Goal: Task Accomplishment & Management: Manage account settings

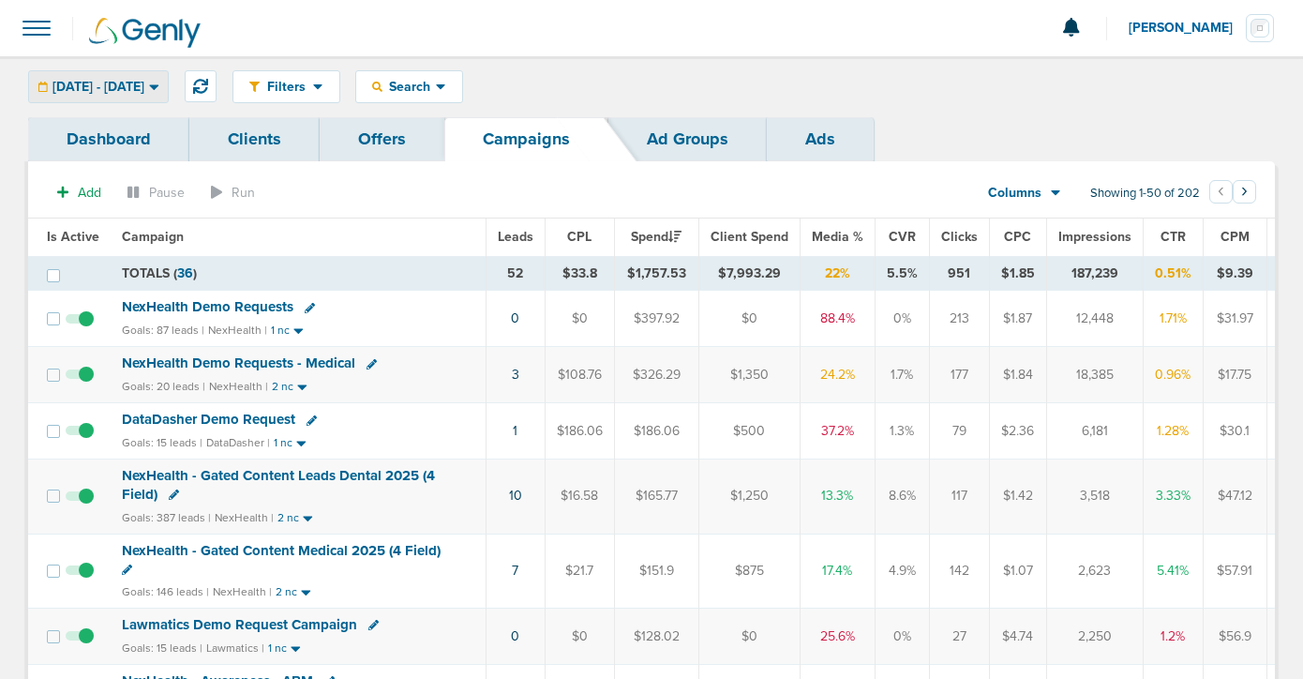
click at [130, 88] on span "[DATE] - [DATE]" at bounding box center [99, 87] width 92 height 13
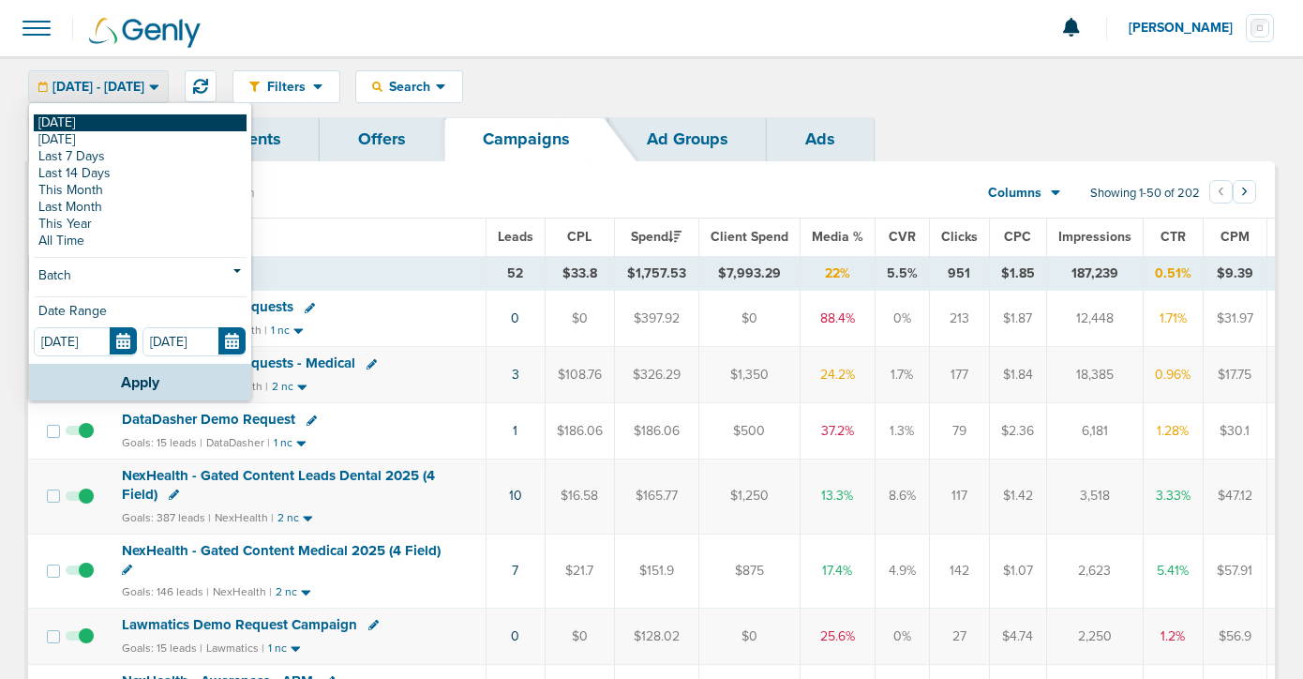
click at [149, 126] on link "[DATE]" at bounding box center [140, 122] width 213 height 17
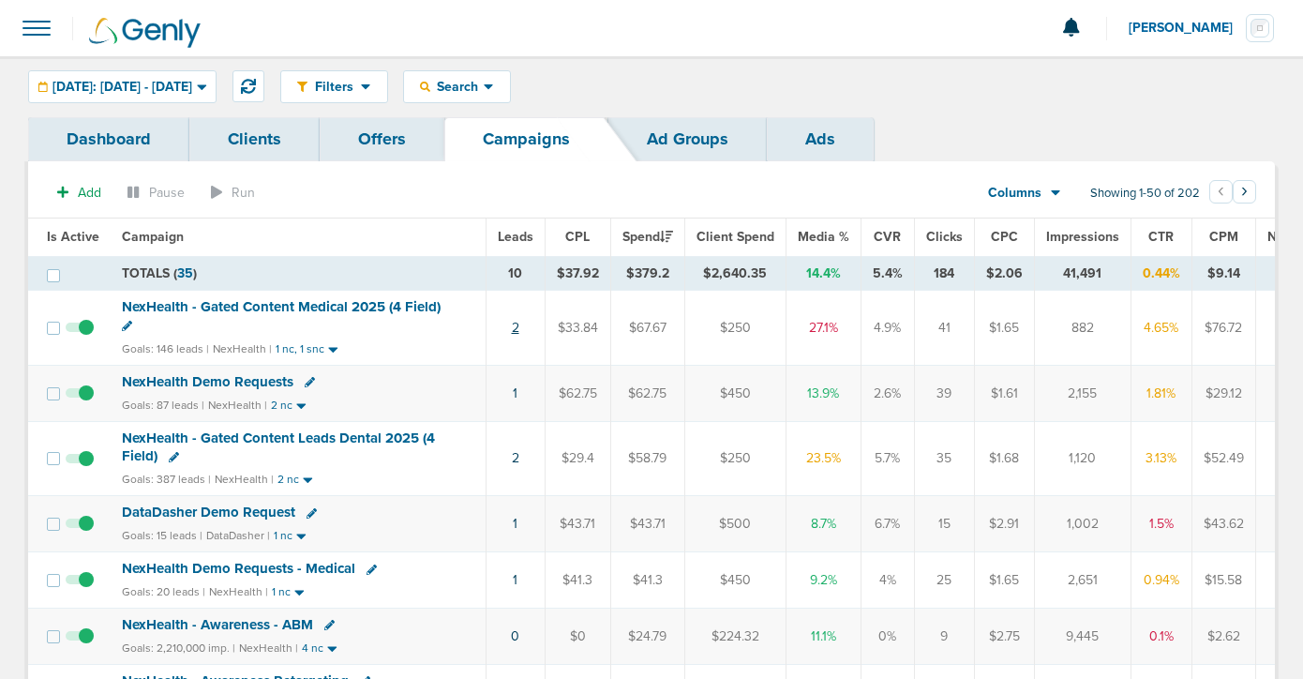
click at [512, 331] on link "2" at bounding box center [516, 328] width 8 height 16
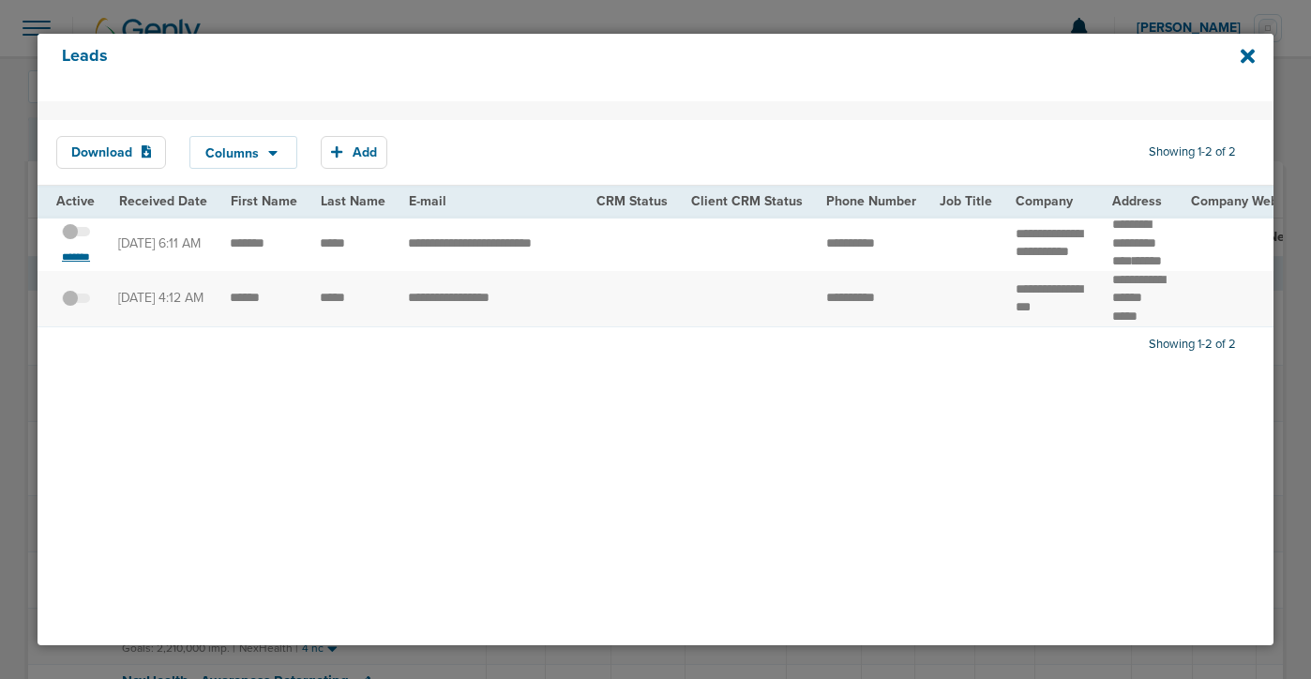
click at [88, 264] on small "*******" at bounding box center [75, 256] width 39 height 15
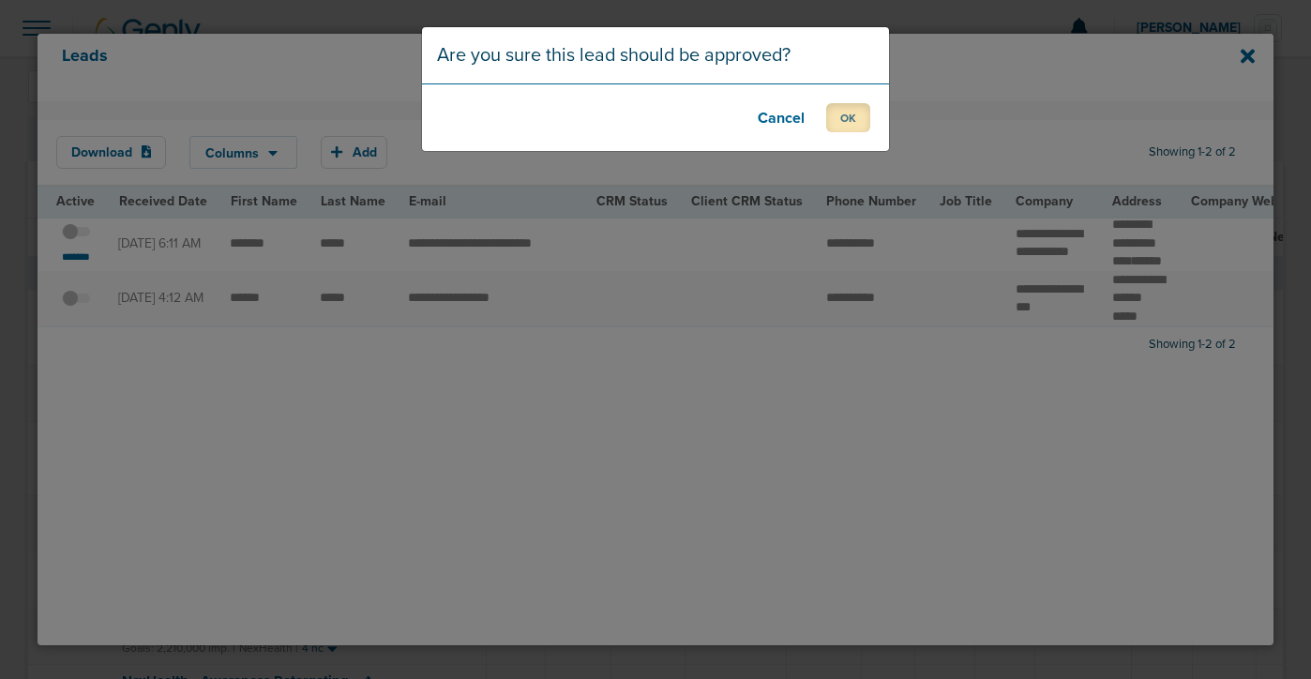
click at [848, 114] on button "OK" at bounding box center [848, 117] width 44 height 29
click at [840, 124] on button "OK" at bounding box center [848, 117] width 44 height 29
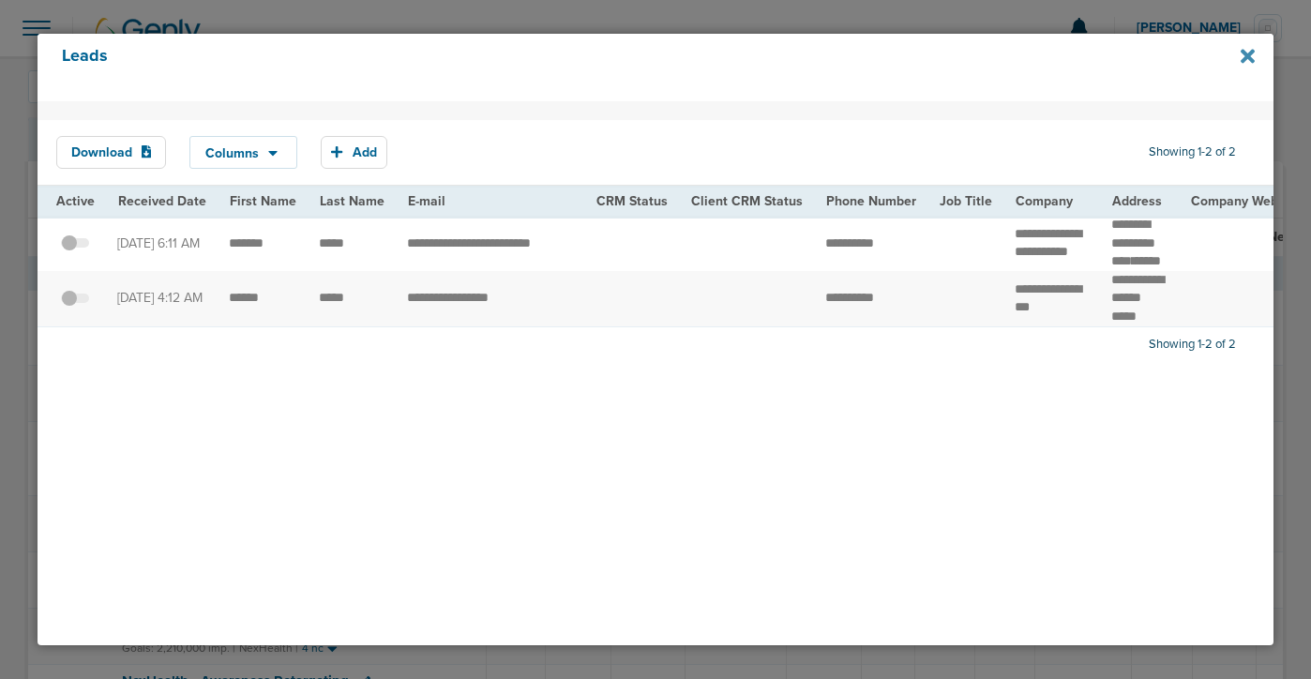
click at [1247, 61] on icon at bounding box center [1247, 56] width 14 height 21
click at [1258, 43] on div "Leads" at bounding box center [656, 68] width 1236 height 68
click at [1250, 51] on icon at bounding box center [1247, 56] width 14 height 21
click at [1245, 60] on icon at bounding box center [1247, 57] width 14 height 14
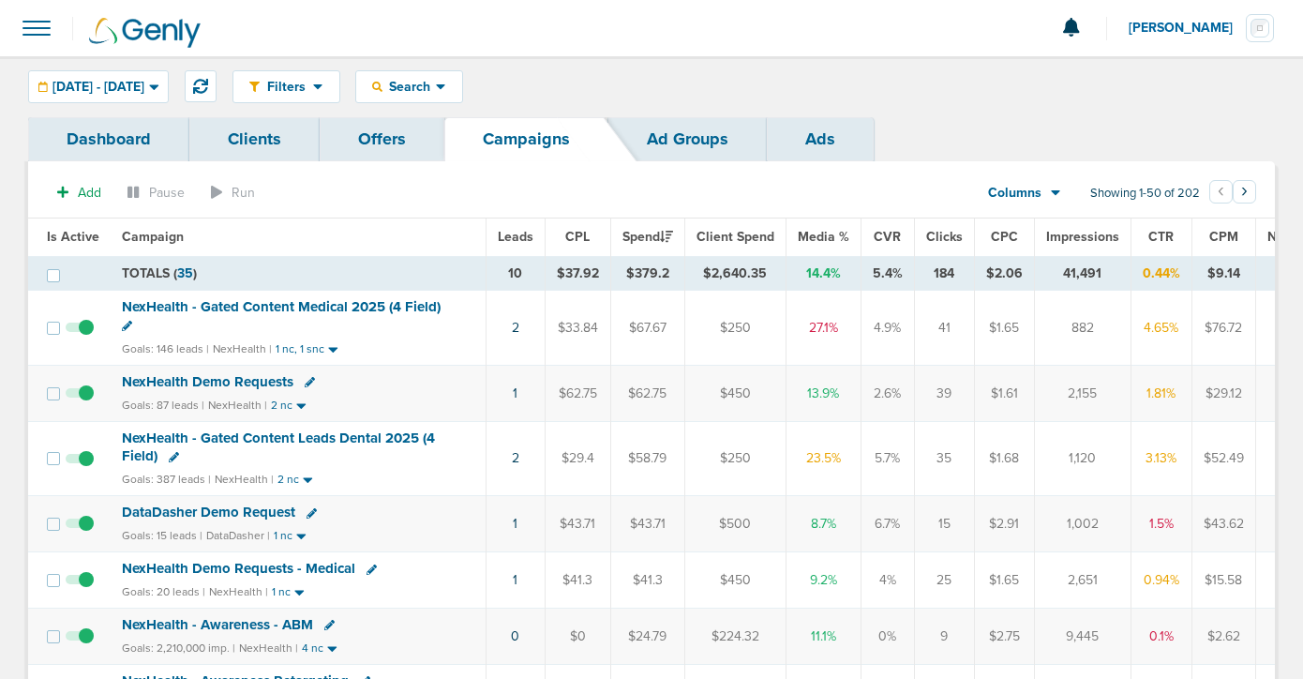
click at [518, 525] on td "1" at bounding box center [515, 524] width 59 height 56
click at [513, 524] on link "1" at bounding box center [515, 524] width 5 height 16
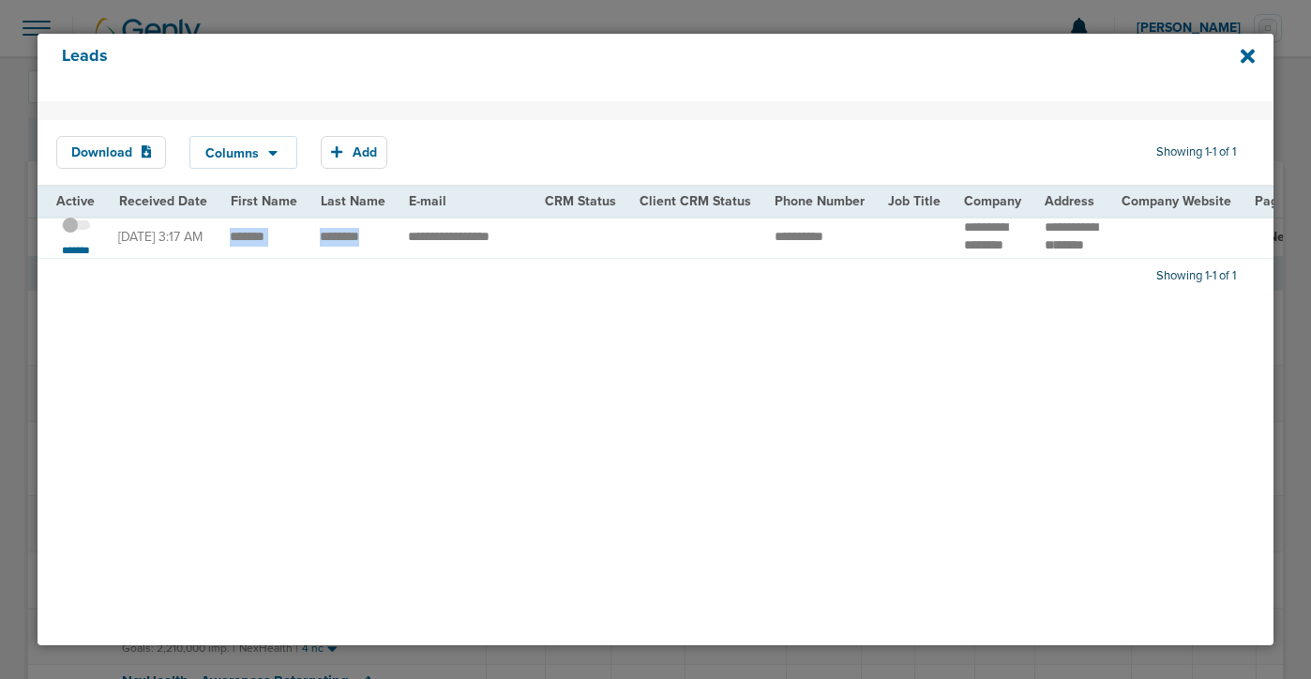
drag, startPoint x: 229, startPoint y: 242, endPoint x: 383, endPoint y: 236, distance: 154.8
copy tr
click at [80, 234] on span at bounding box center [76, 234] width 28 height 0
click at [76, 228] on input "checkbox" at bounding box center [76, 228] width 0 height 0
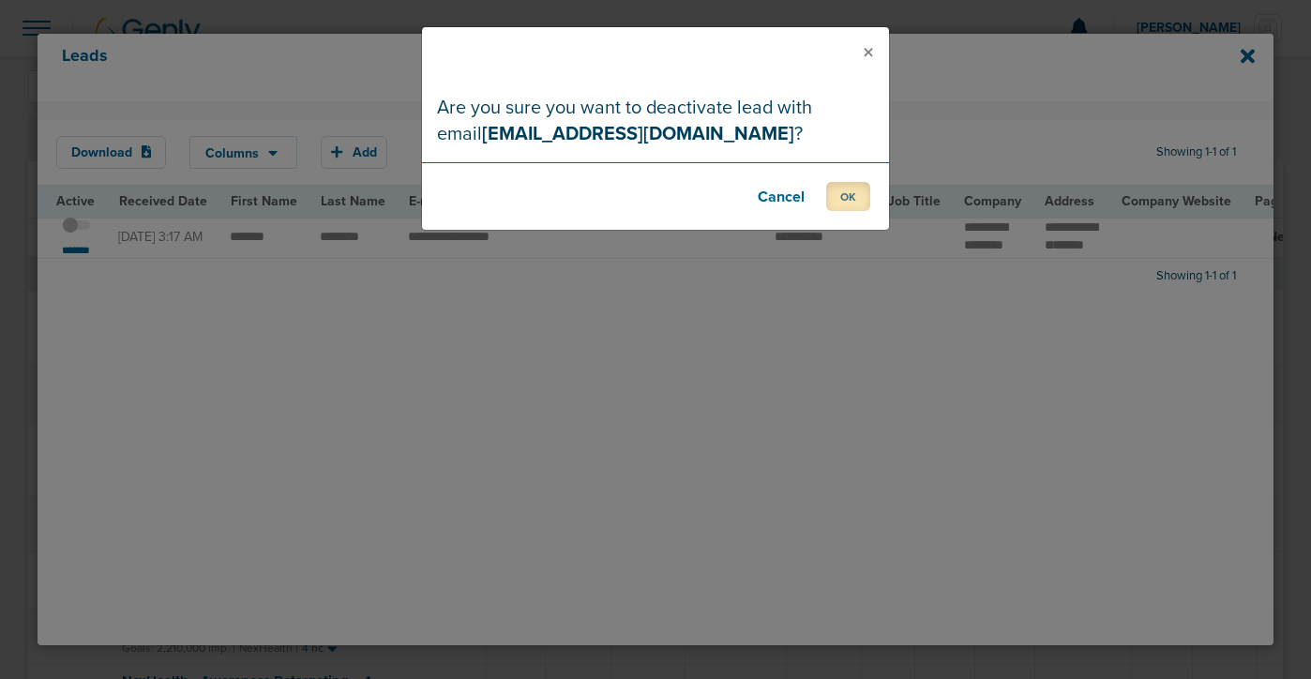
click at [851, 194] on button "OK" at bounding box center [848, 196] width 44 height 29
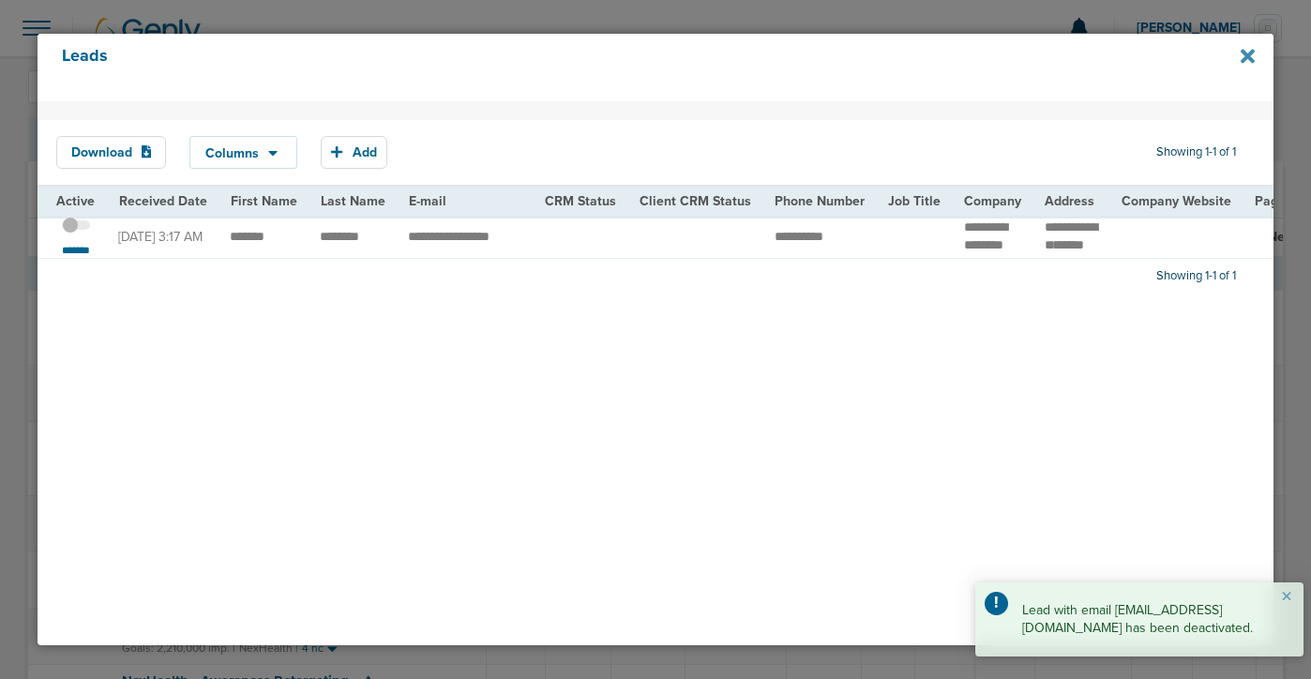
click at [1243, 53] on icon at bounding box center [1247, 57] width 14 height 14
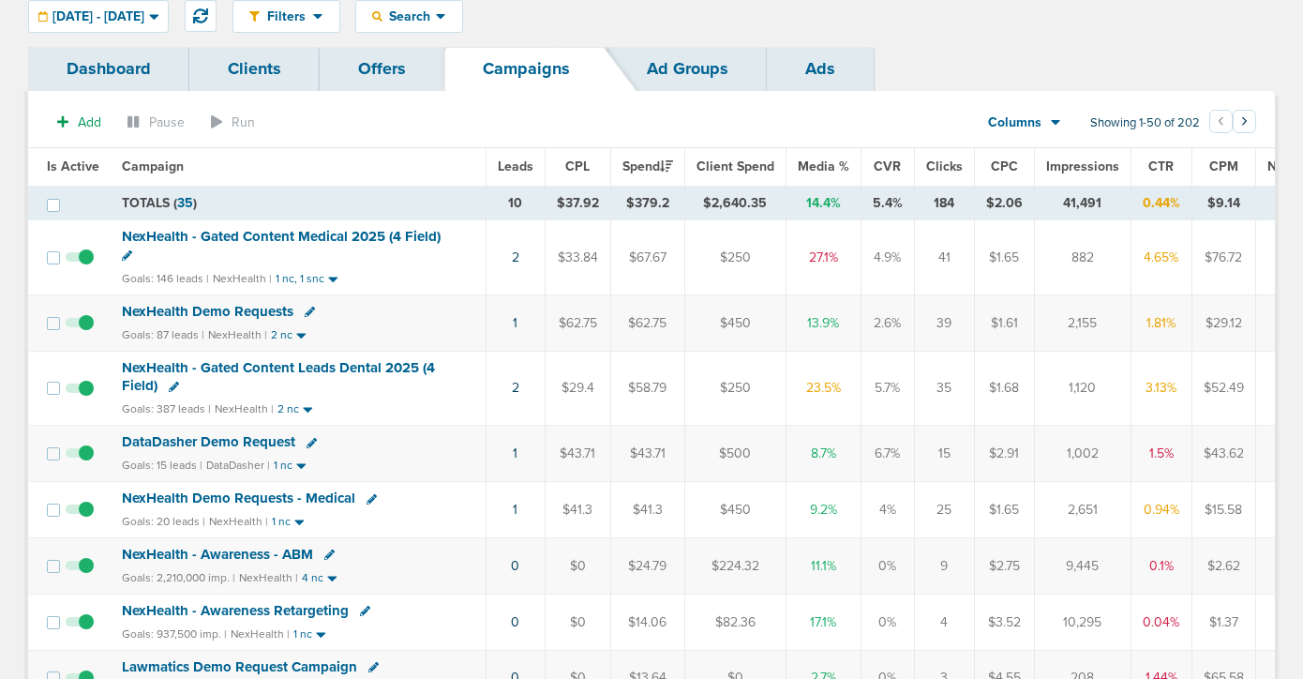
scroll to position [89, 0]
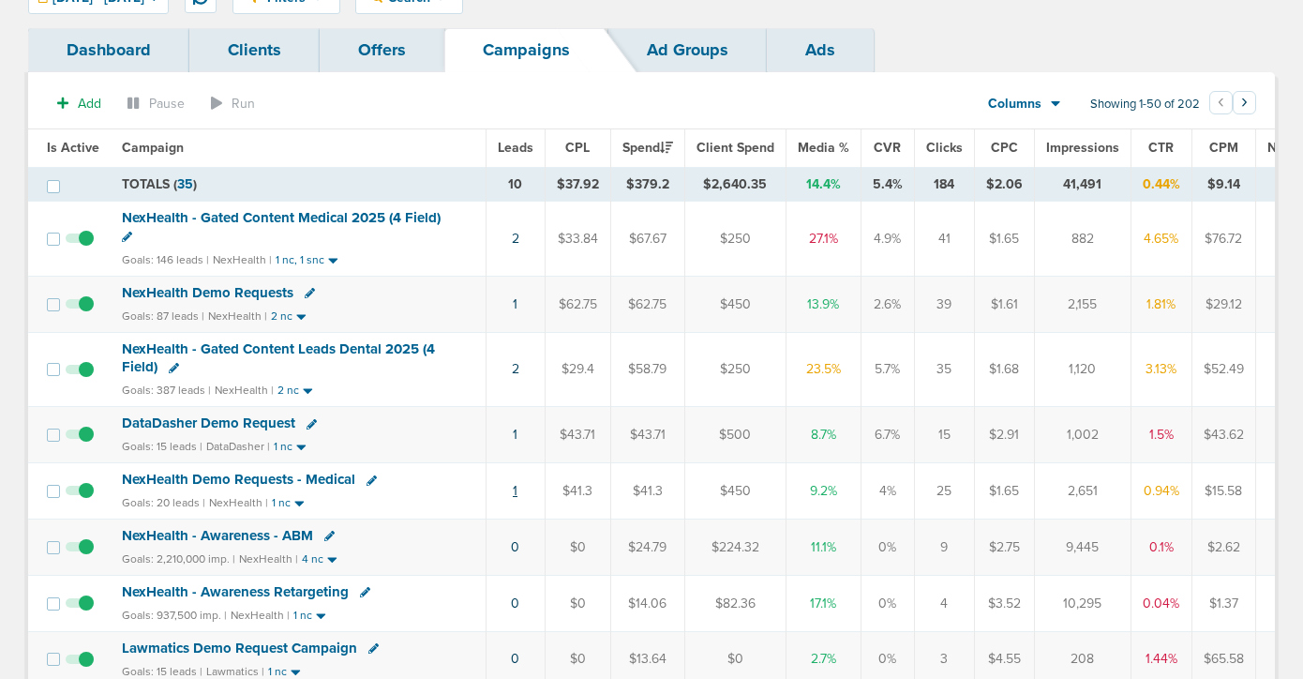
click at [513, 488] on link "1" at bounding box center [515, 491] width 5 height 16
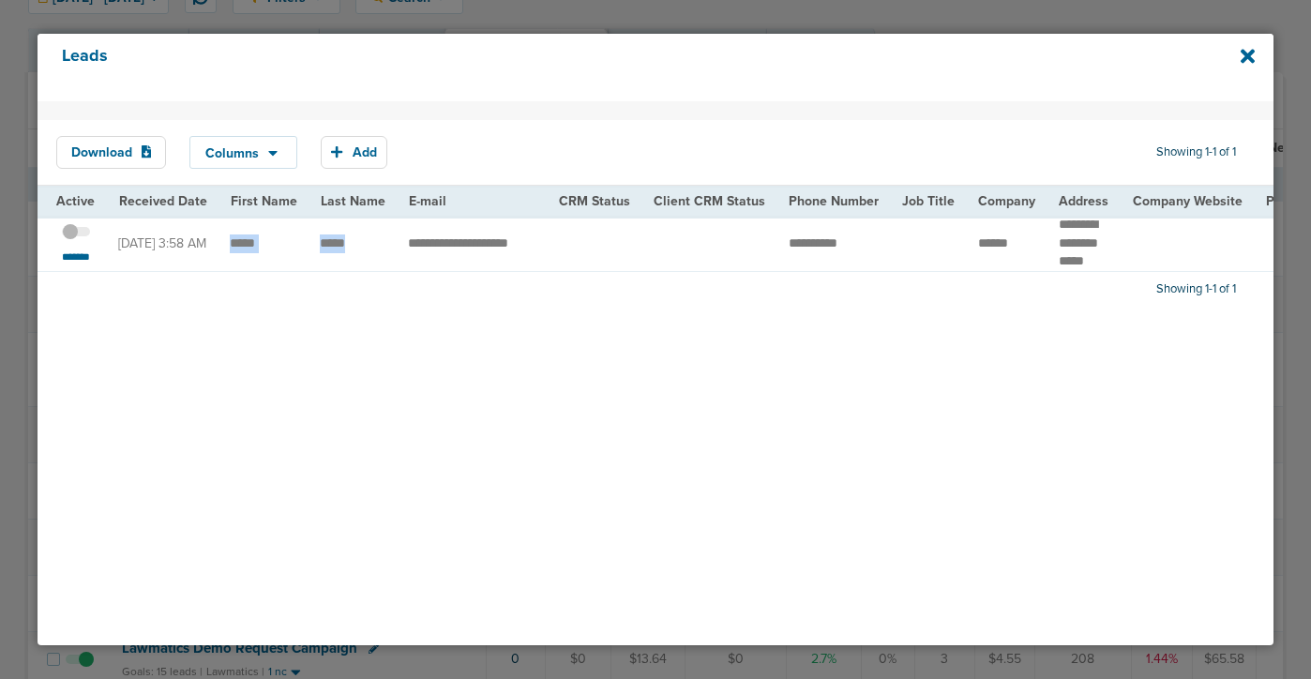
drag, startPoint x: 227, startPoint y: 248, endPoint x: 355, endPoint y: 239, distance: 128.7
copy tr
click at [78, 241] on span at bounding box center [76, 241] width 28 height 0
click at [76, 234] on input "checkbox" at bounding box center [76, 234] width 0 height 0
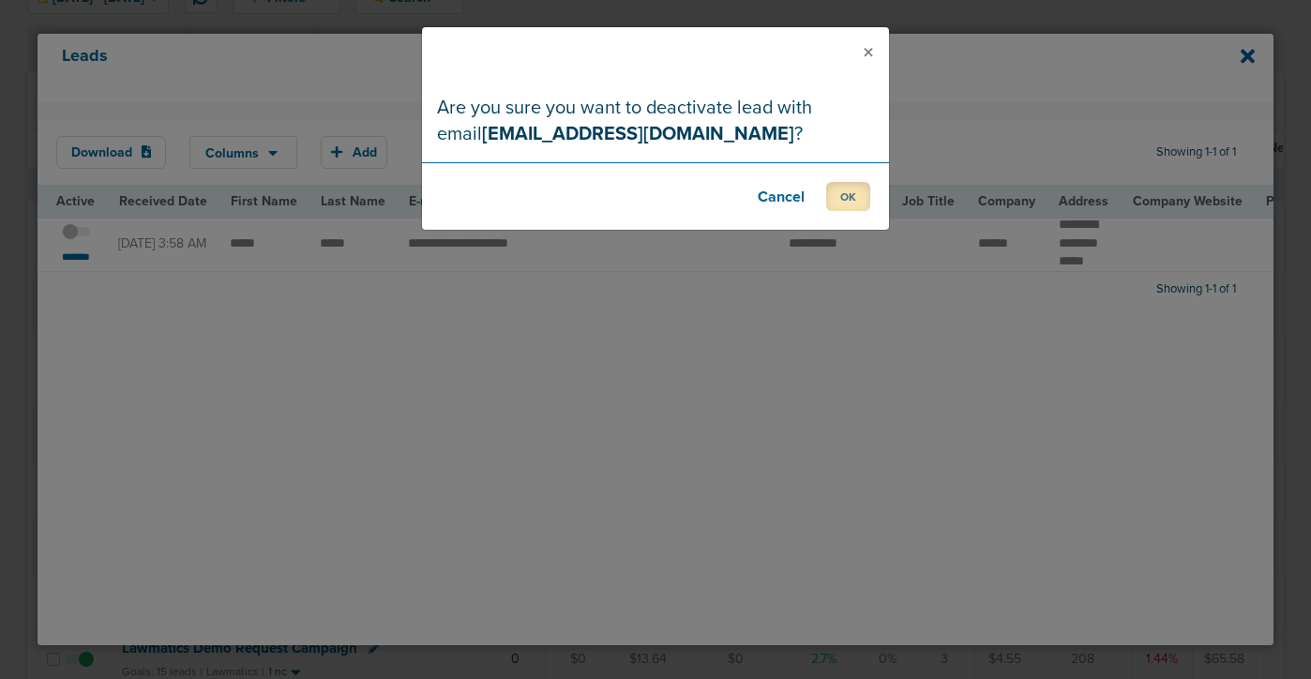
click at [835, 200] on button "OK" at bounding box center [848, 196] width 44 height 29
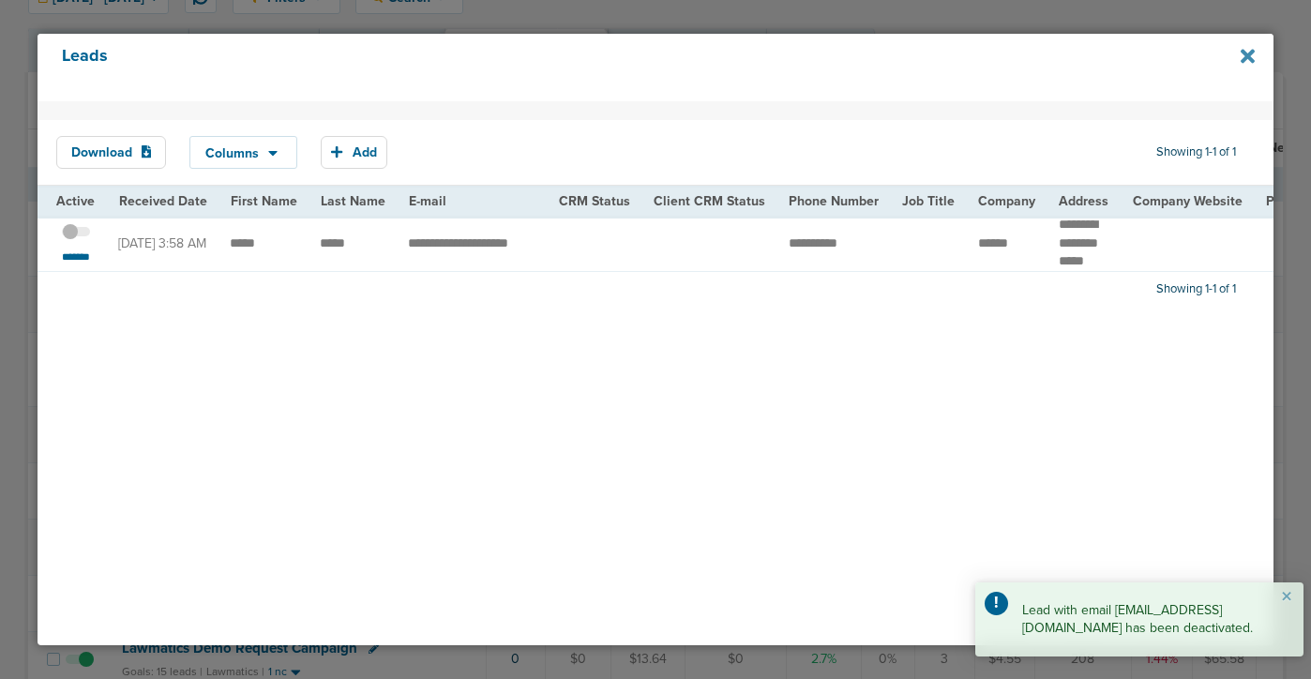
click at [1252, 54] on icon at bounding box center [1247, 56] width 14 height 21
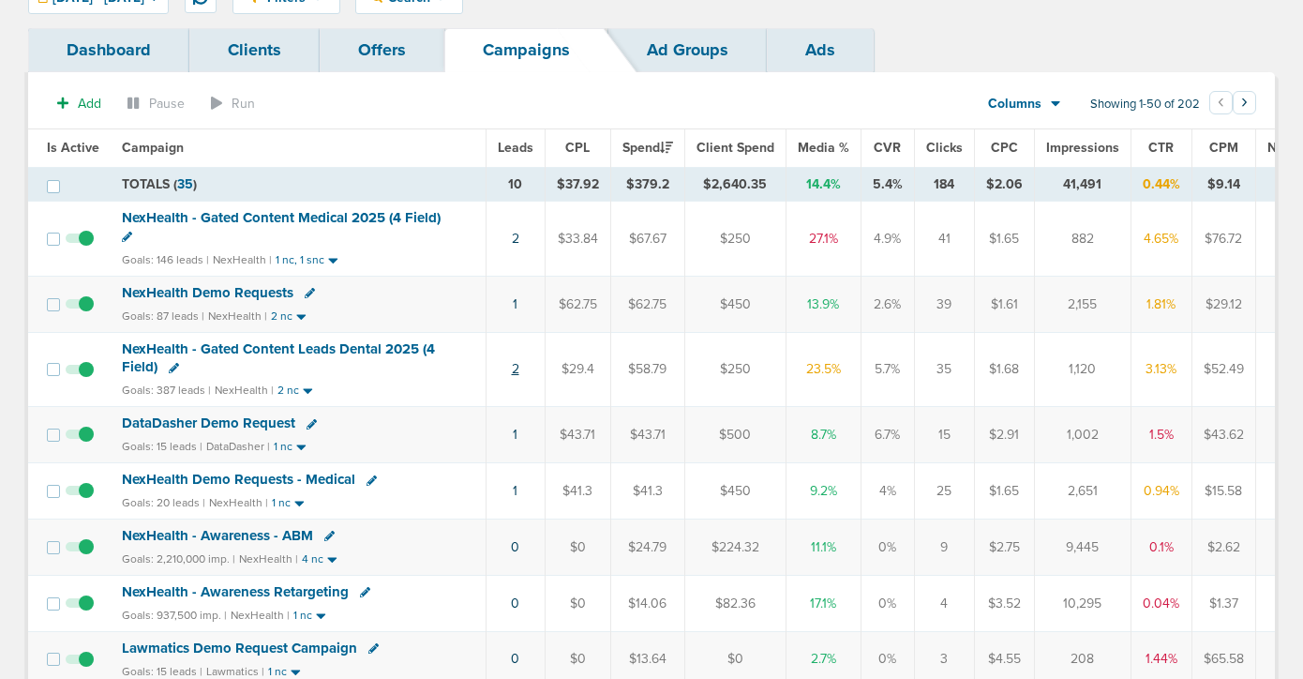
click at [513, 366] on link "2" at bounding box center [516, 369] width 8 height 16
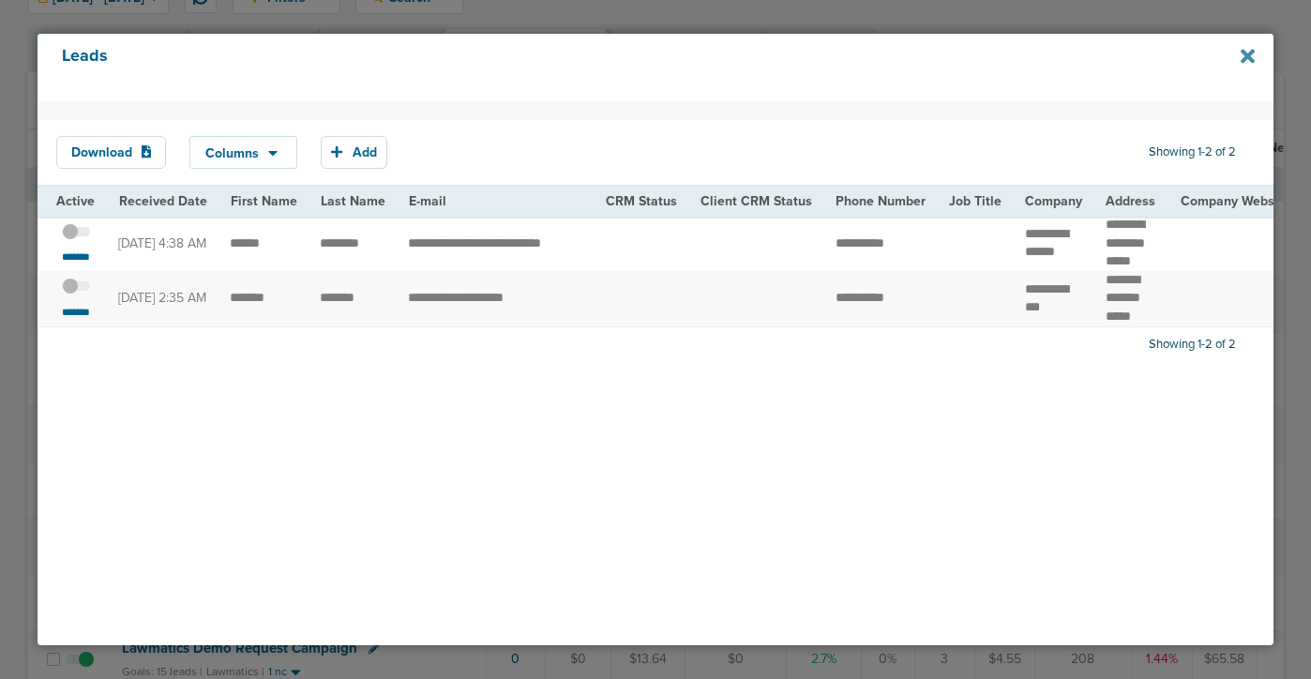
click at [1243, 58] on icon at bounding box center [1247, 57] width 14 height 14
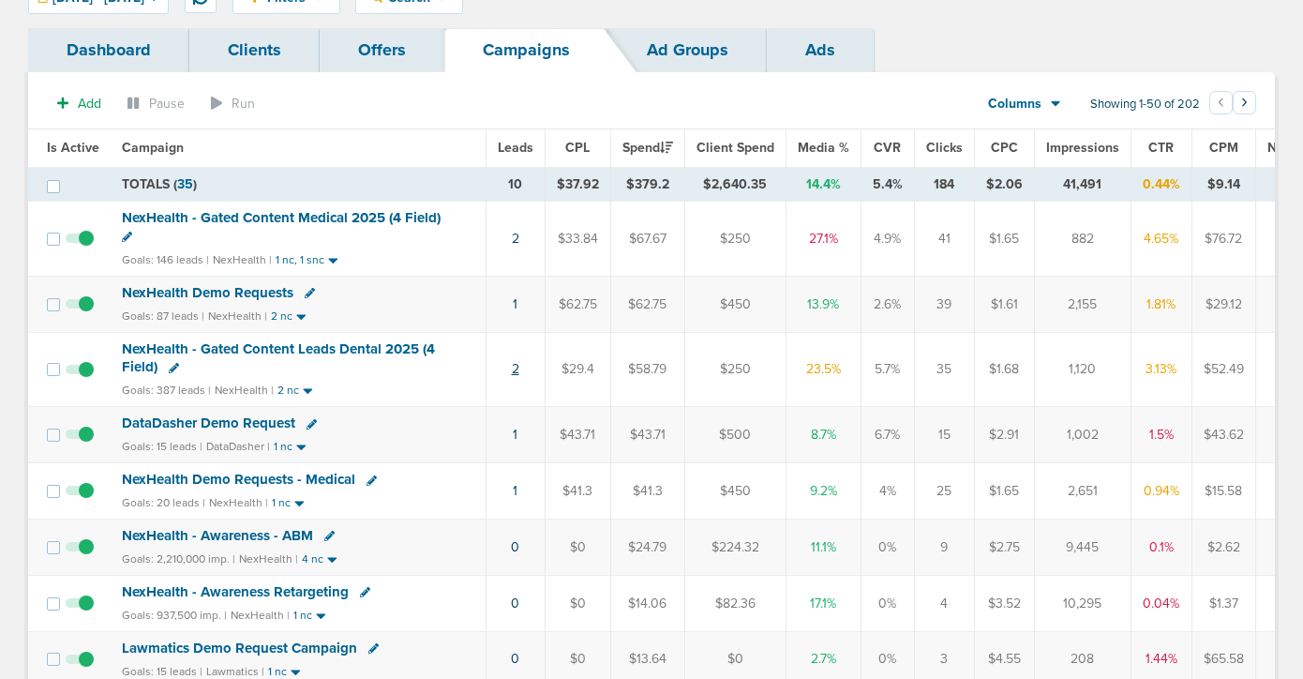
click at [514, 367] on link "2" at bounding box center [516, 369] width 8 height 16
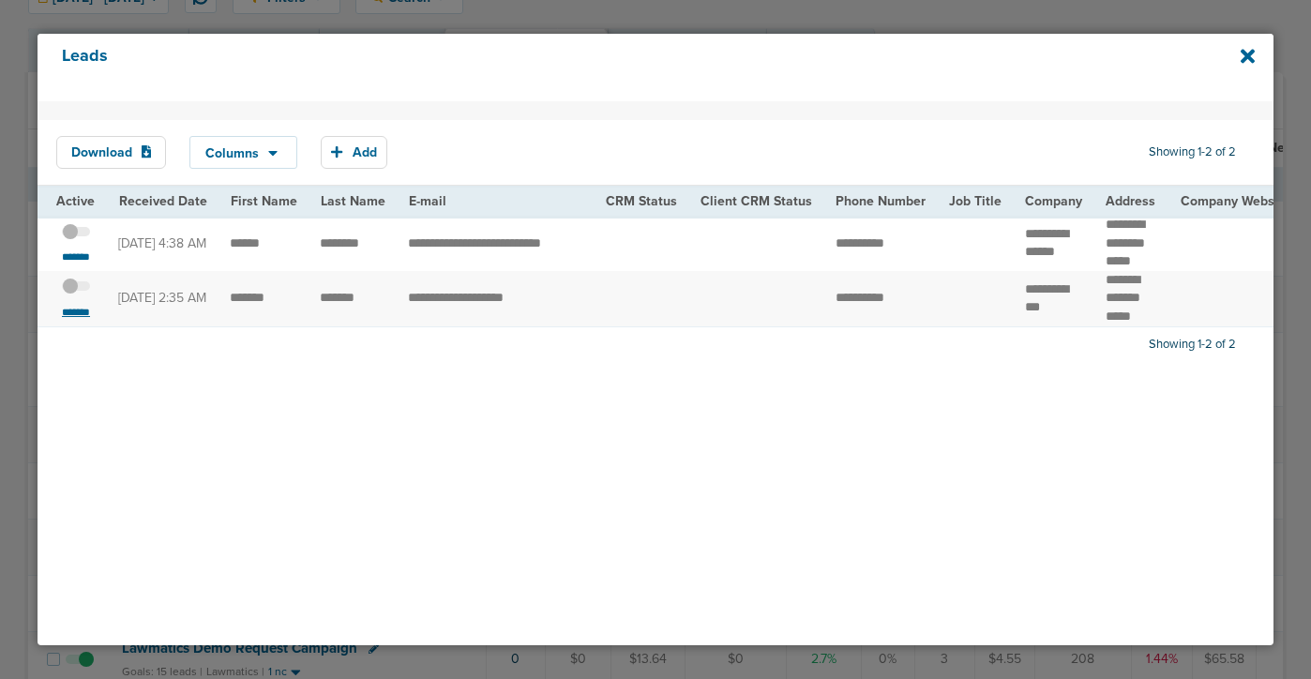
click at [81, 320] on small "*******" at bounding box center [75, 312] width 39 height 15
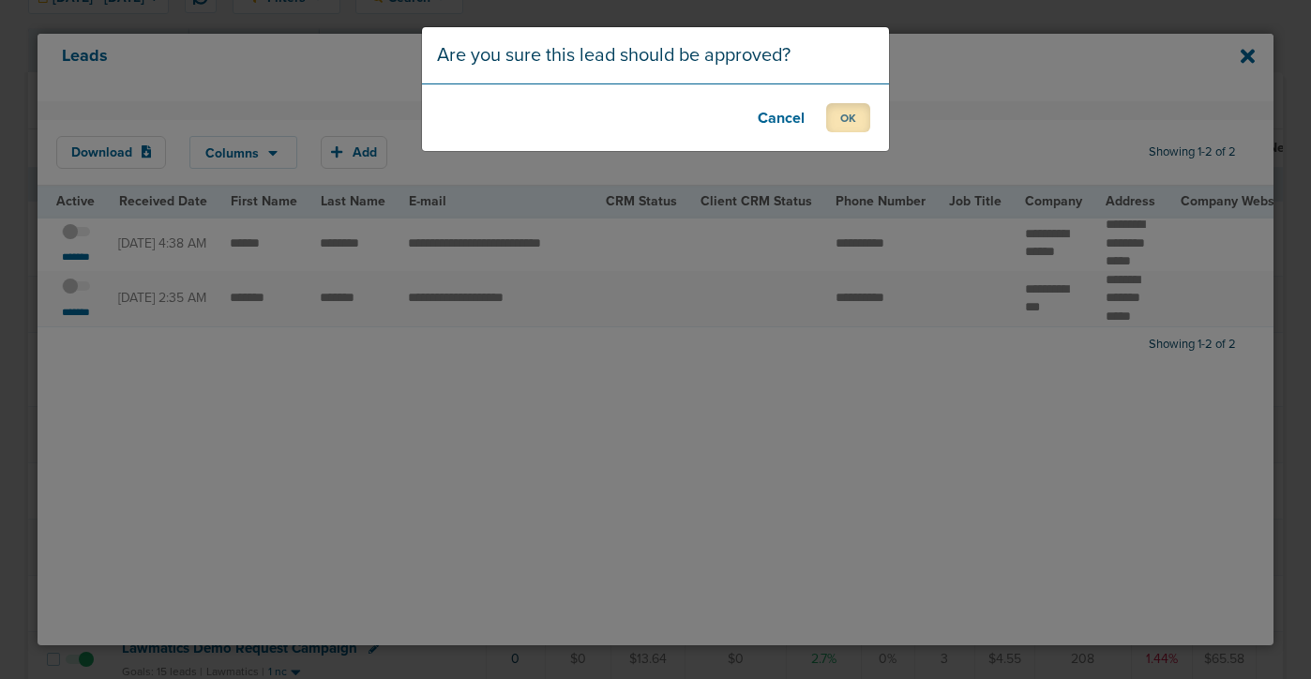
click at [856, 123] on button "OK" at bounding box center [848, 117] width 44 height 29
click at [849, 116] on button "OK" at bounding box center [848, 117] width 44 height 29
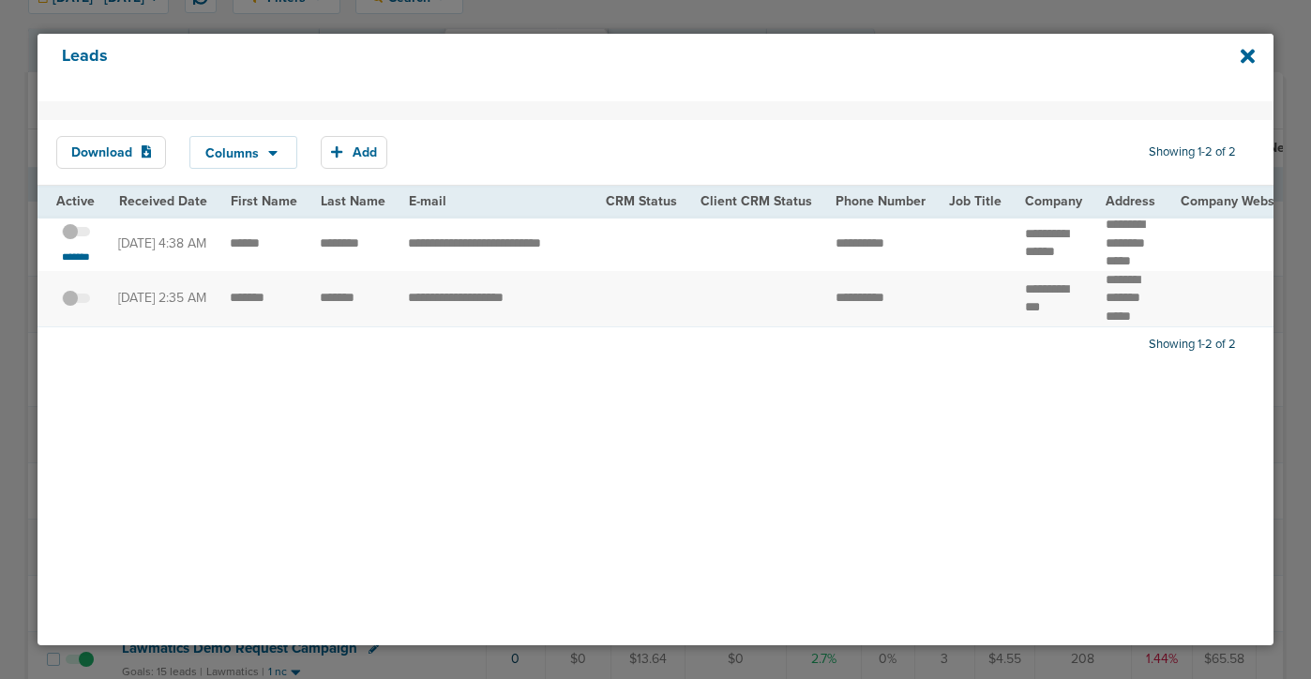
click at [82, 241] on span at bounding box center [76, 241] width 28 height 0
click at [76, 234] on input "checkbox" at bounding box center [76, 234] width 0 height 0
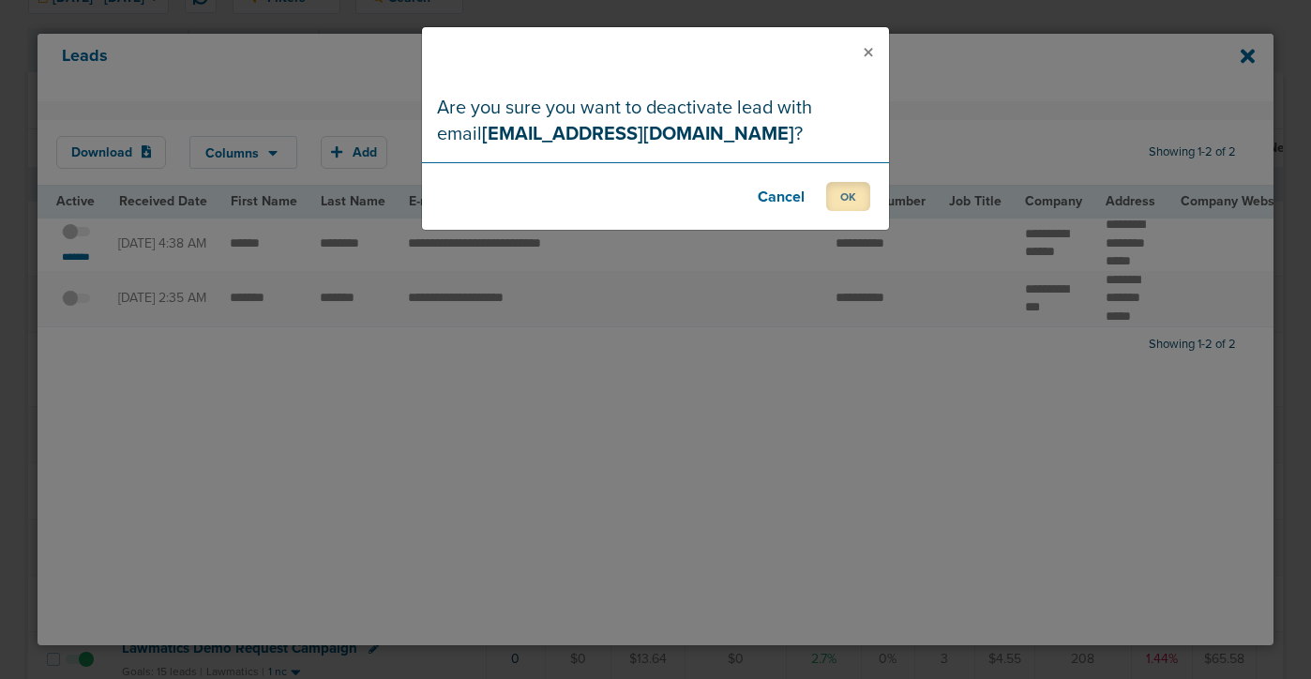
click at [857, 187] on button "OK" at bounding box center [848, 196] width 44 height 29
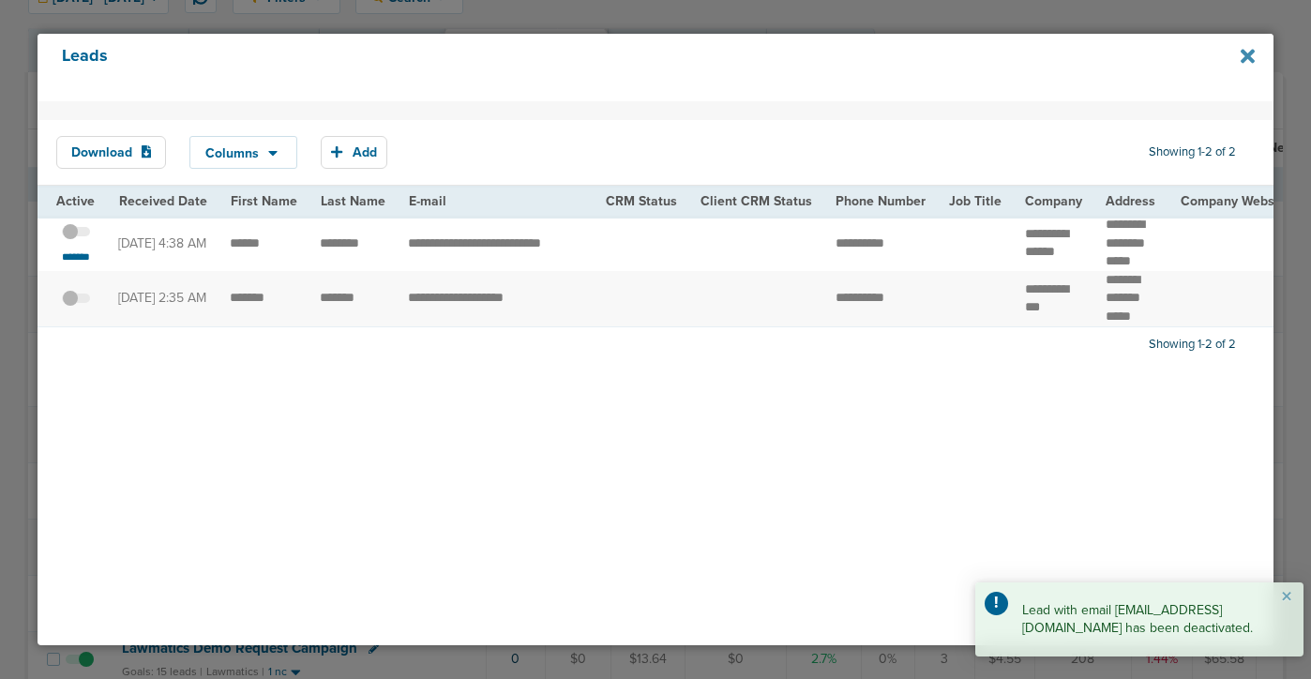
click at [1243, 60] on icon at bounding box center [1247, 57] width 14 height 14
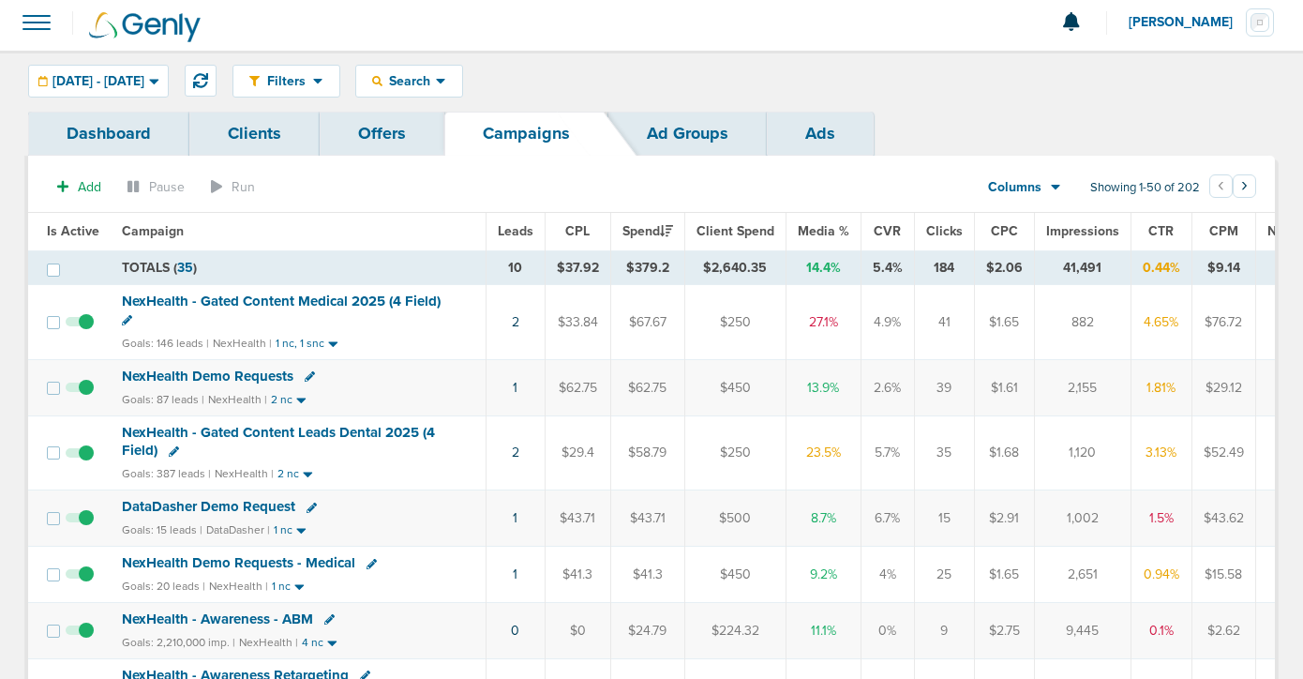
scroll to position [0, 0]
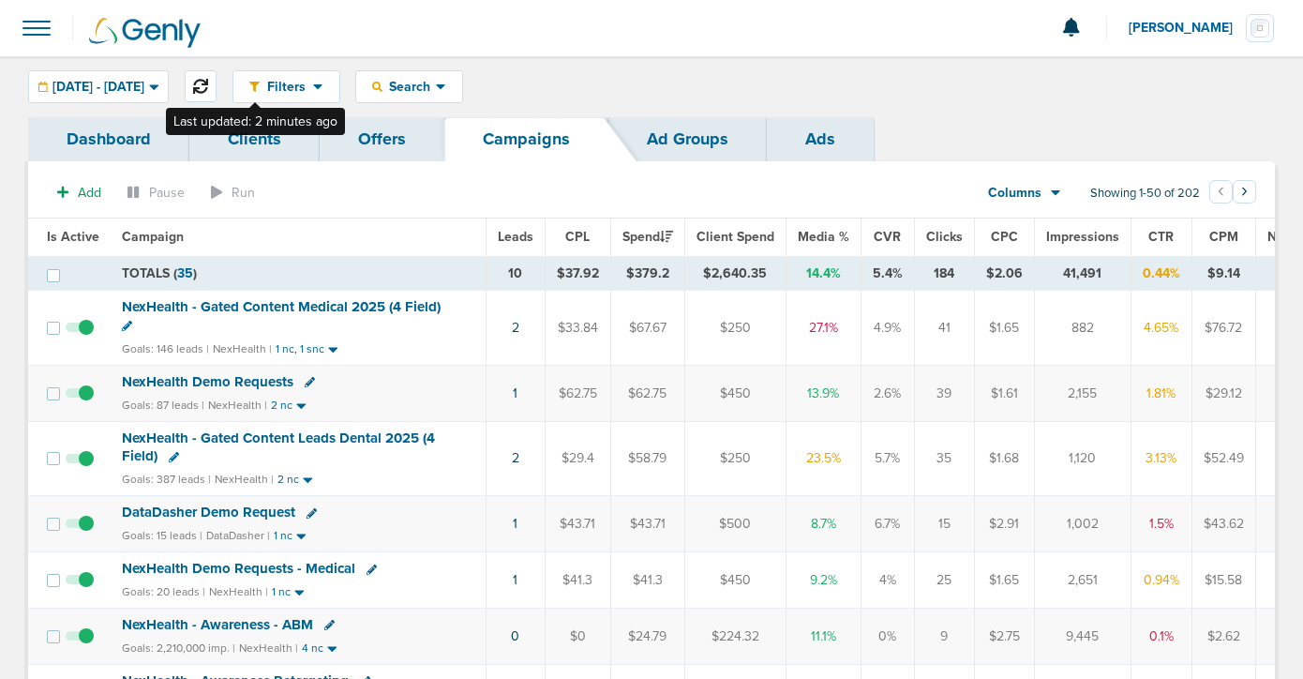
click at [217, 83] on button at bounding box center [201, 86] width 32 height 32
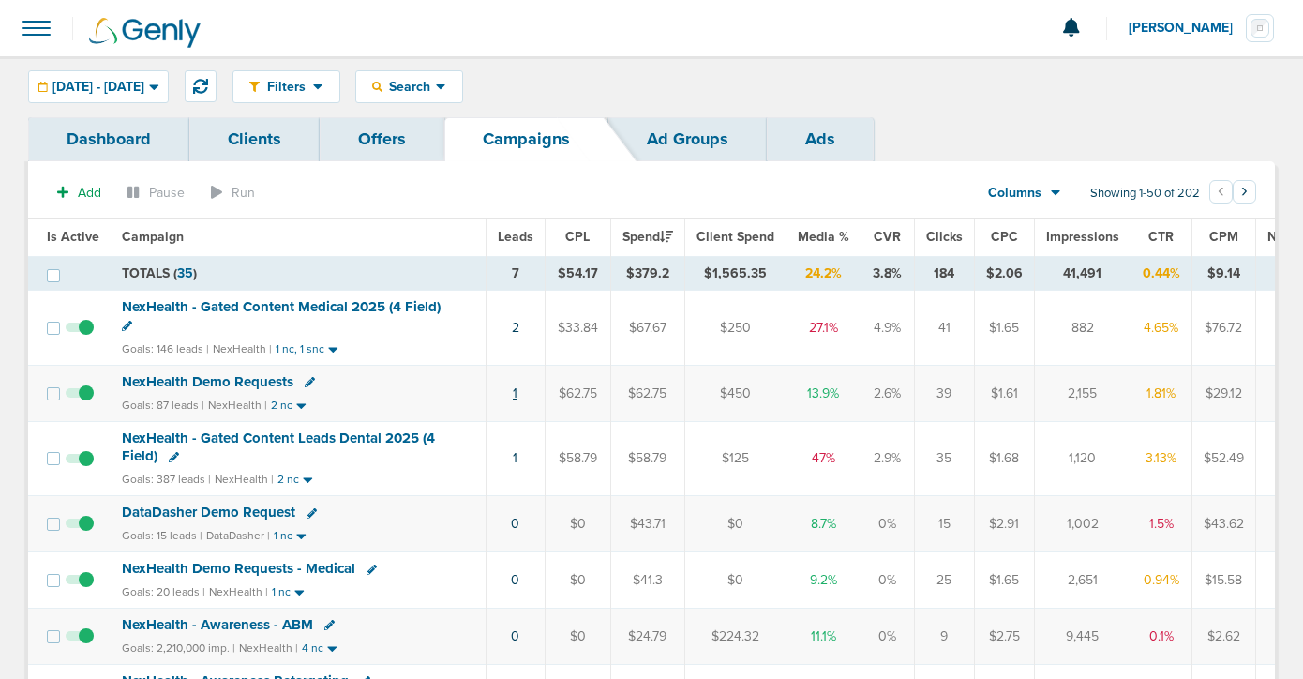
click at [513, 392] on link "1" at bounding box center [515, 393] width 5 height 16
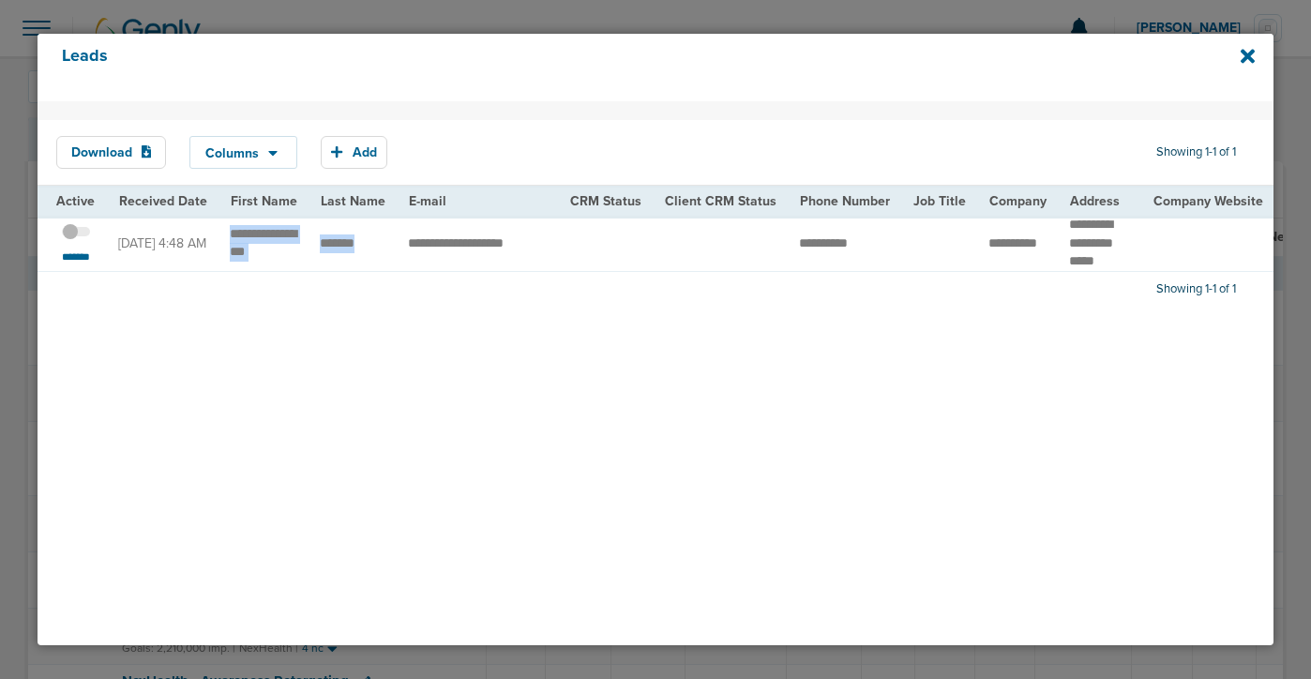
drag, startPoint x: 226, startPoint y: 233, endPoint x: 347, endPoint y: 253, distance: 122.5
copy td "*******"
drag, startPoint x: 1055, startPoint y: 227, endPoint x: 1124, endPoint y: 239, distance: 70.4
click at [1124, 239] on td "********* ********* *****" at bounding box center [1100, 243] width 84 height 55
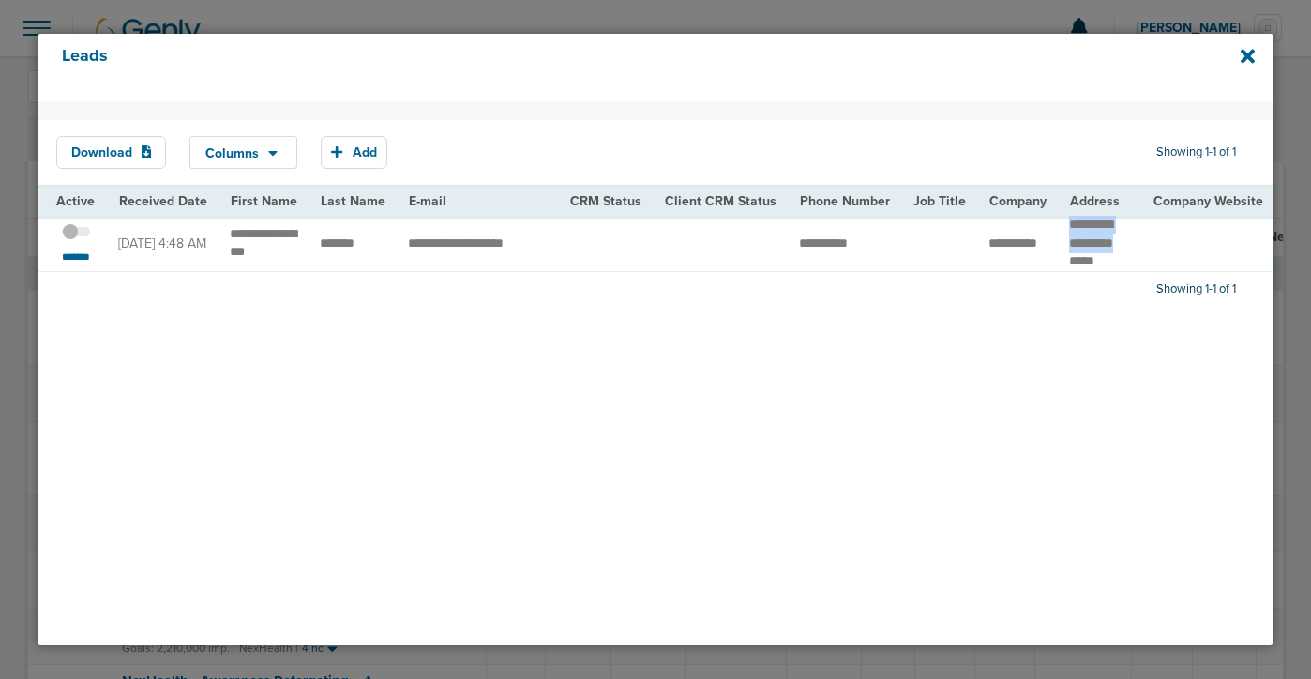
copy td "********* *********"
click at [79, 241] on span at bounding box center [76, 241] width 28 height 0
click at [76, 234] on input "checkbox" at bounding box center [76, 234] width 0 height 0
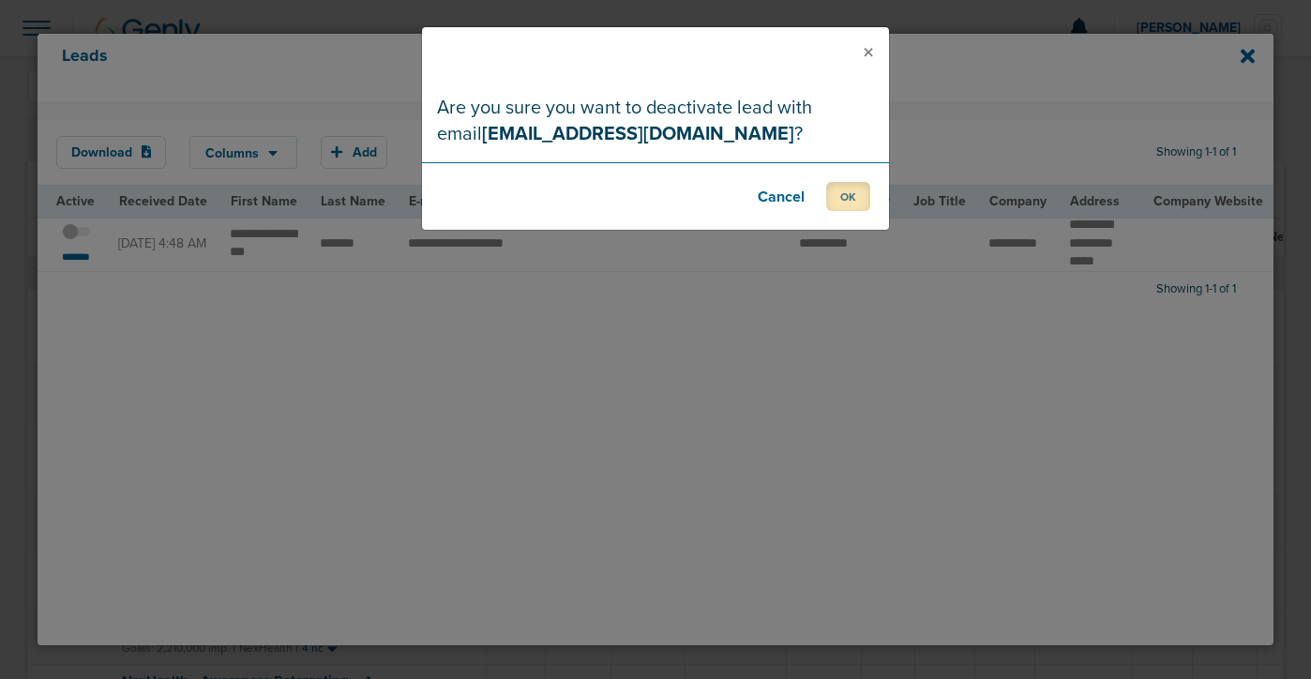
click at [847, 191] on button "OK" at bounding box center [848, 196] width 44 height 29
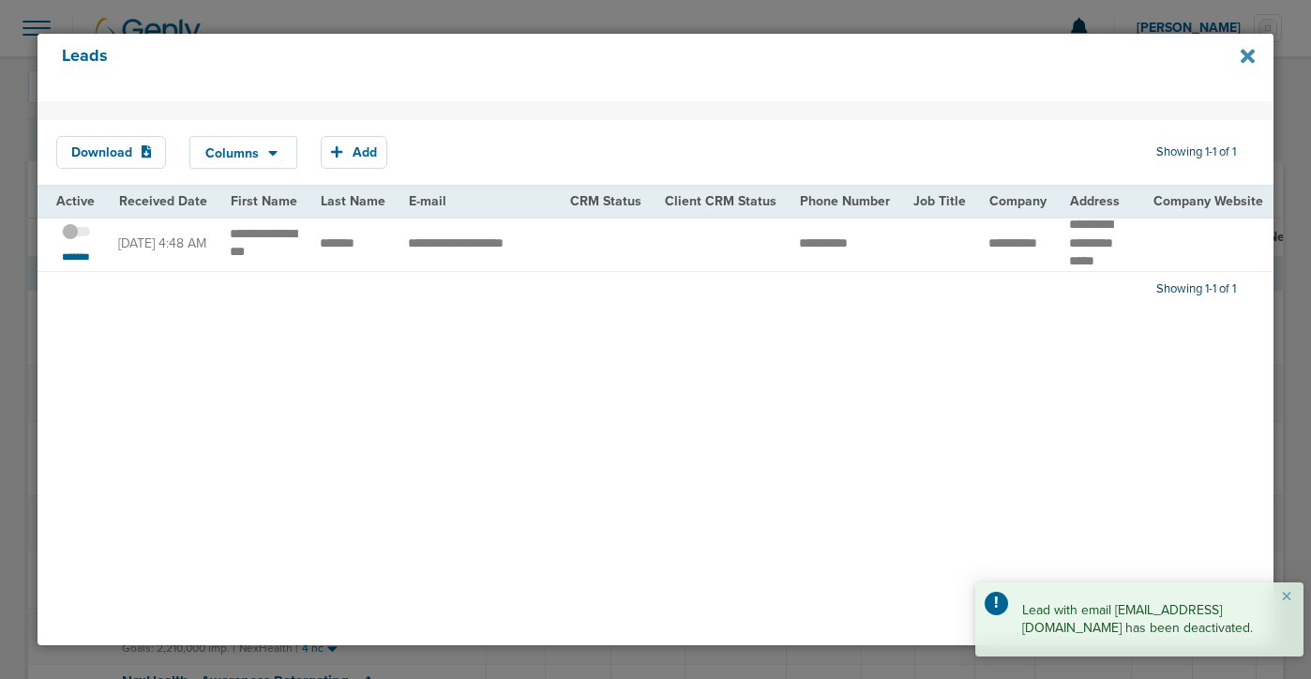
click at [1245, 60] on icon at bounding box center [1247, 57] width 14 height 14
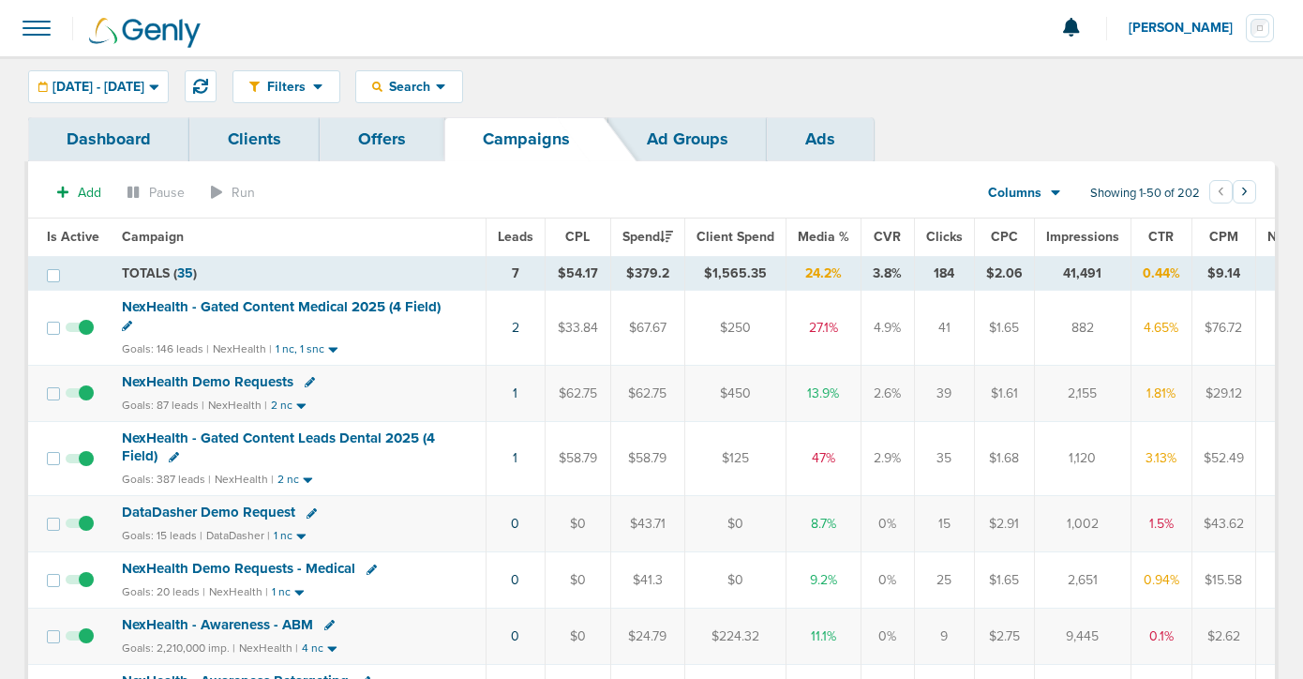
click at [235, 378] on span "NexHealth Demo Requests" at bounding box center [208, 381] width 172 height 17
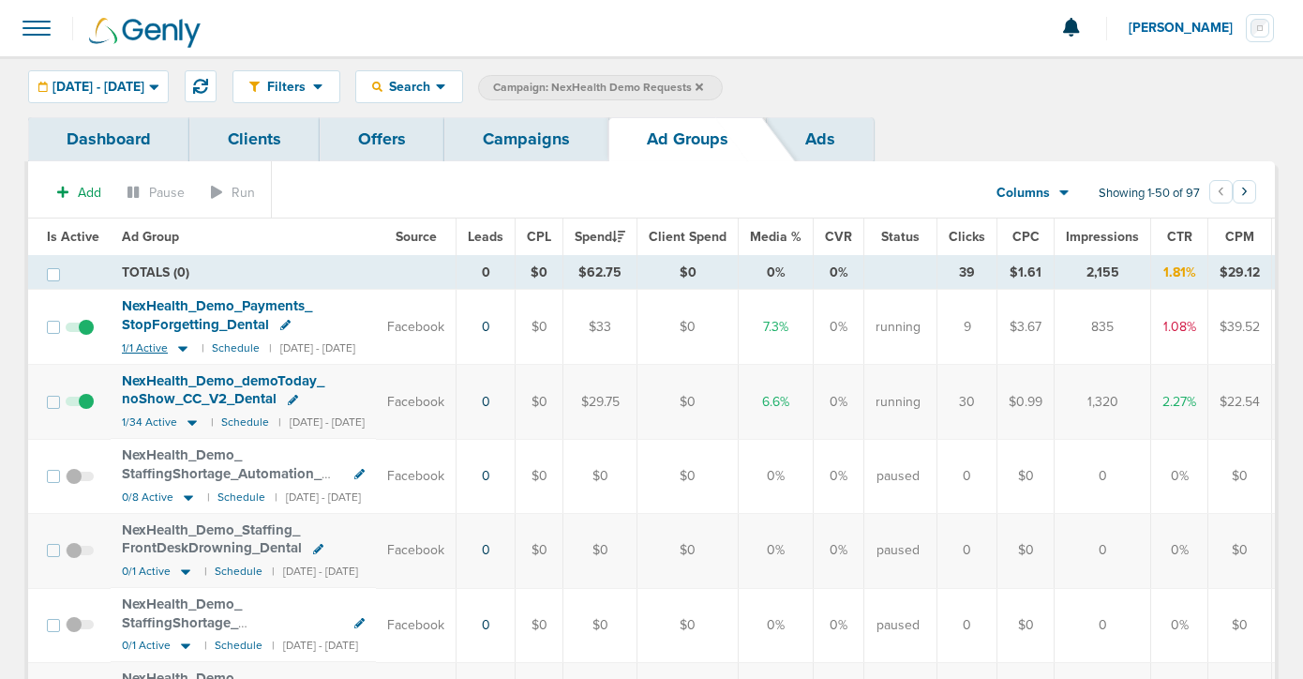
click at [178, 346] on icon at bounding box center [182, 349] width 9 height 6
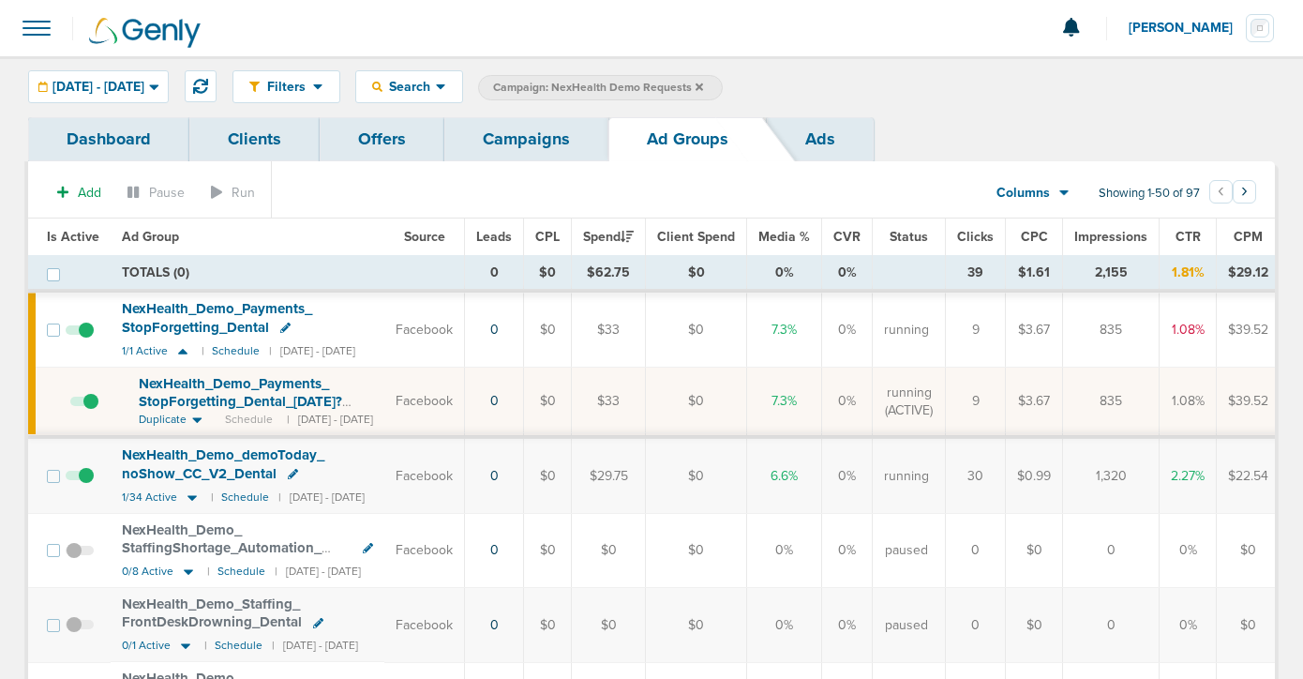
click at [183, 392] on span "NexHealth_ Demo_ Payments_ StopForgetting_ Dental_ 08.20.25?id=183&cmp_ id=9658…" at bounding box center [240, 401] width 203 height 53
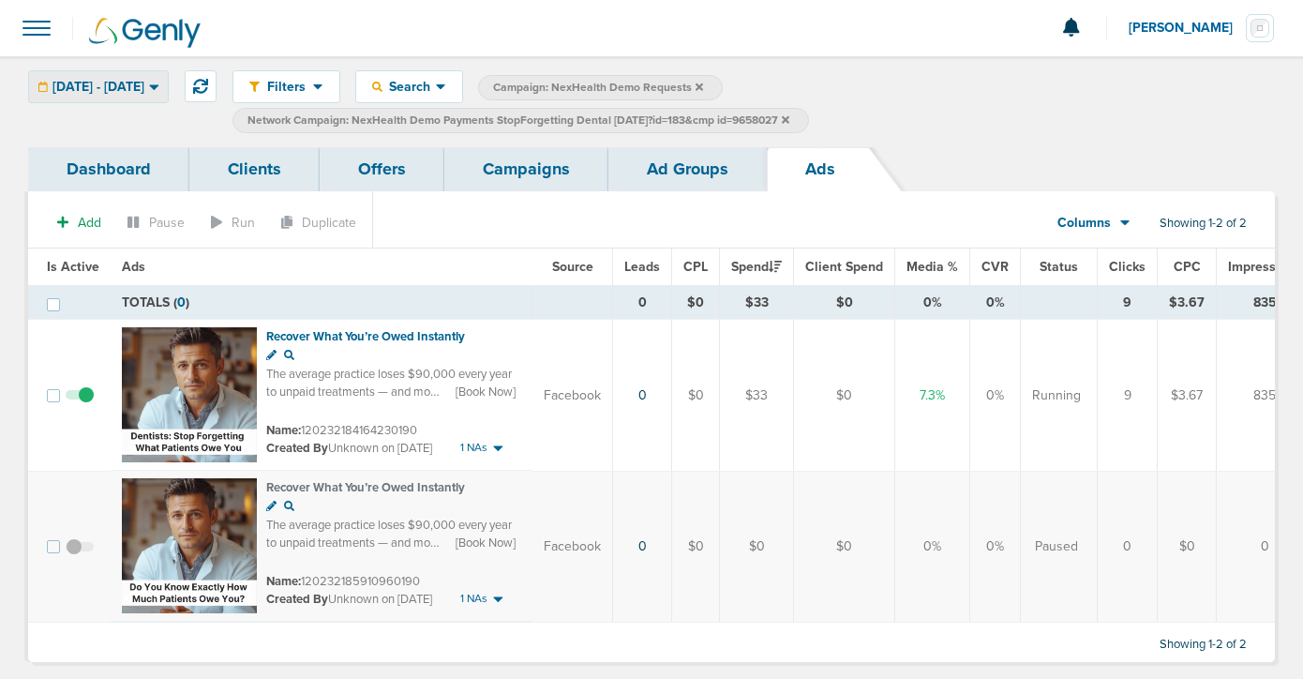
click at [119, 88] on span "08.21.2025 - 08.21.2025" at bounding box center [99, 87] width 92 height 13
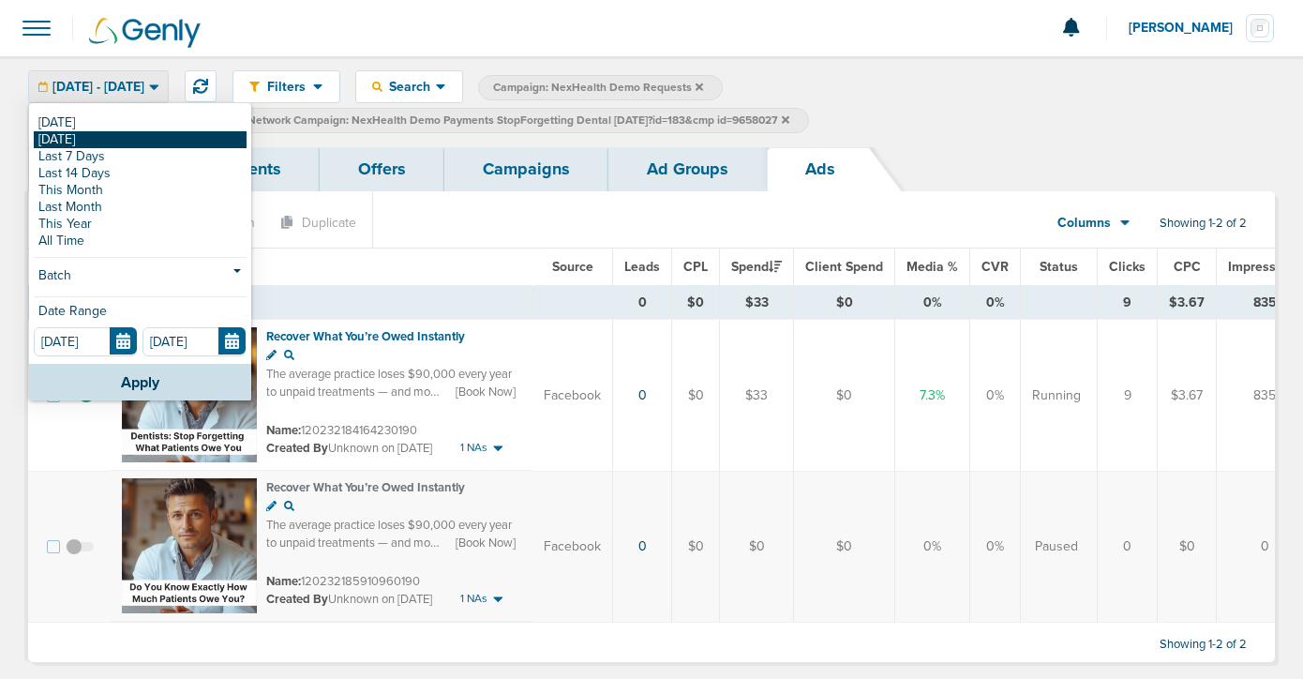
click at [95, 139] on link "[DATE]" at bounding box center [140, 139] width 213 height 17
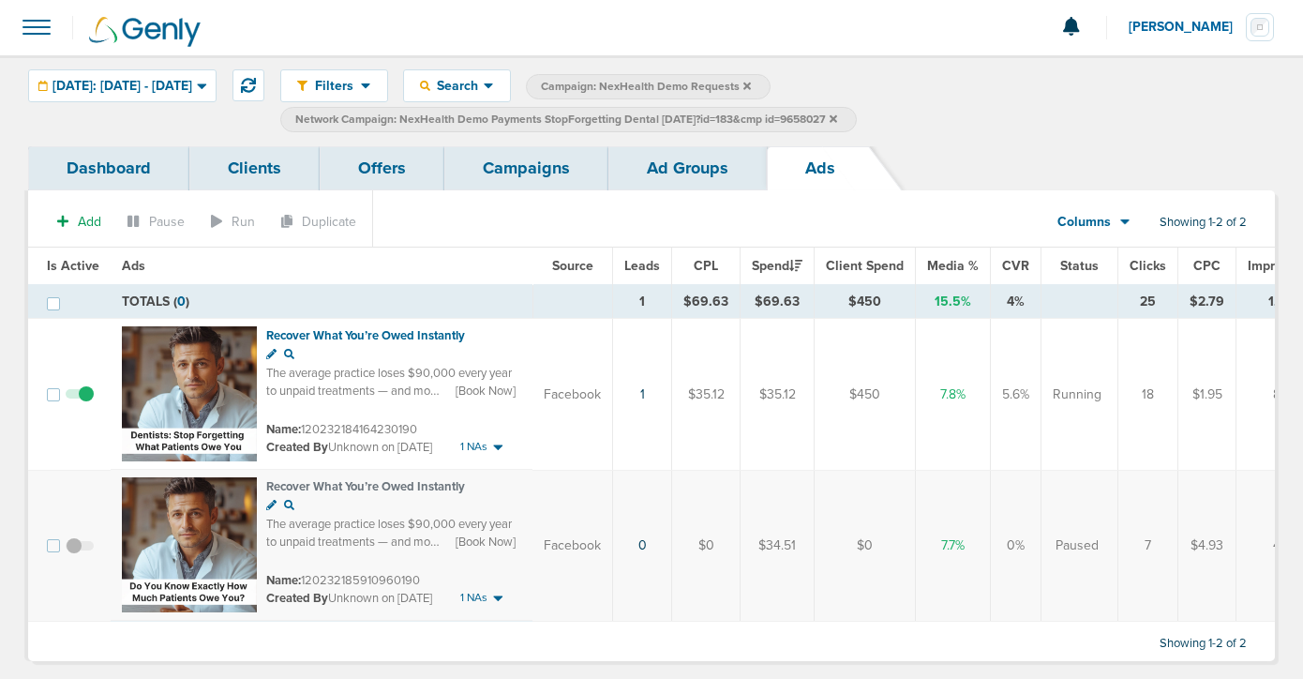
click at [77, 555] on span at bounding box center [80, 555] width 28 height 0
click at [80, 549] on input "checkbox" at bounding box center [80, 549] width 0 height 0
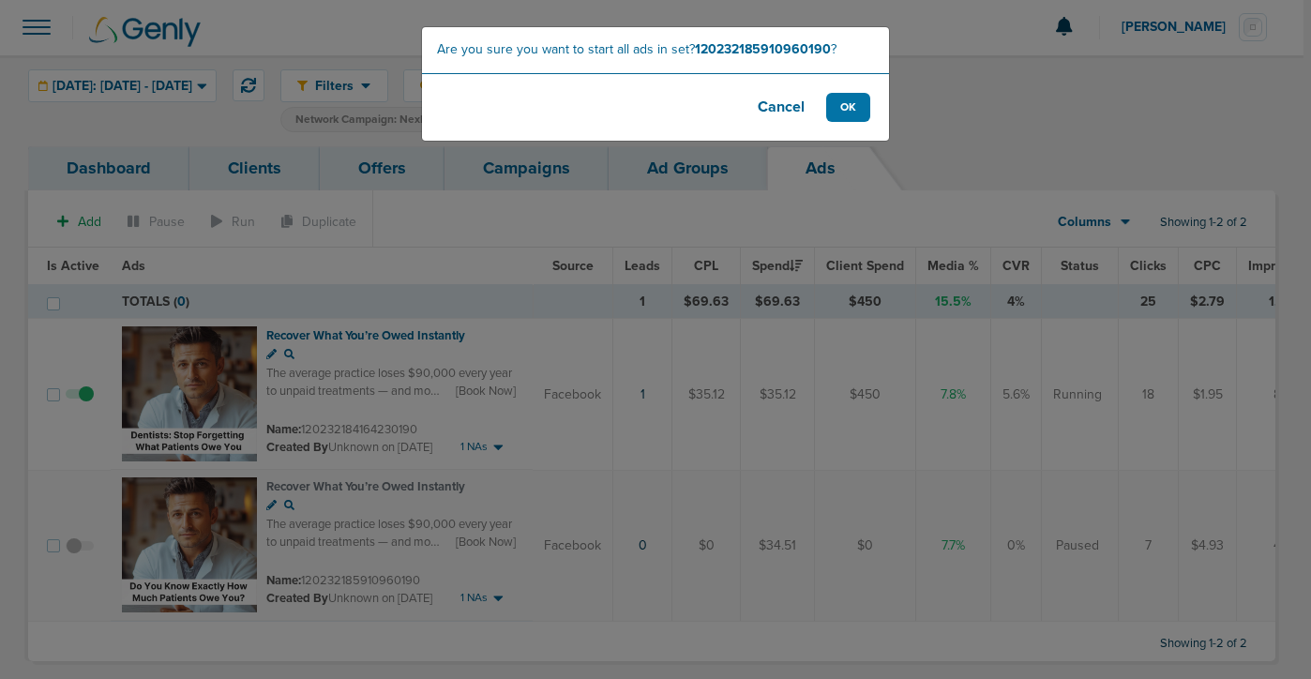
click at [782, 107] on button "Cancel" at bounding box center [780, 107] width 75 height 29
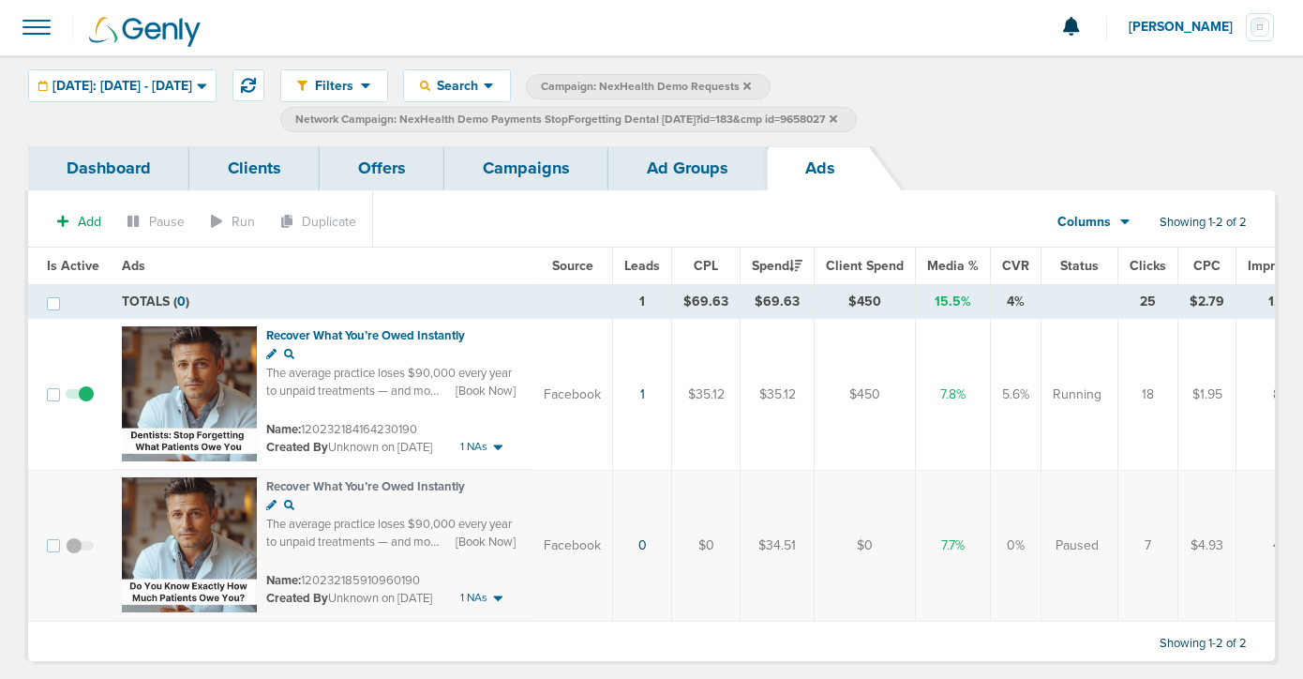
click at [643, 393] on td "1" at bounding box center [642, 395] width 59 height 152
click at [640, 393] on link "1" at bounding box center [642, 394] width 5 height 16
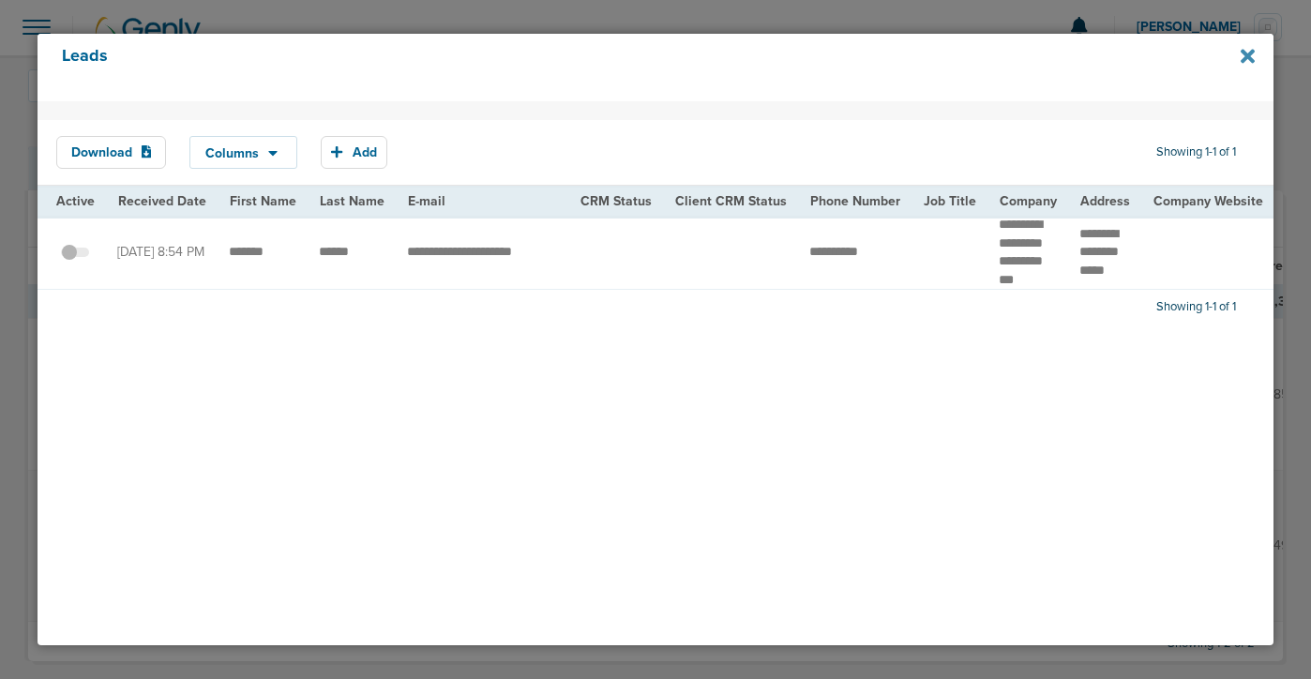
click at [1245, 61] on icon at bounding box center [1247, 56] width 14 height 21
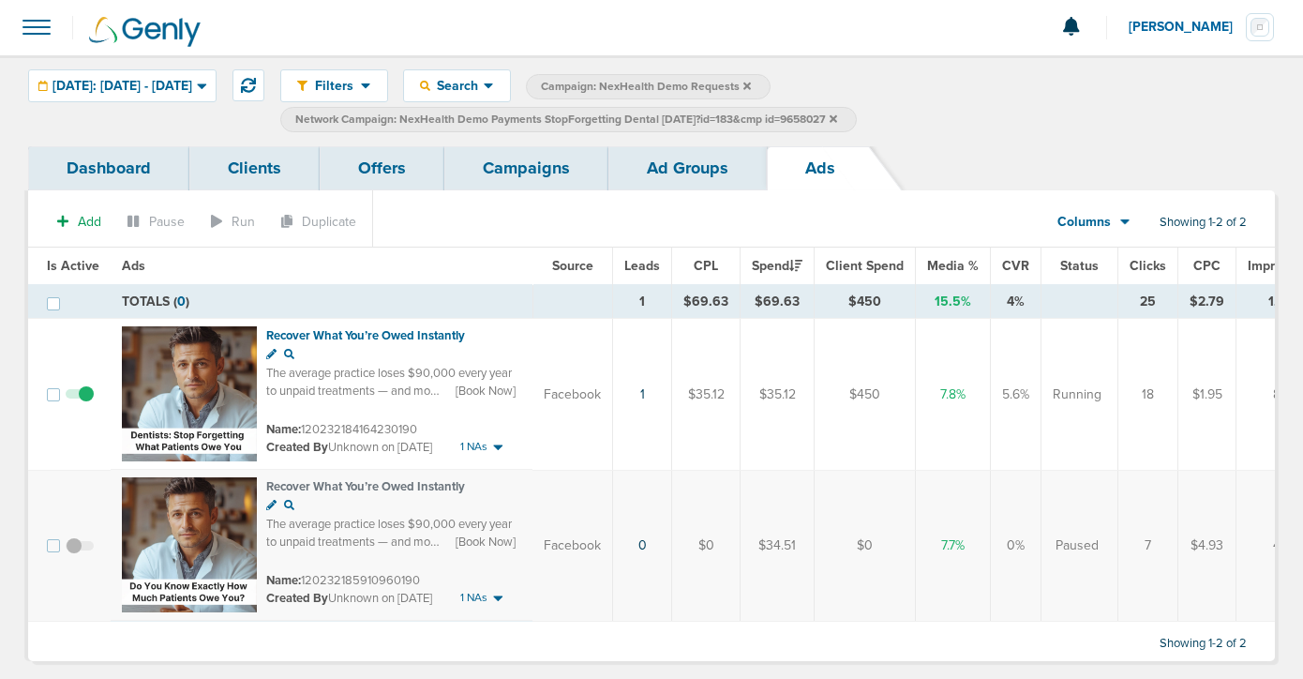
click at [527, 172] on link "Campaigns" at bounding box center [526, 168] width 164 height 44
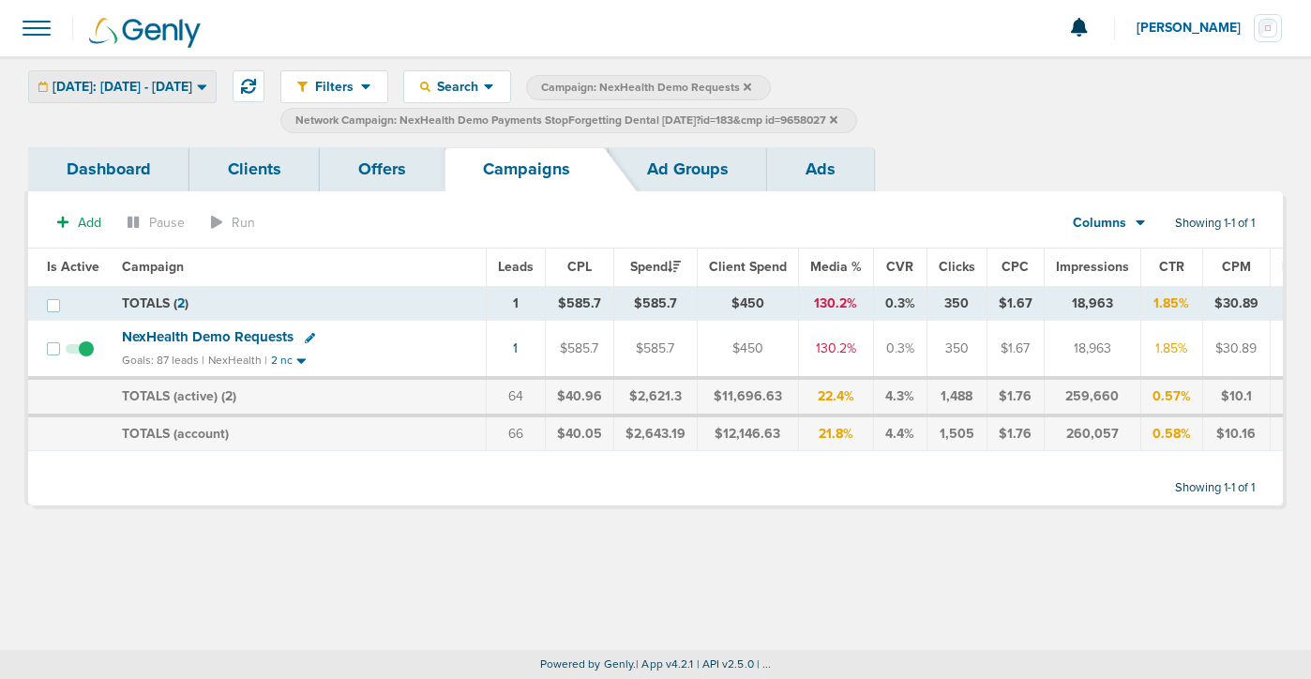
click at [110, 76] on div "Yesterday: 08.20.2025 - 08.20.2025" at bounding box center [122, 86] width 187 height 31
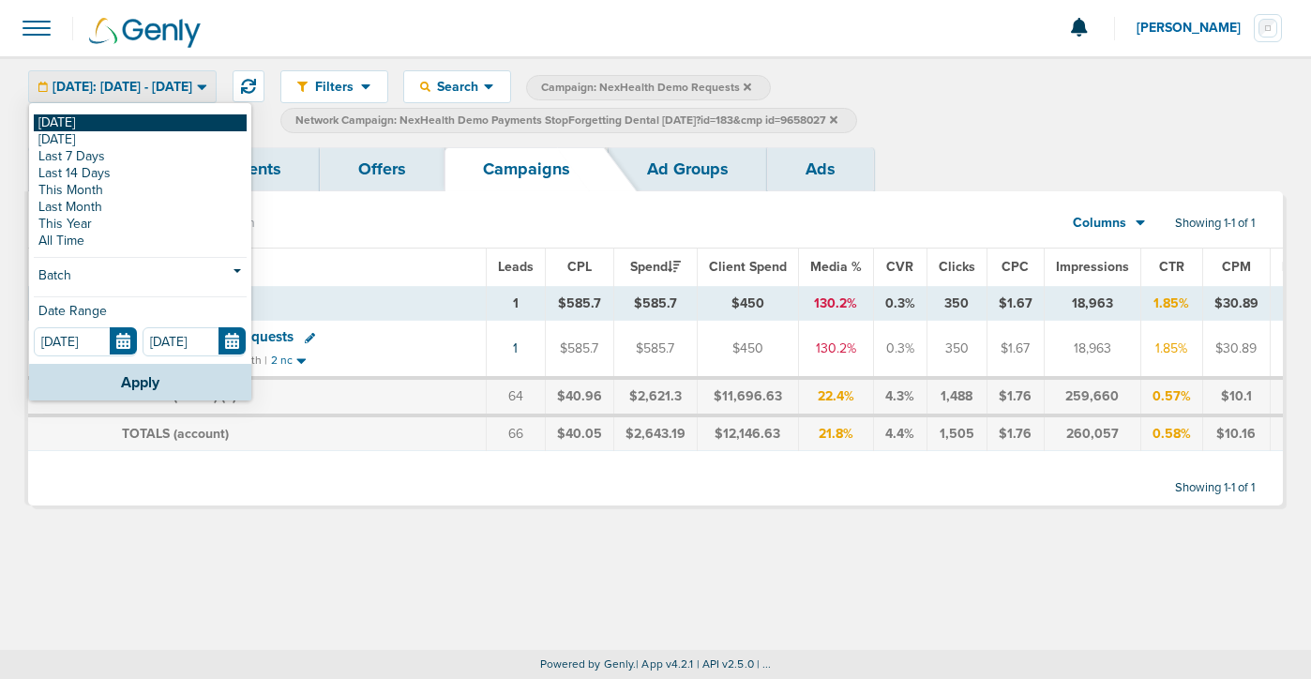
click at [111, 126] on link "[DATE]" at bounding box center [140, 122] width 213 height 17
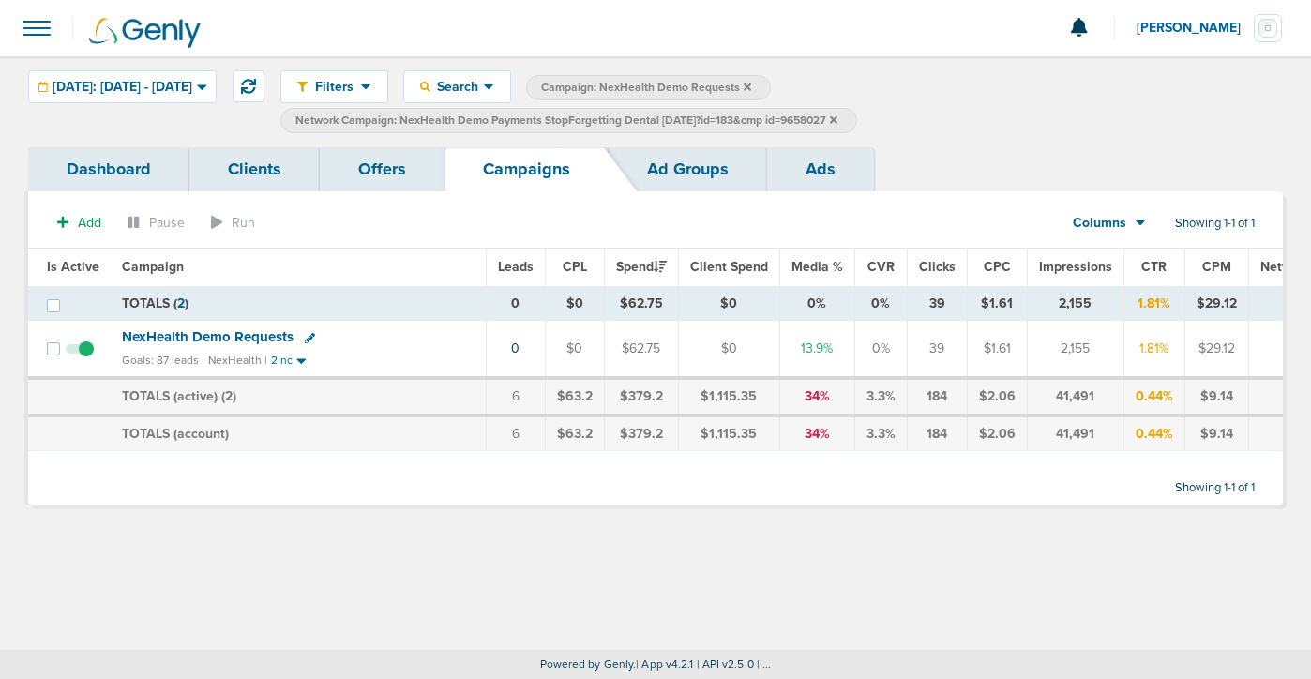
click at [837, 122] on icon at bounding box center [834, 119] width 8 height 8
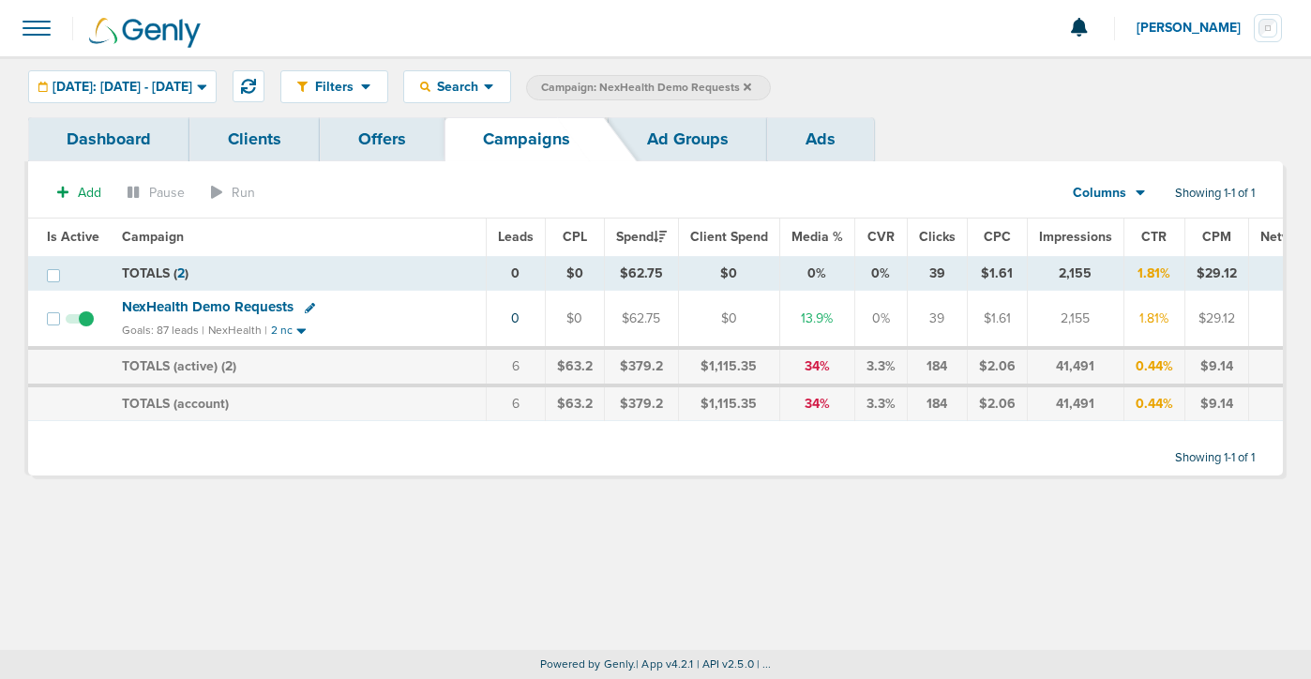
click at [751, 86] on icon at bounding box center [747, 87] width 8 height 8
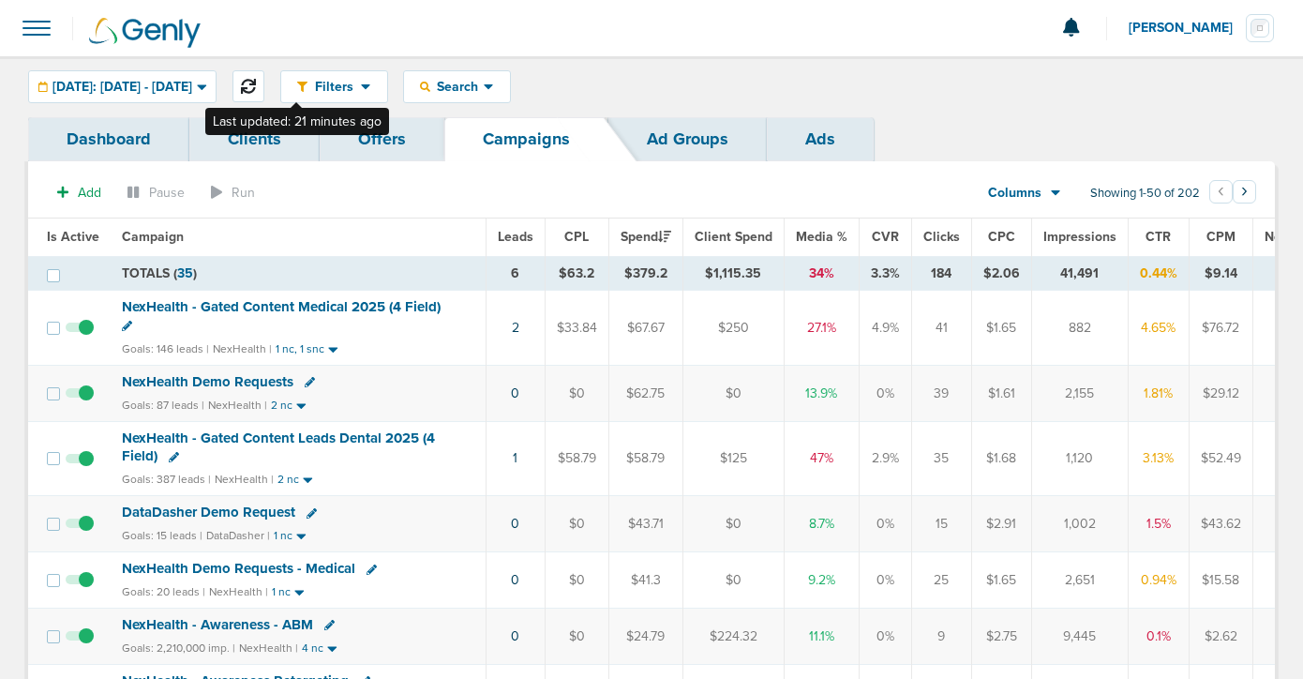
click at [256, 88] on icon at bounding box center [248, 86] width 15 height 15
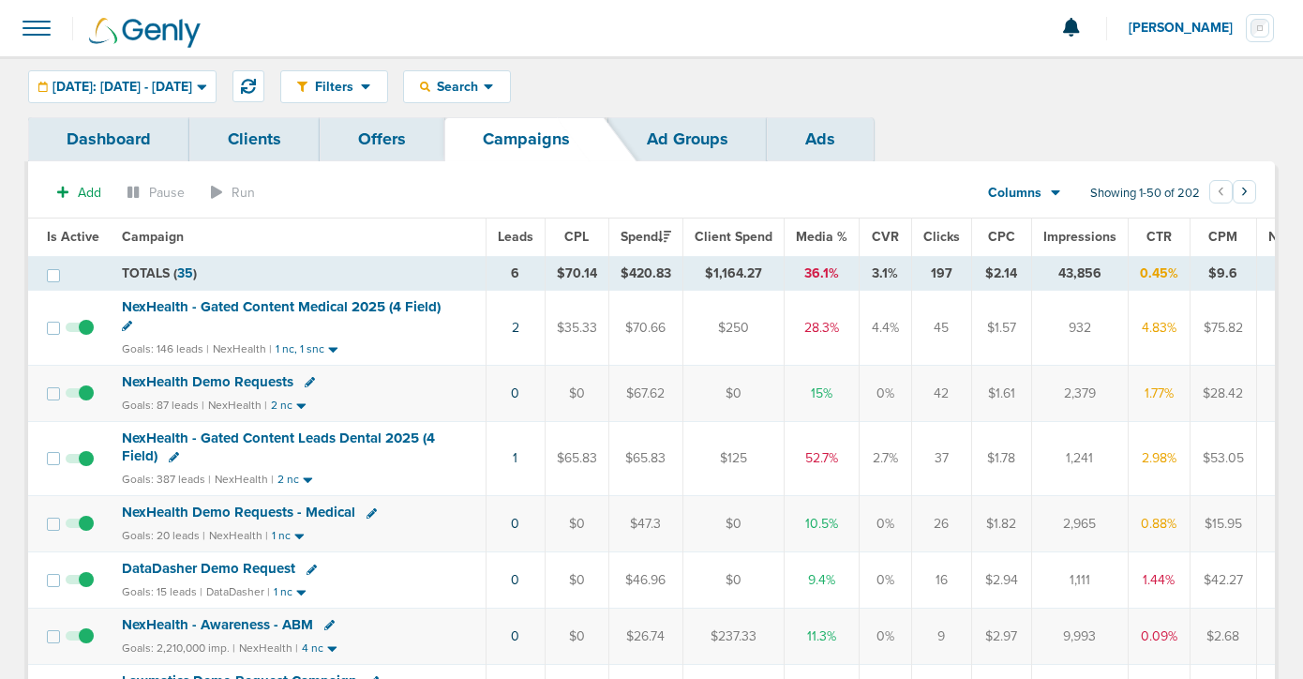
click at [227, 382] on span "NexHealth Demo Requests" at bounding box center [208, 381] width 172 height 17
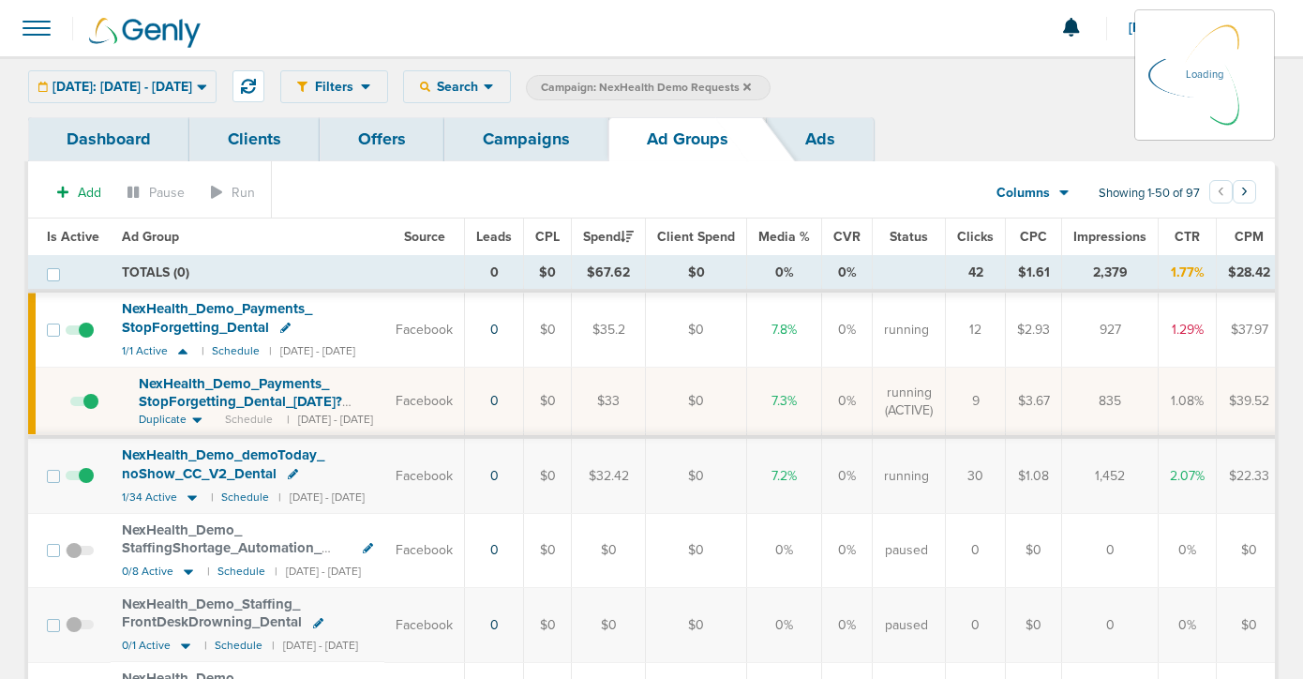
click at [519, 143] on link "Campaigns" at bounding box center [526, 139] width 164 height 44
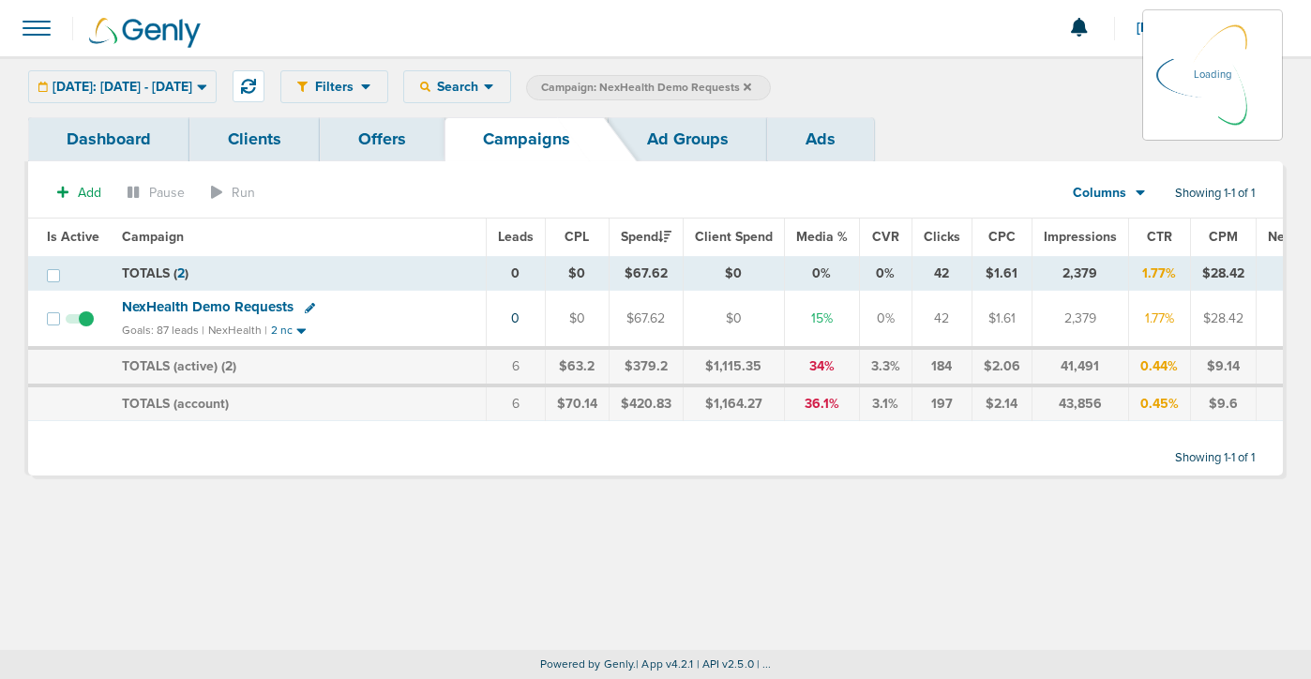
click at [751, 83] on icon at bounding box center [747, 87] width 8 height 8
click at [751, 84] on icon at bounding box center [747, 87] width 8 height 11
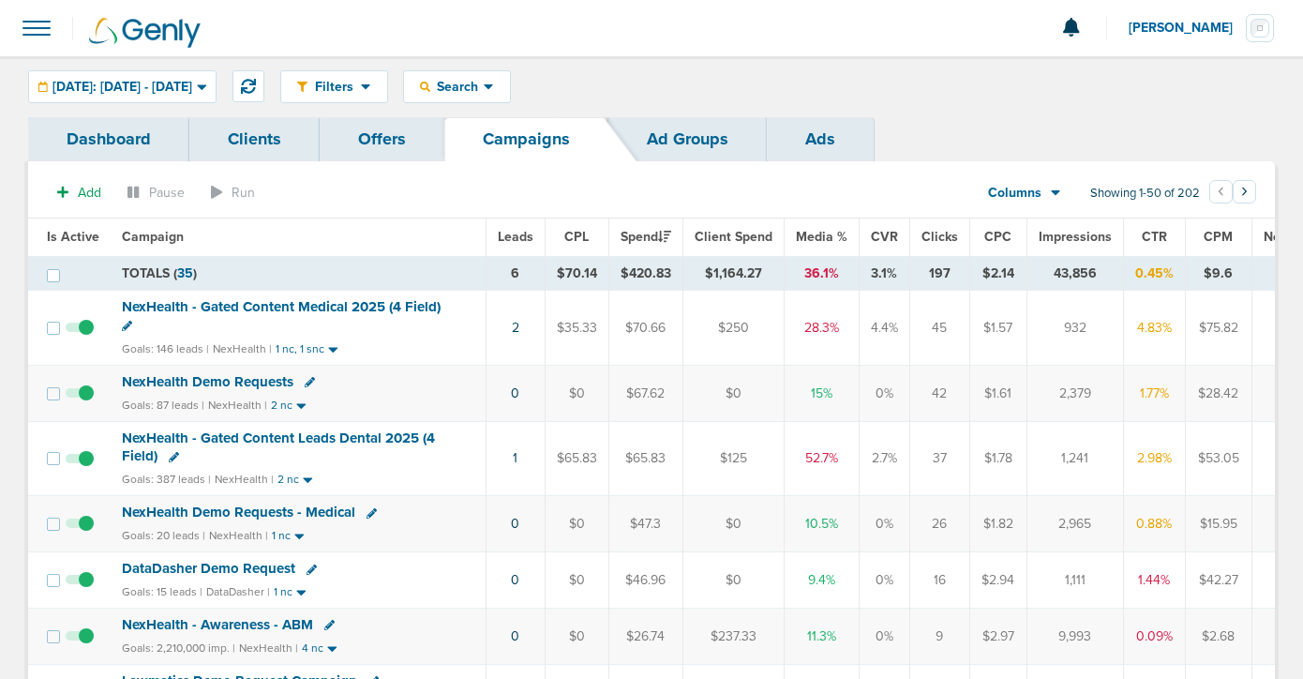
click at [343, 434] on span "NexHealth - Gated Content Leads Dental 2025 (4 Field)" at bounding box center [278, 447] width 313 height 36
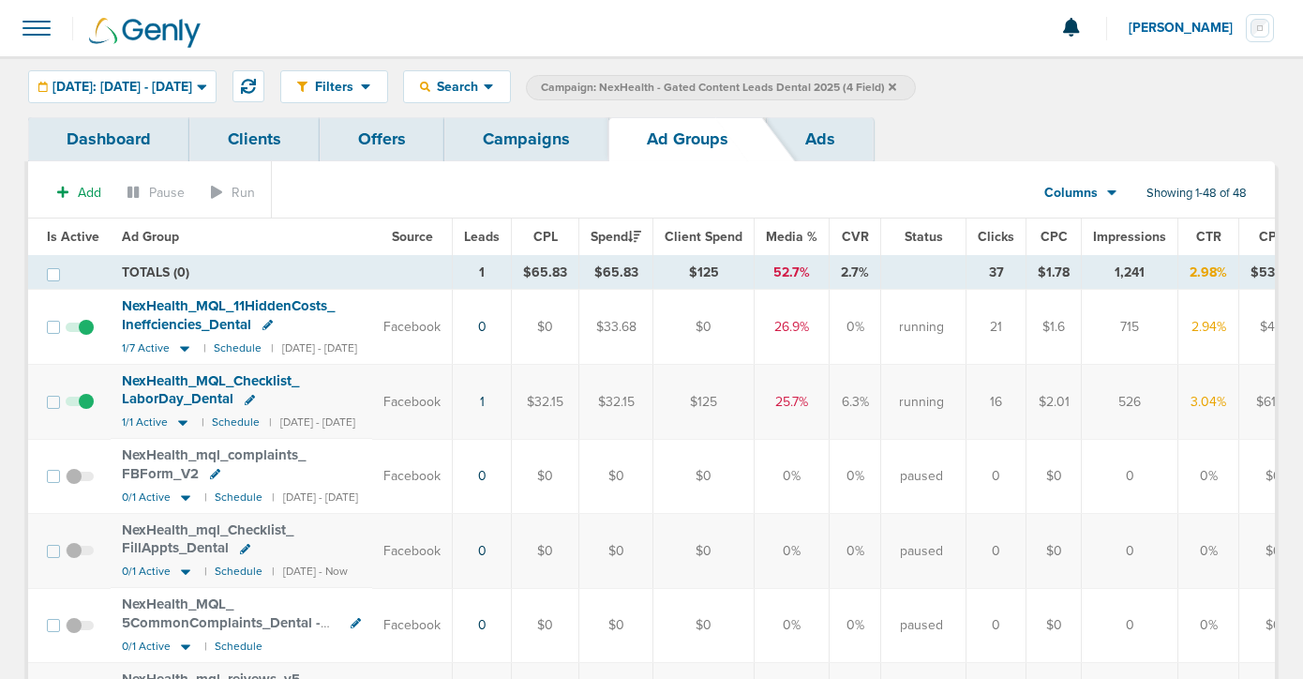
click at [557, 144] on link "Campaigns" at bounding box center [526, 139] width 164 height 44
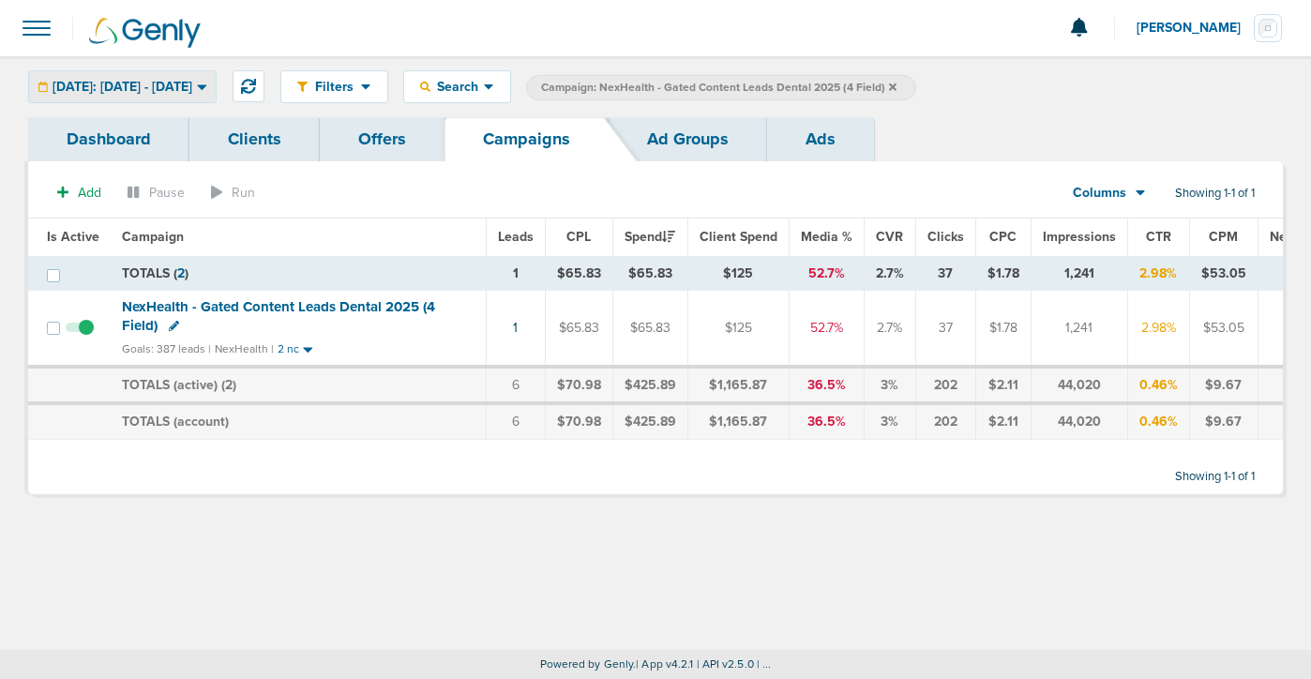
click at [191, 89] on span "[DATE]: [DATE] - [DATE]" at bounding box center [123, 87] width 140 height 13
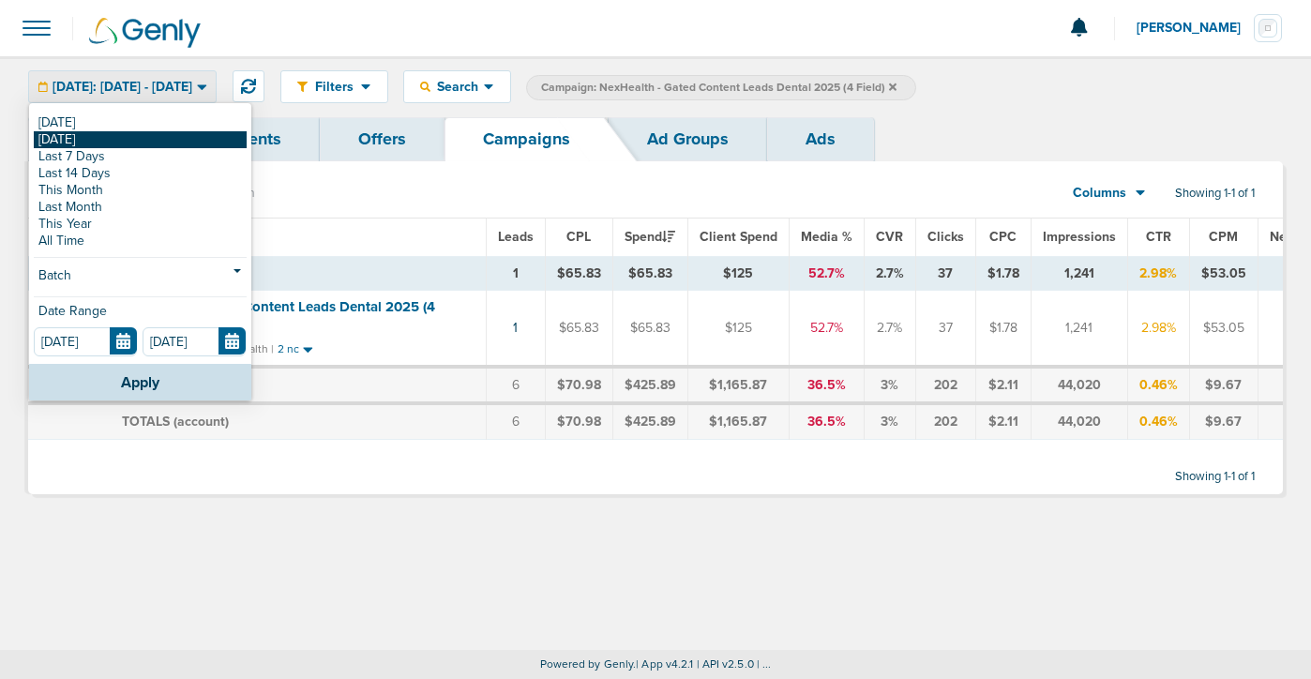
click at [144, 142] on link "[DATE]" at bounding box center [140, 139] width 213 height 17
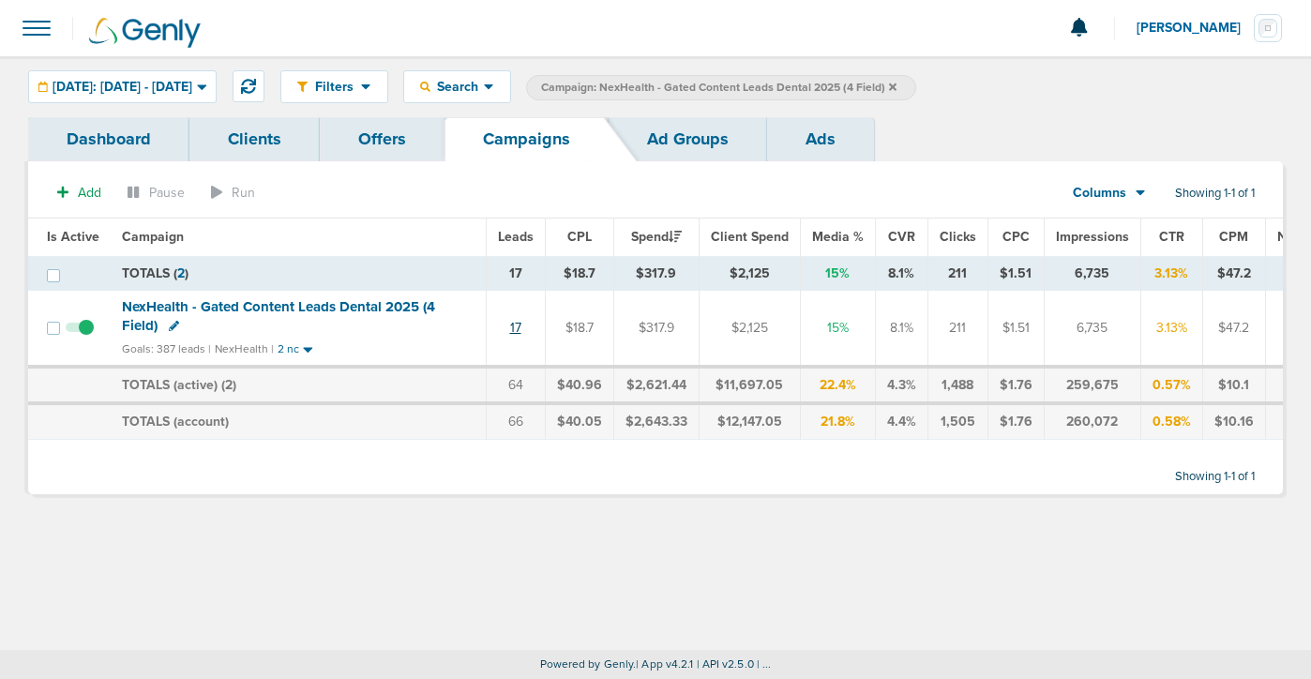
click at [511, 326] on link "17" at bounding box center [515, 328] width 11 height 16
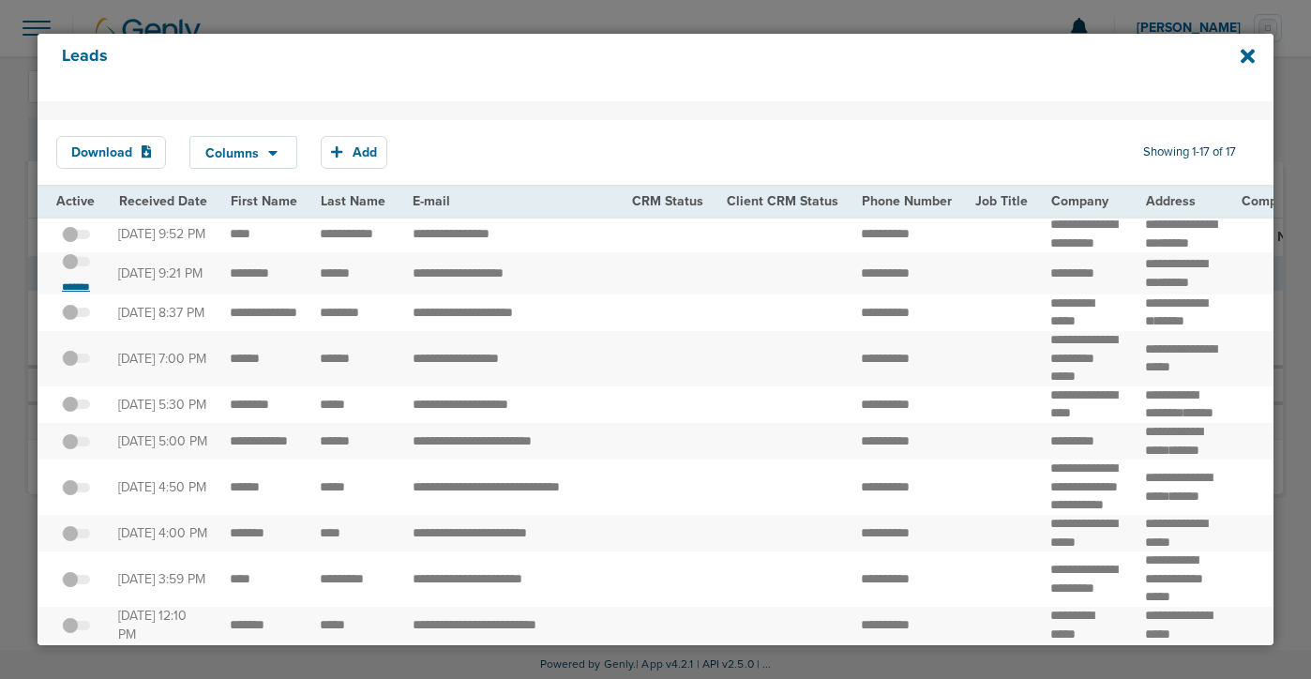
click at [82, 294] on small "*******" at bounding box center [75, 286] width 39 height 15
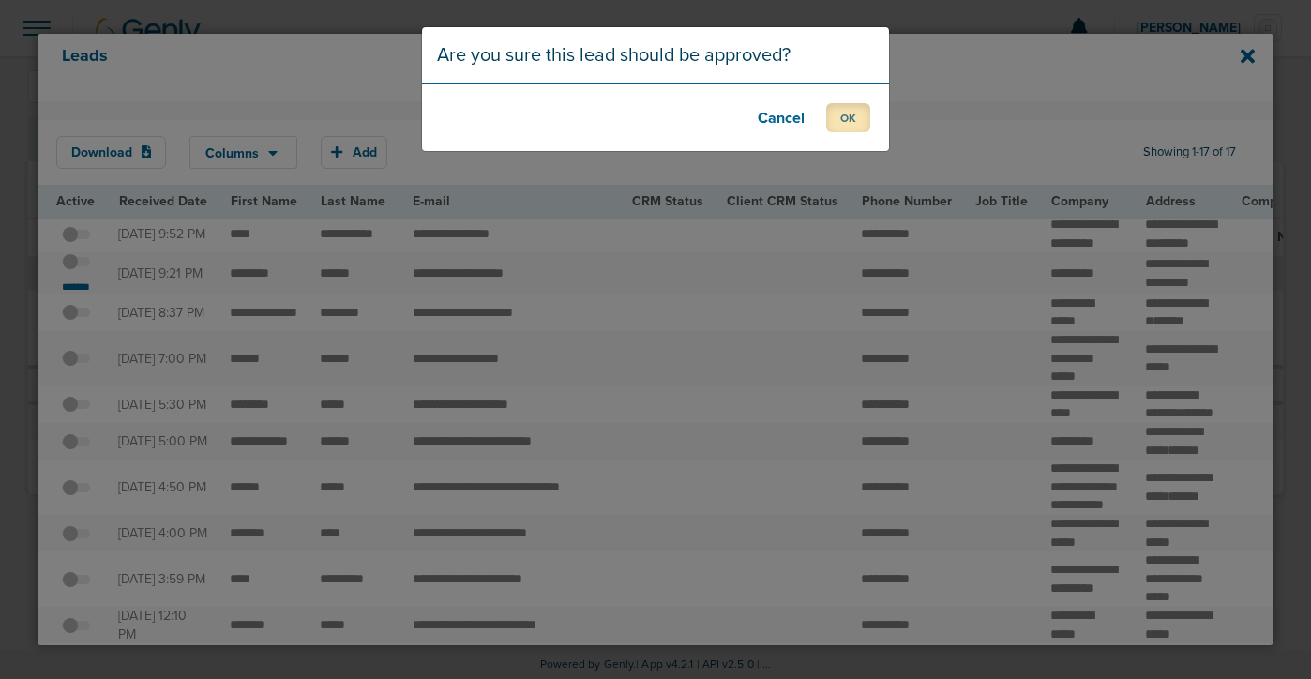
click at [847, 113] on button "OK" at bounding box center [848, 117] width 44 height 29
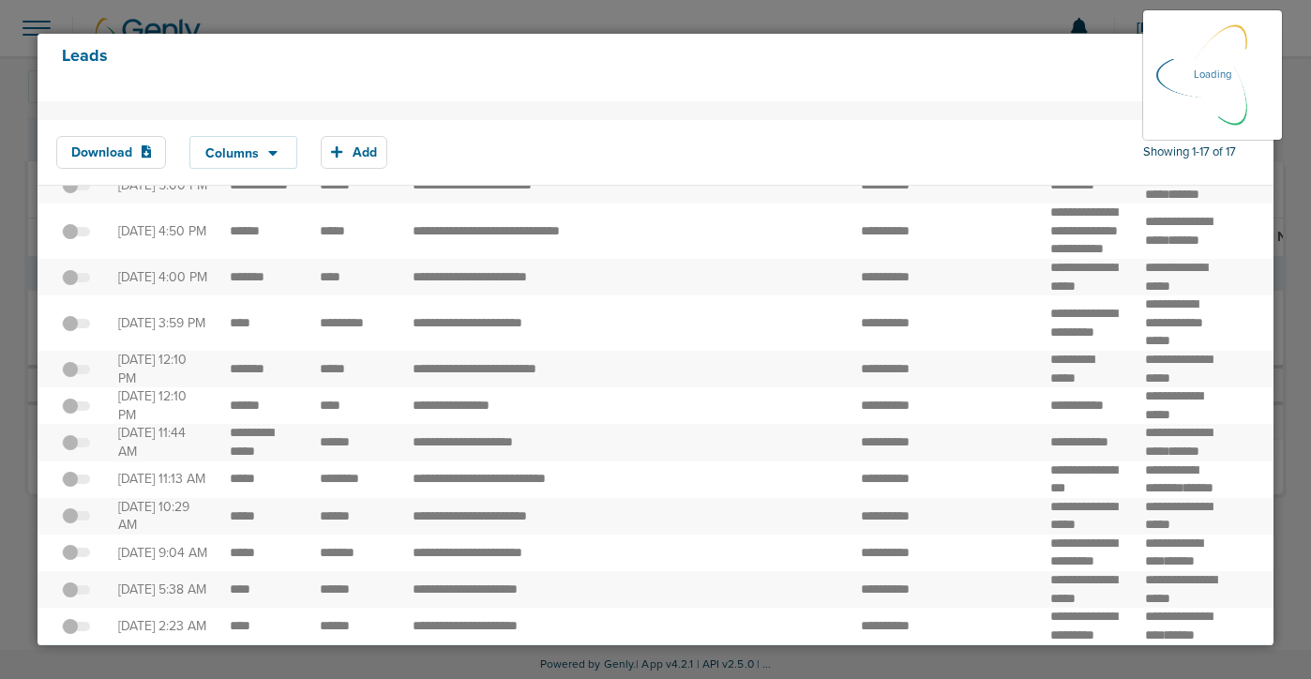
scroll to position [270, 0]
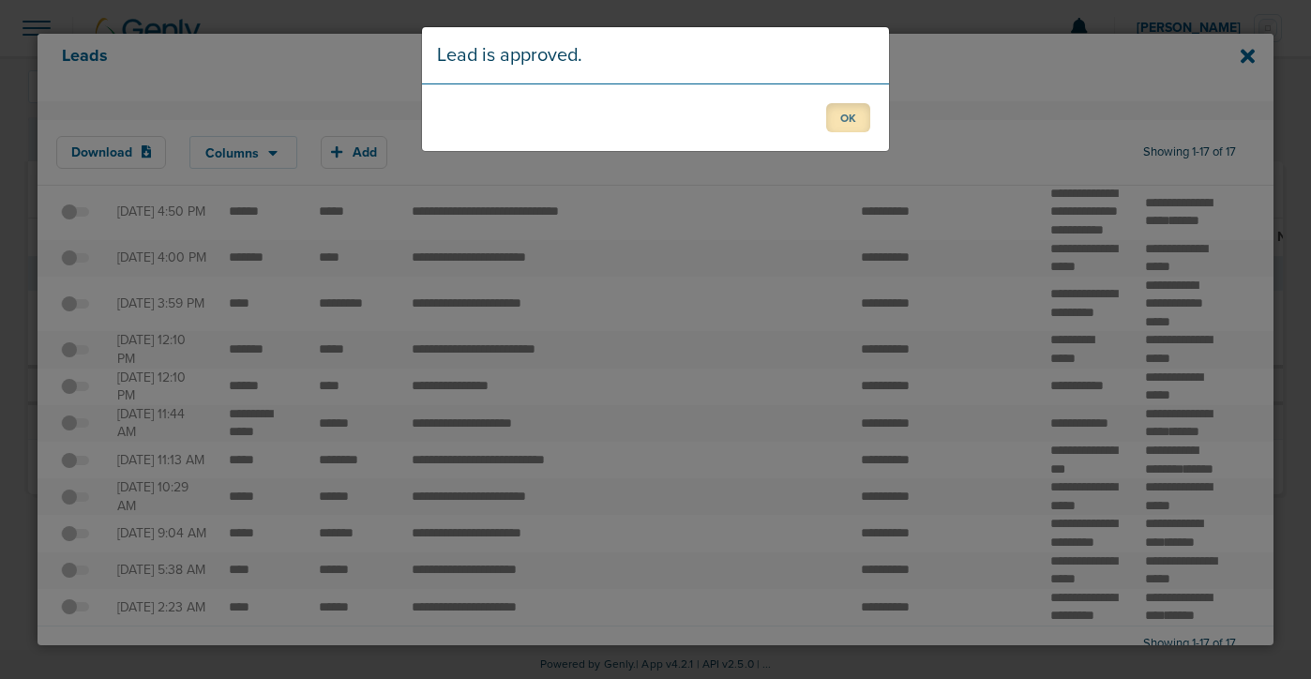
click at [850, 117] on button "OK" at bounding box center [848, 117] width 44 height 29
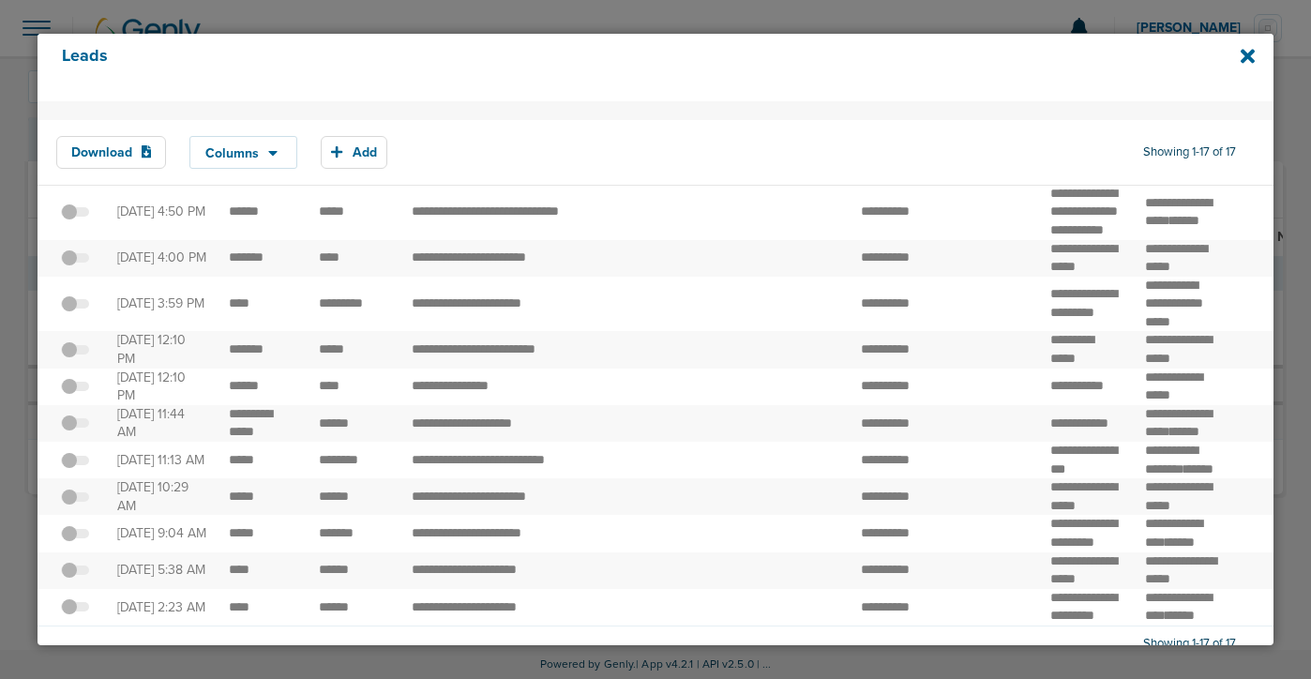
click at [1238, 60] on div "Leads" at bounding box center [656, 68] width 1236 height 68
click at [1247, 58] on icon at bounding box center [1247, 57] width 14 height 14
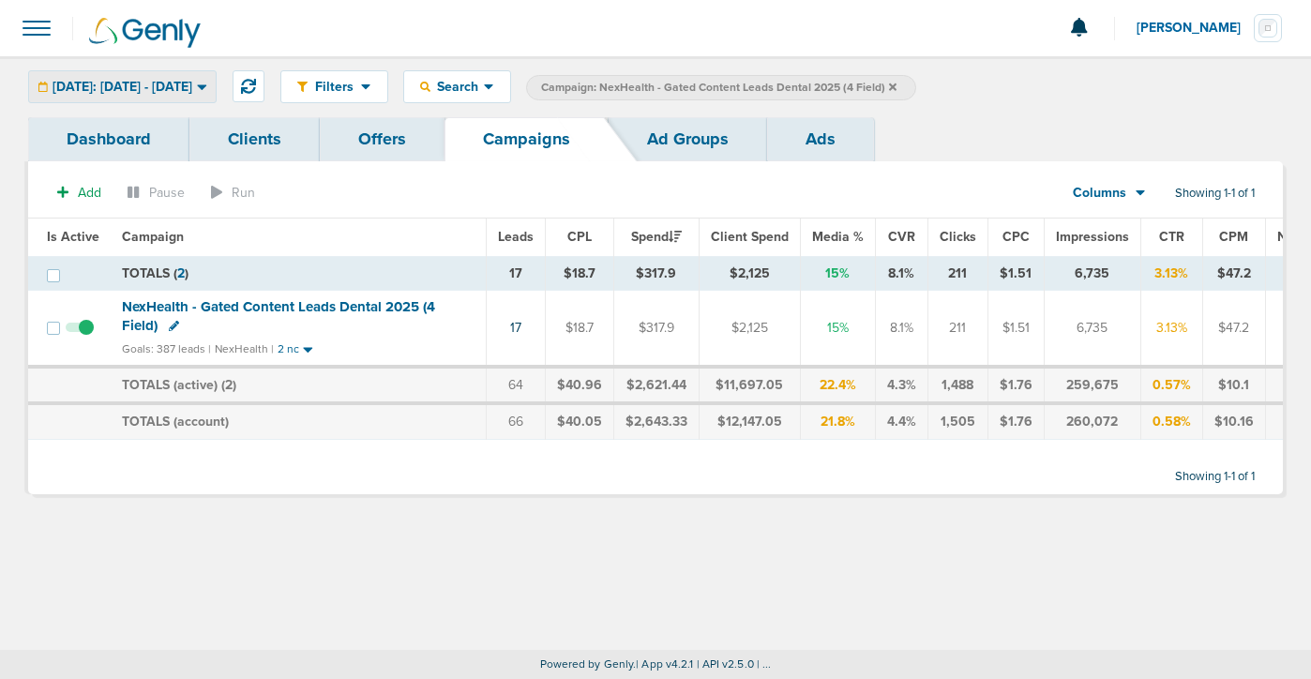
click at [113, 90] on span "Yesterday: 08.20.2025 - 08.20.2025" at bounding box center [123, 87] width 140 height 13
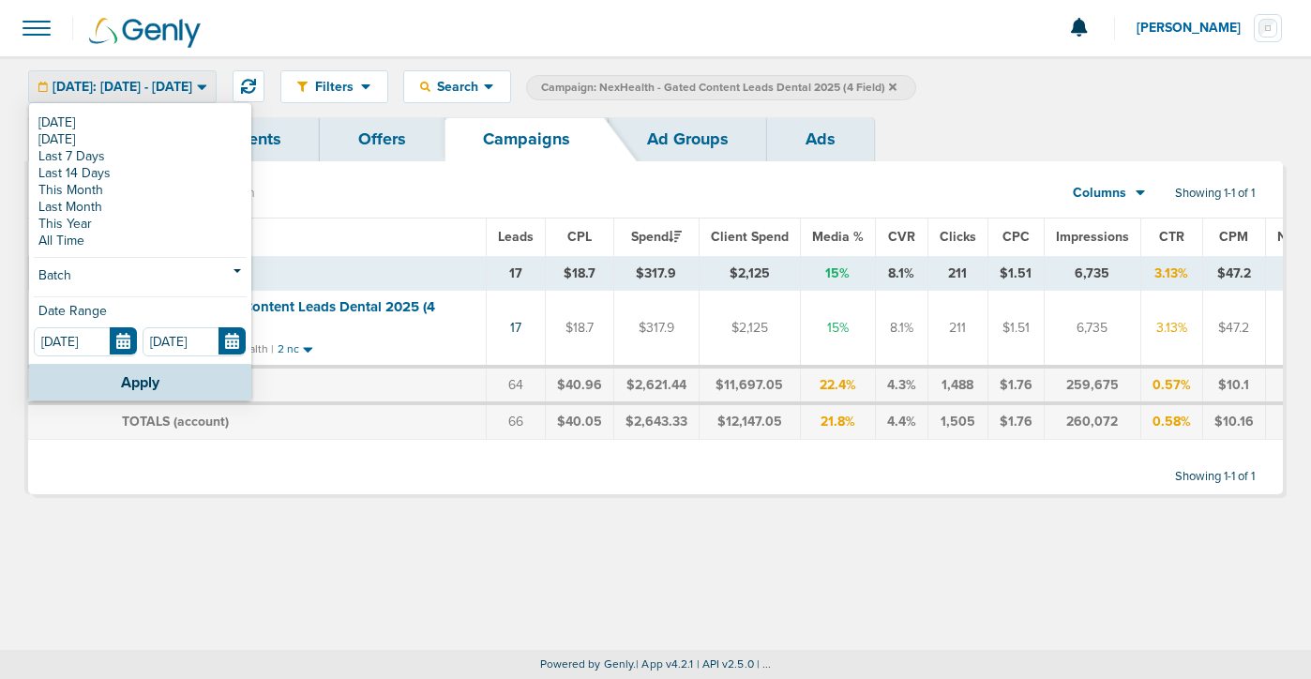
click at [113, 90] on span "Yesterday: 08.20.2025 - 08.20.2025" at bounding box center [123, 87] width 140 height 13
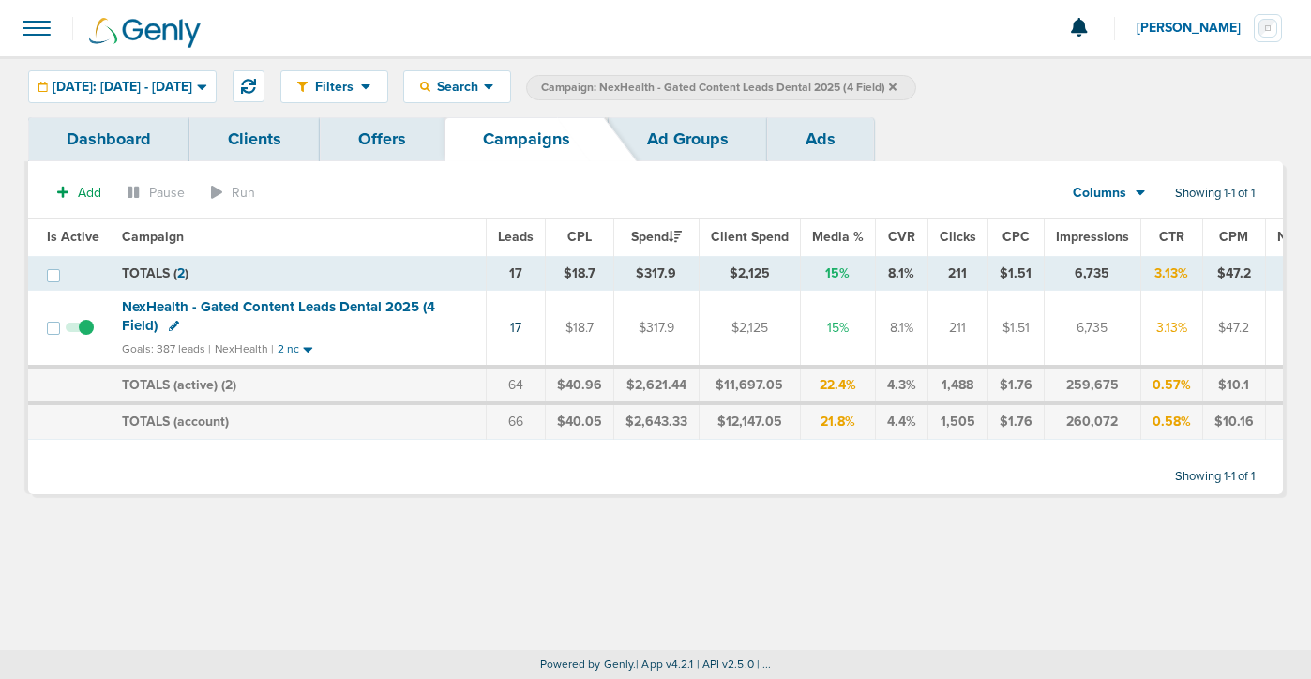
click at [896, 83] on icon at bounding box center [893, 87] width 8 height 11
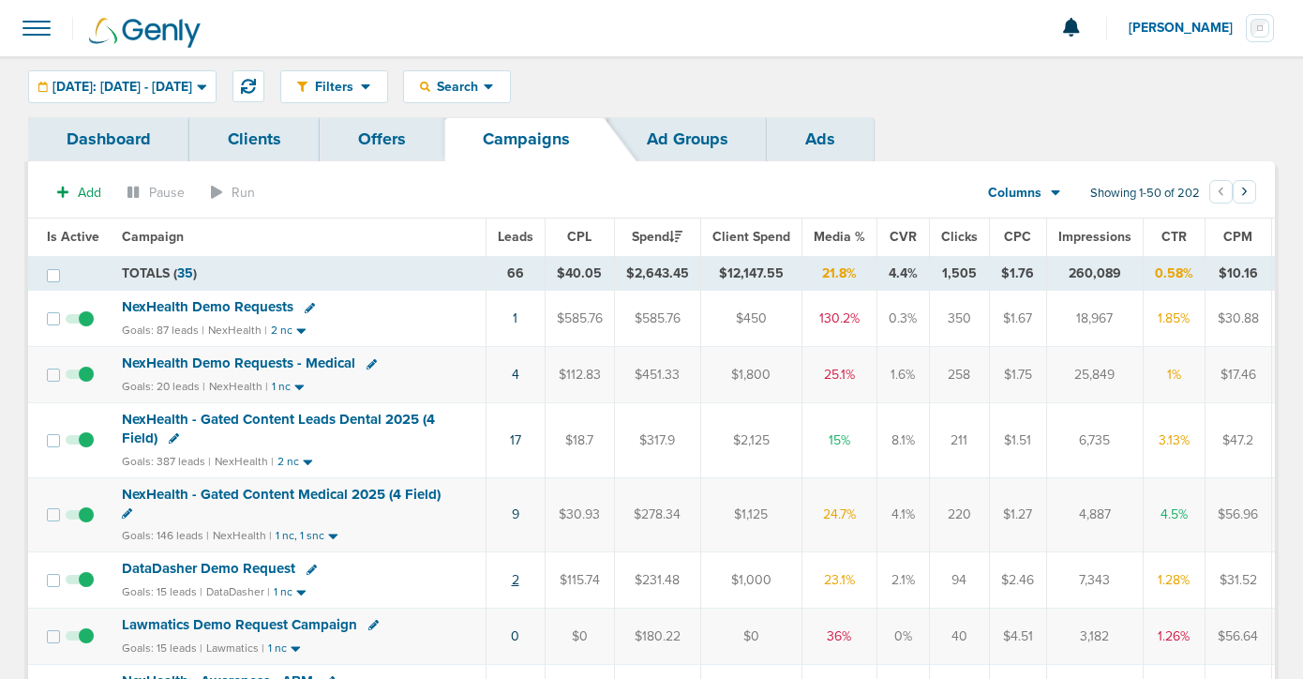
click at [512, 581] on link "2" at bounding box center [516, 580] width 8 height 16
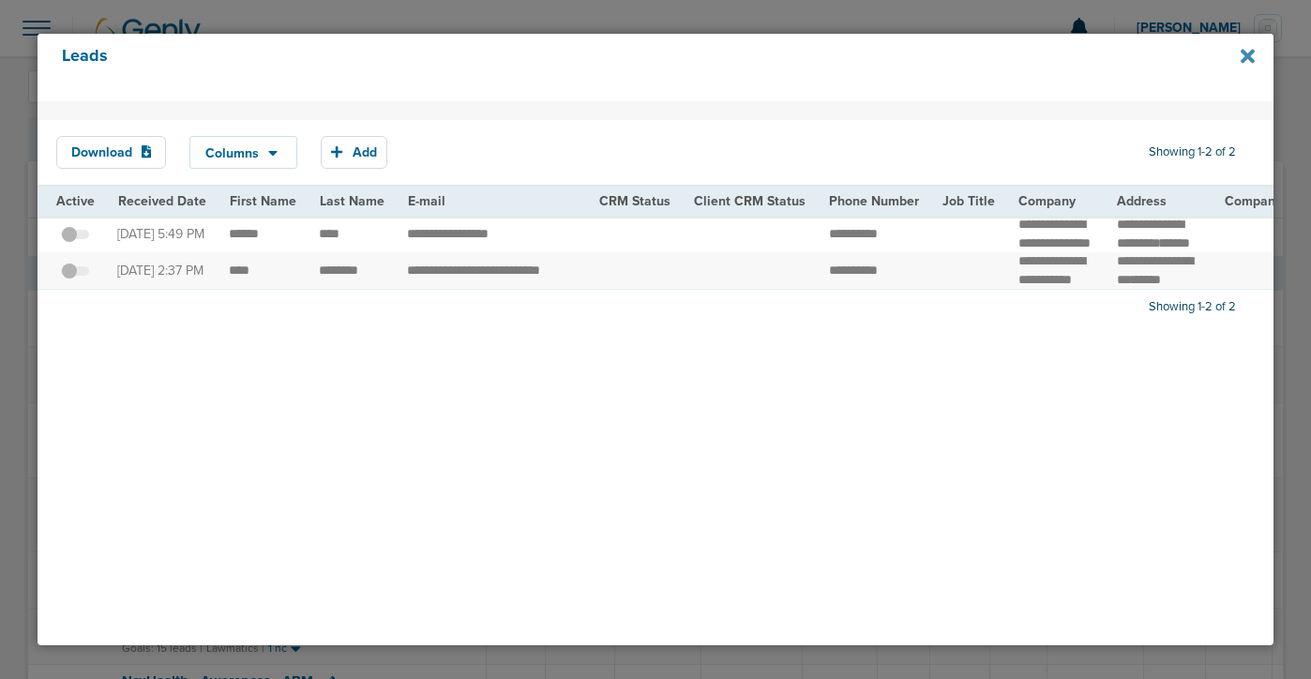
click at [1246, 53] on icon at bounding box center [1247, 56] width 14 height 21
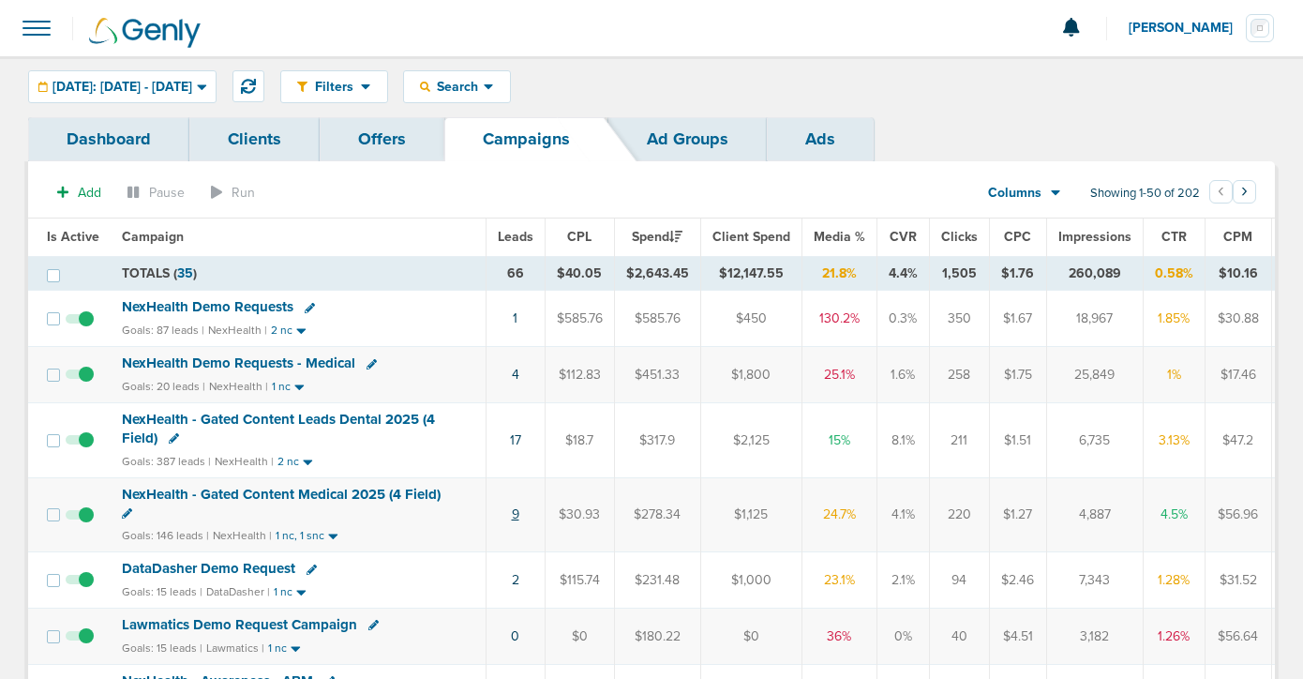
click at [513, 511] on link "9" at bounding box center [516, 514] width 8 height 16
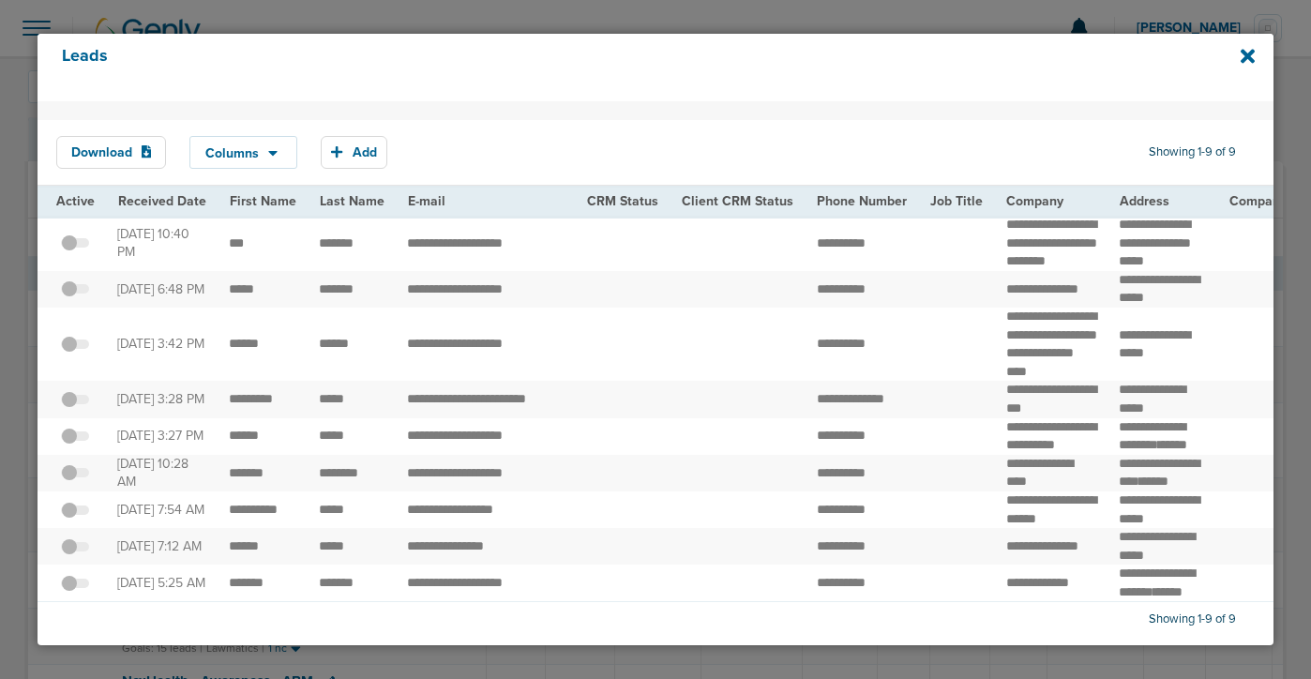
scroll to position [92, 0]
click at [1247, 59] on icon at bounding box center [1247, 56] width 14 height 21
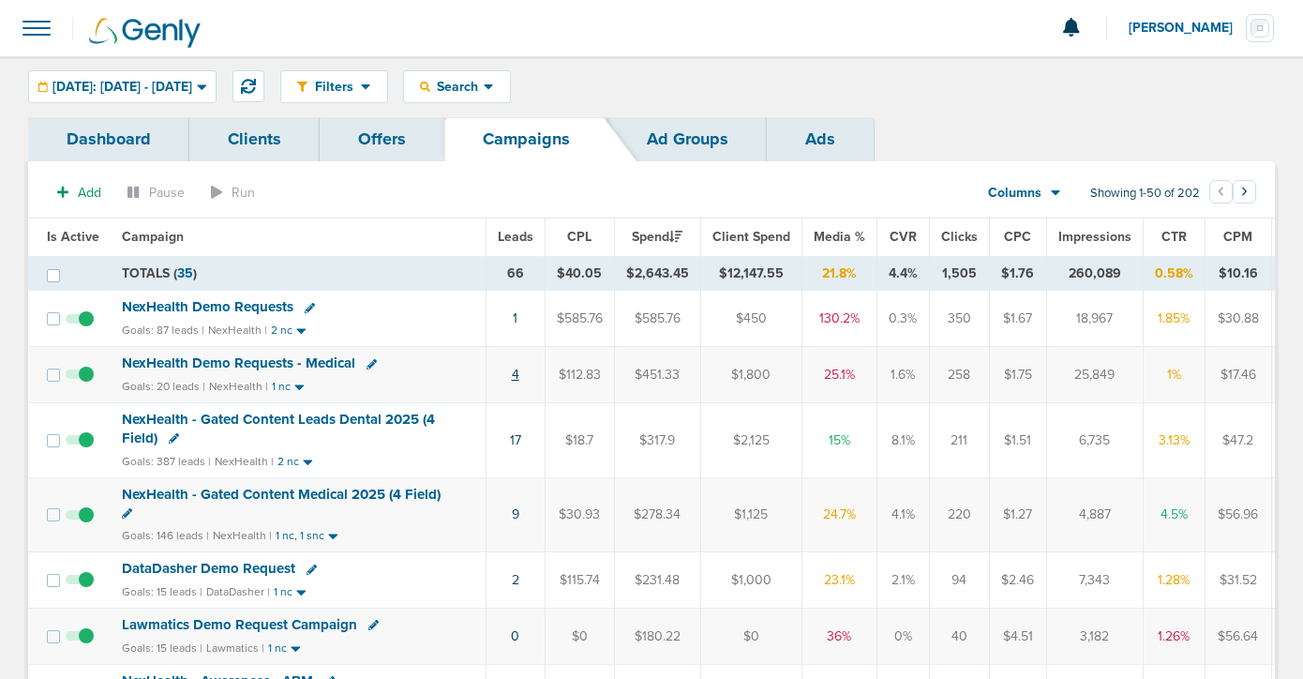
click at [512, 372] on link "4" at bounding box center [516, 375] width 8 height 16
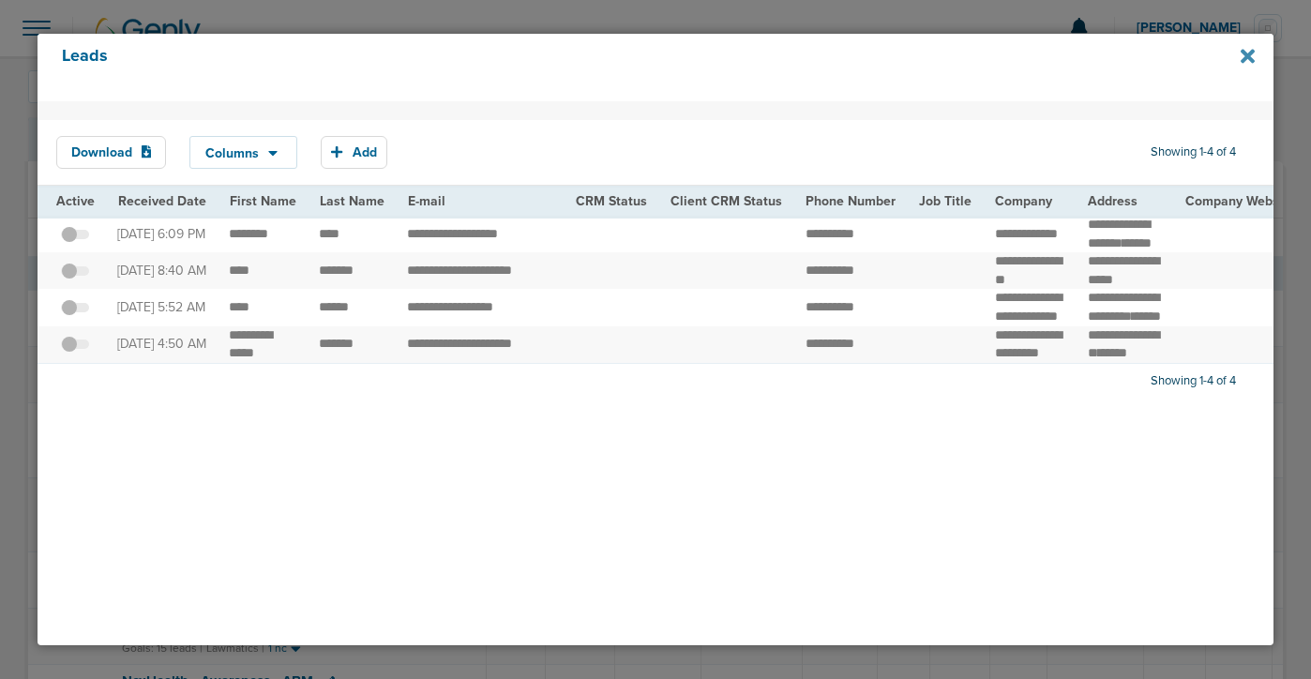
click at [1250, 54] on icon at bounding box center [1247, 57] width 14 height 14
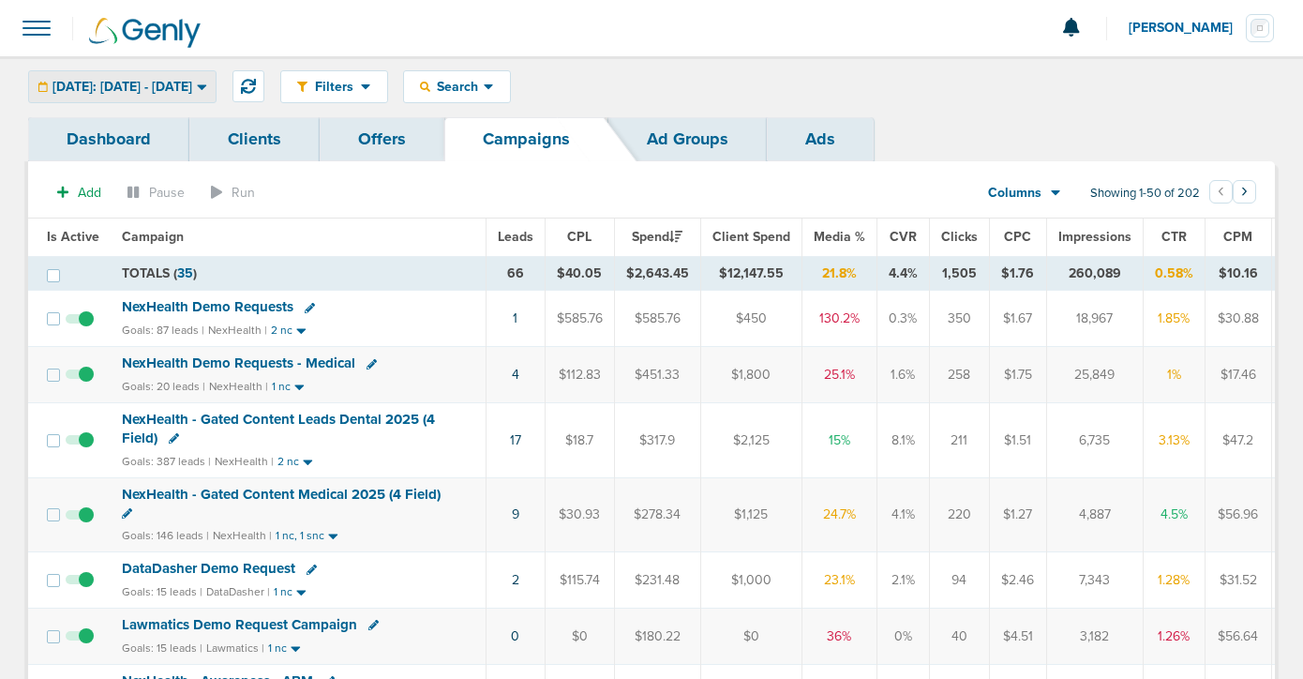
click at [143, 81] on span "Yesterday: 08.20.2025 - 08.20.2025" at bounding box center [123, 87] width 140 height 13
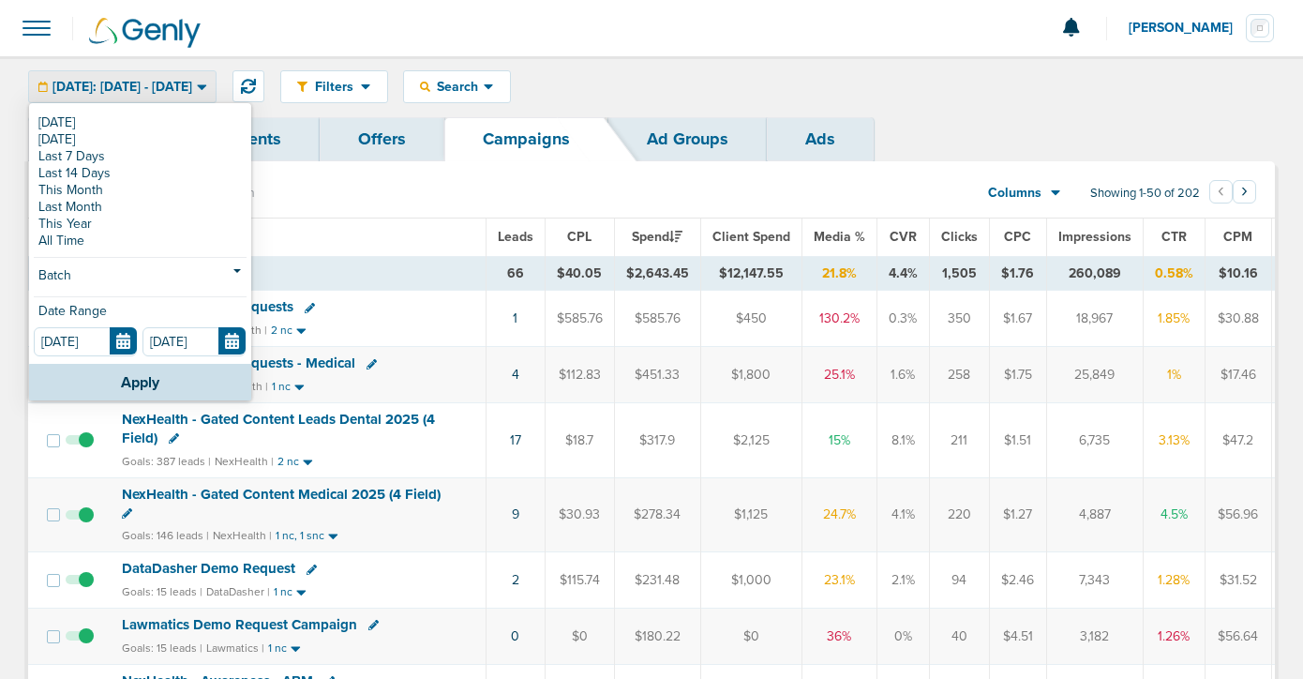
click at [422, 369] on div "NexHealth Demo Requests - Medical" at bounding box center [298, 363] width 353 height 19
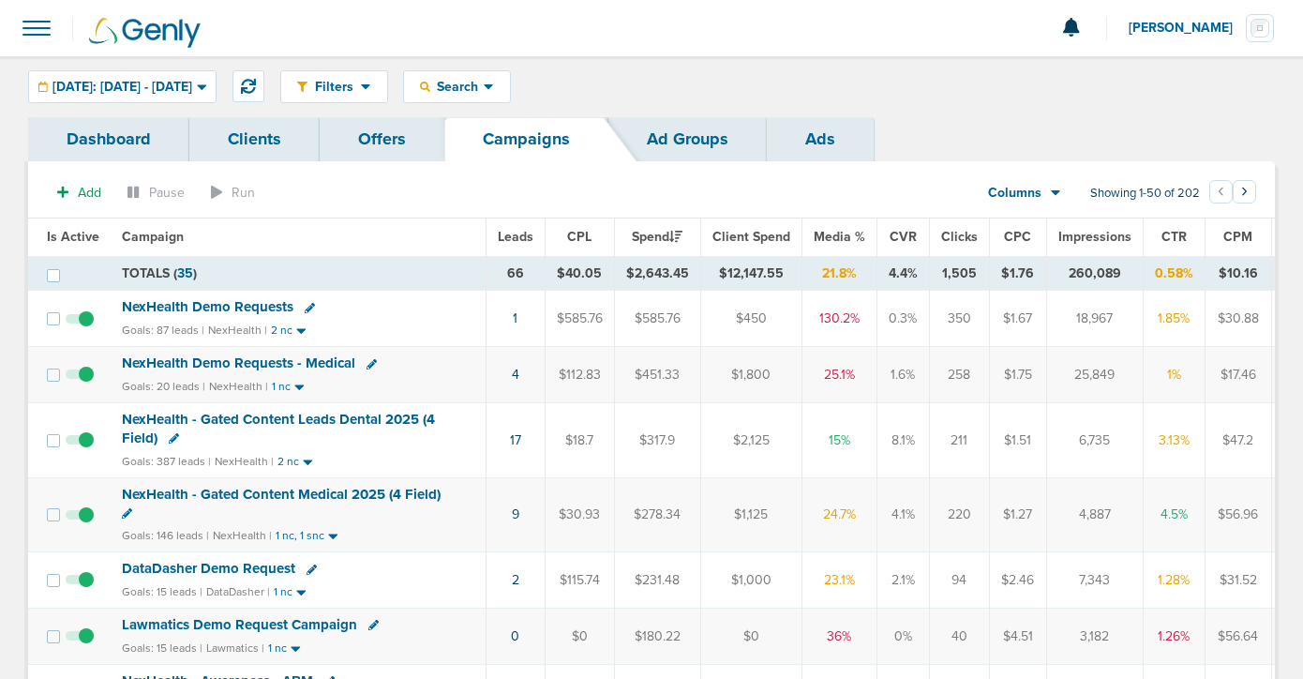
click at [274, 361] on span "NexHealth Demo Requests - Medical" at bounding box center [238, 362] width 233 height 17
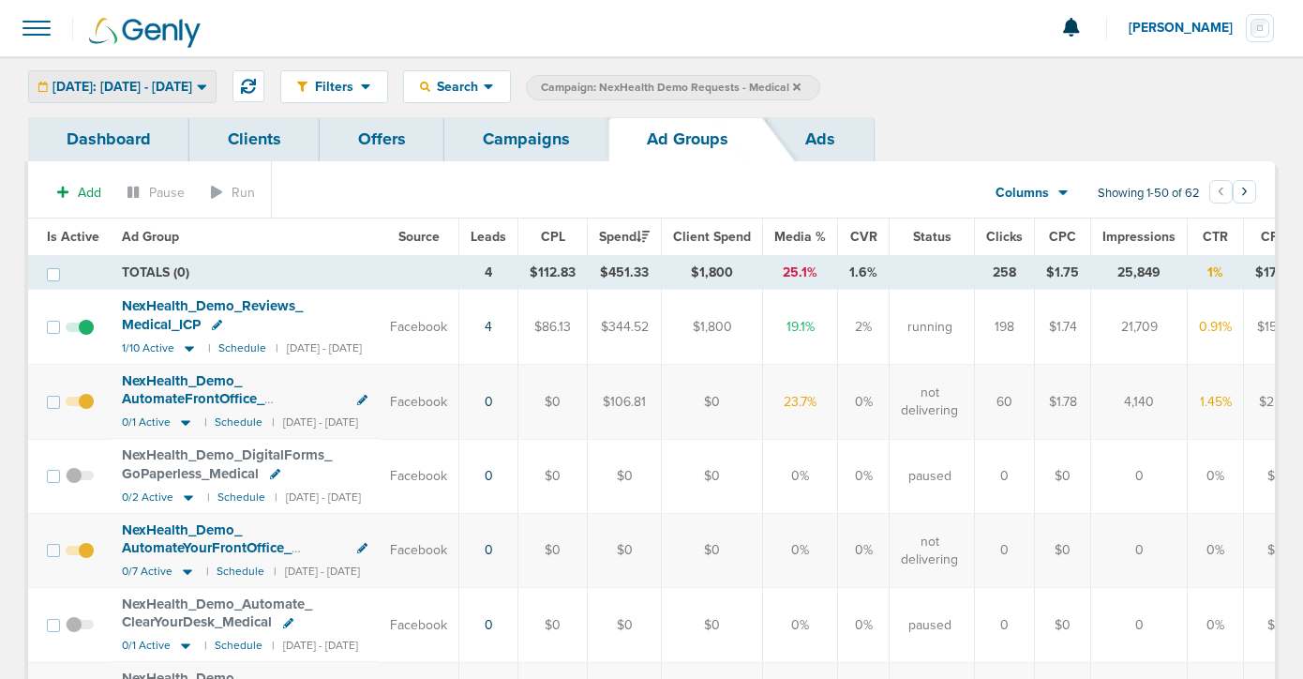
click at [167, 88] on span "Yesterday: 08.20.2025 - 08.20.2025" at bounding box center [123, 87] width 140 height 13
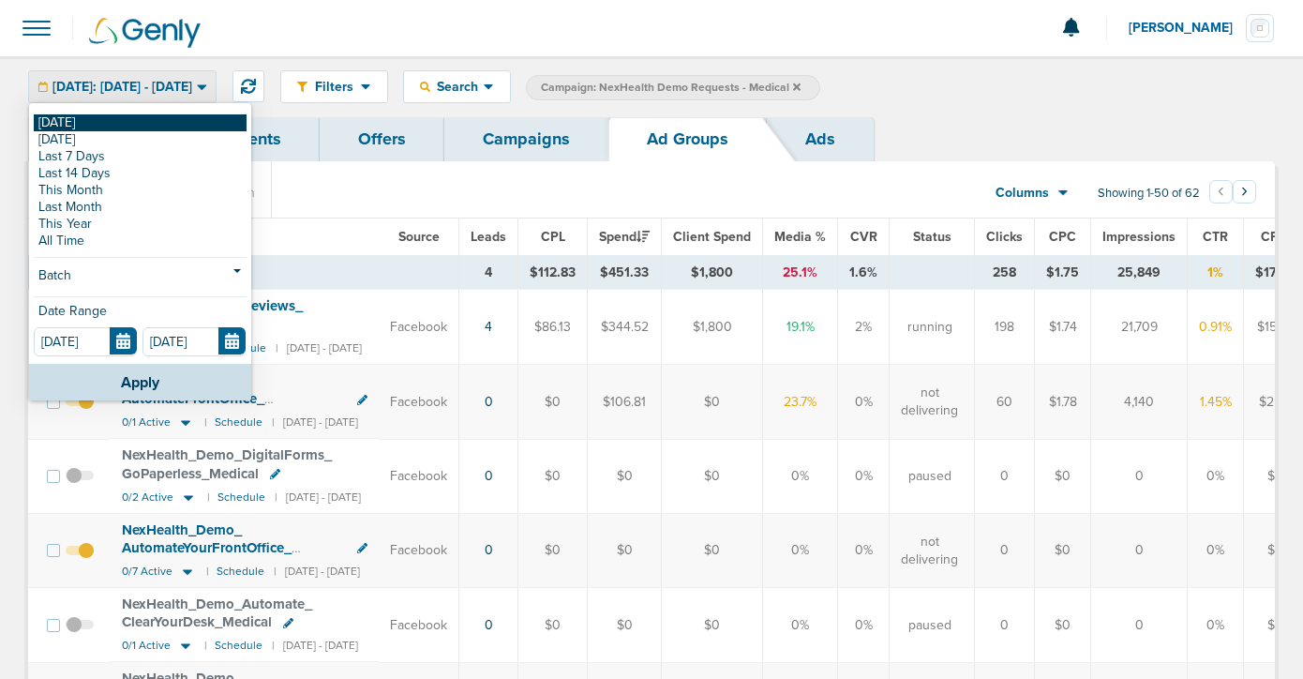
click at [165, 116] on link "[DATE]" at bounding box center [140, 122] width 213 height 17
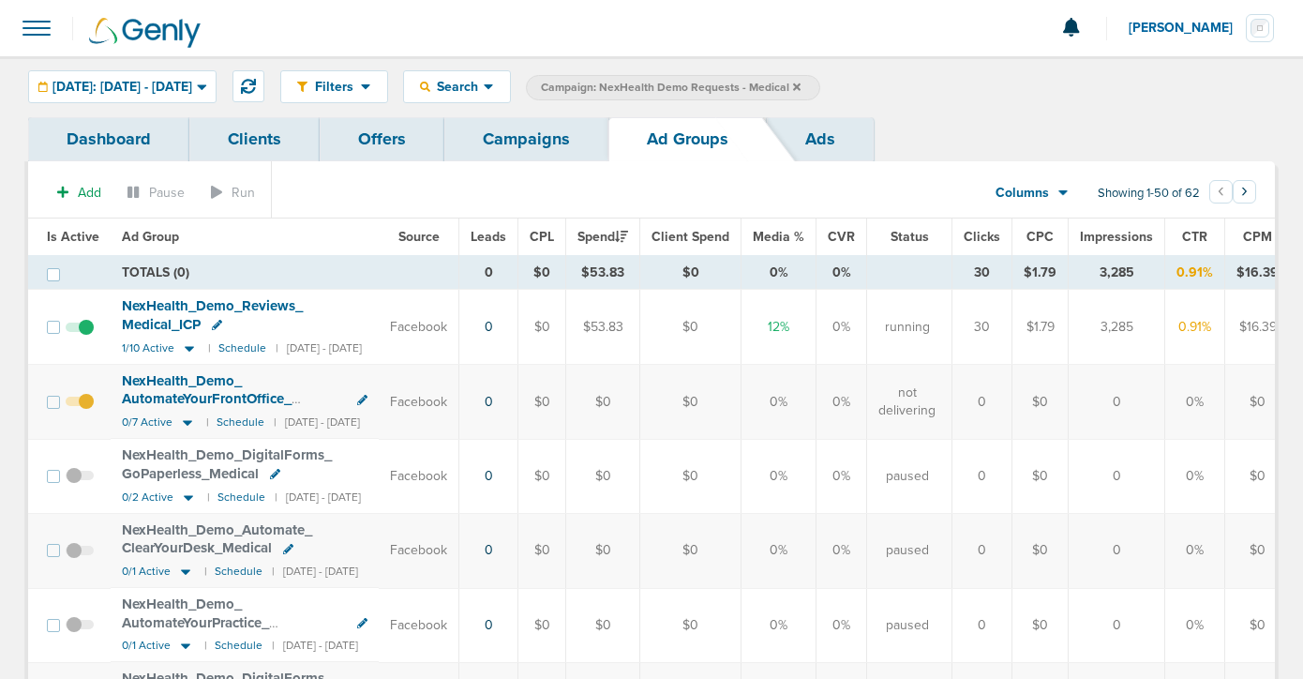
click at [467, 143] on link "Campaigns" at bounding box center [526, 139] width 164 height 44
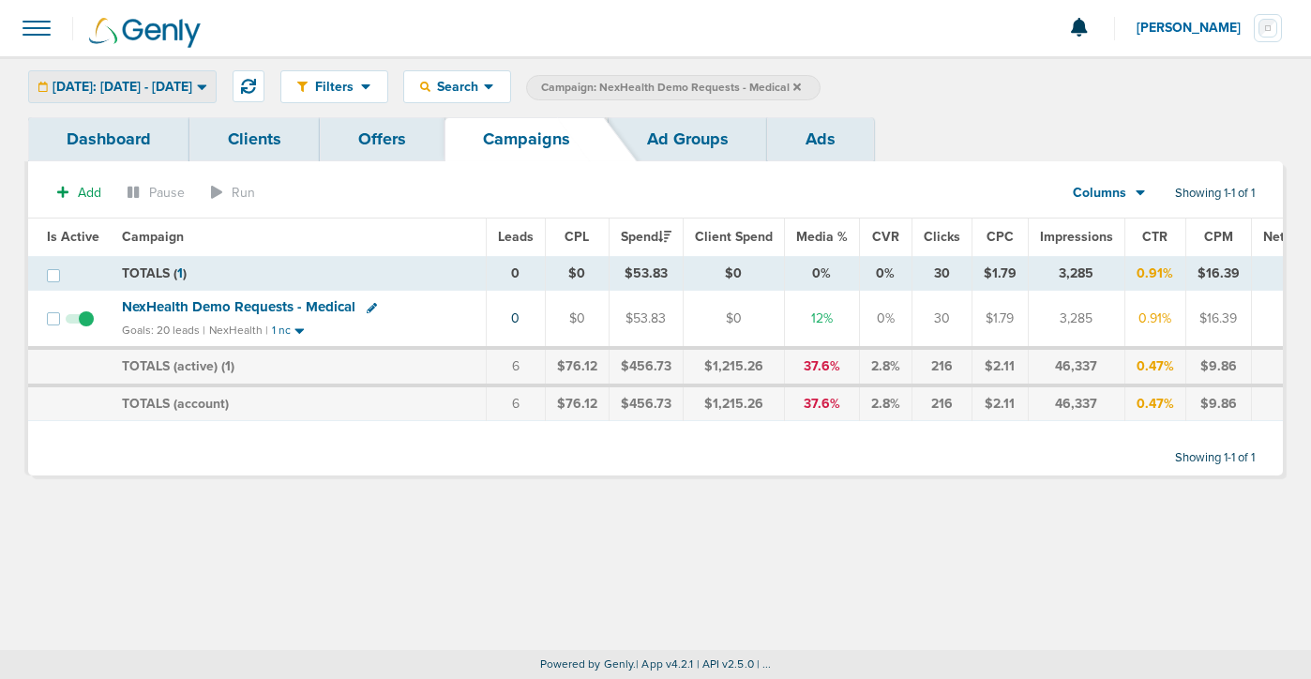
click at [131, 87] on span "[DATE]: [DATE] - [DATE]" at bounding box center [123, 87] width 140 height 13
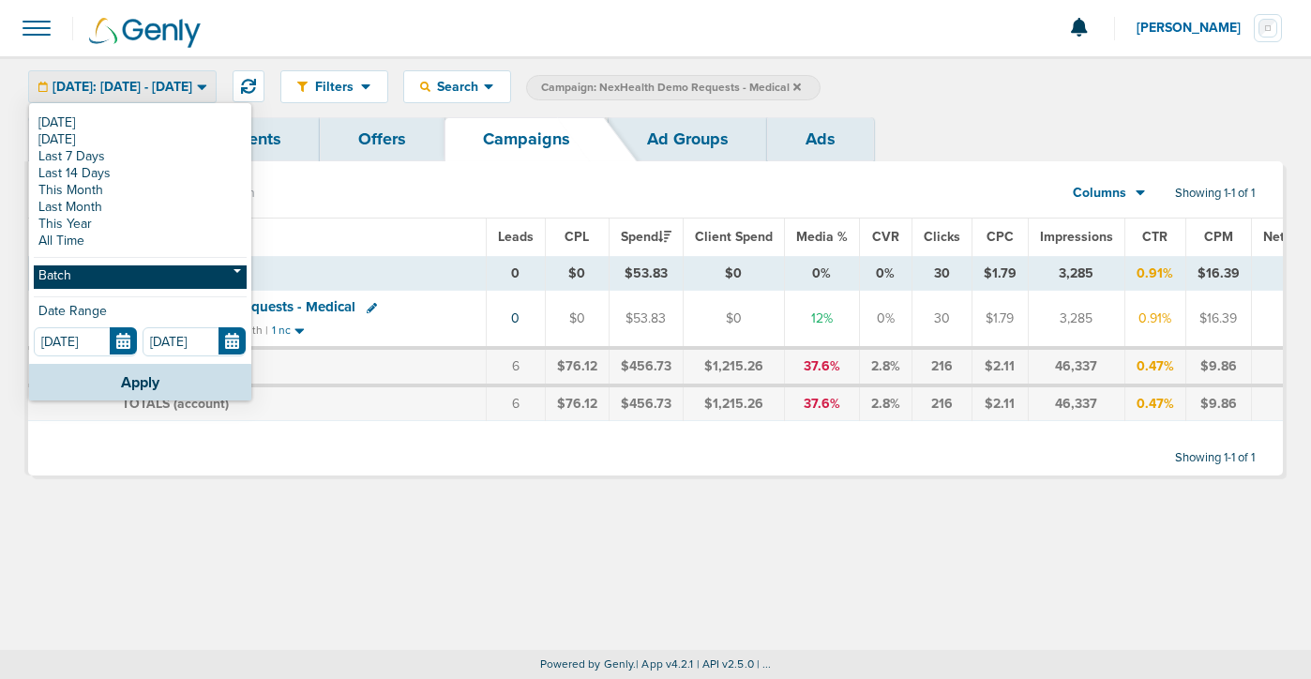
click at [115, 274] on link "Batch" at bounding box center [140, 276] width 213 height 23
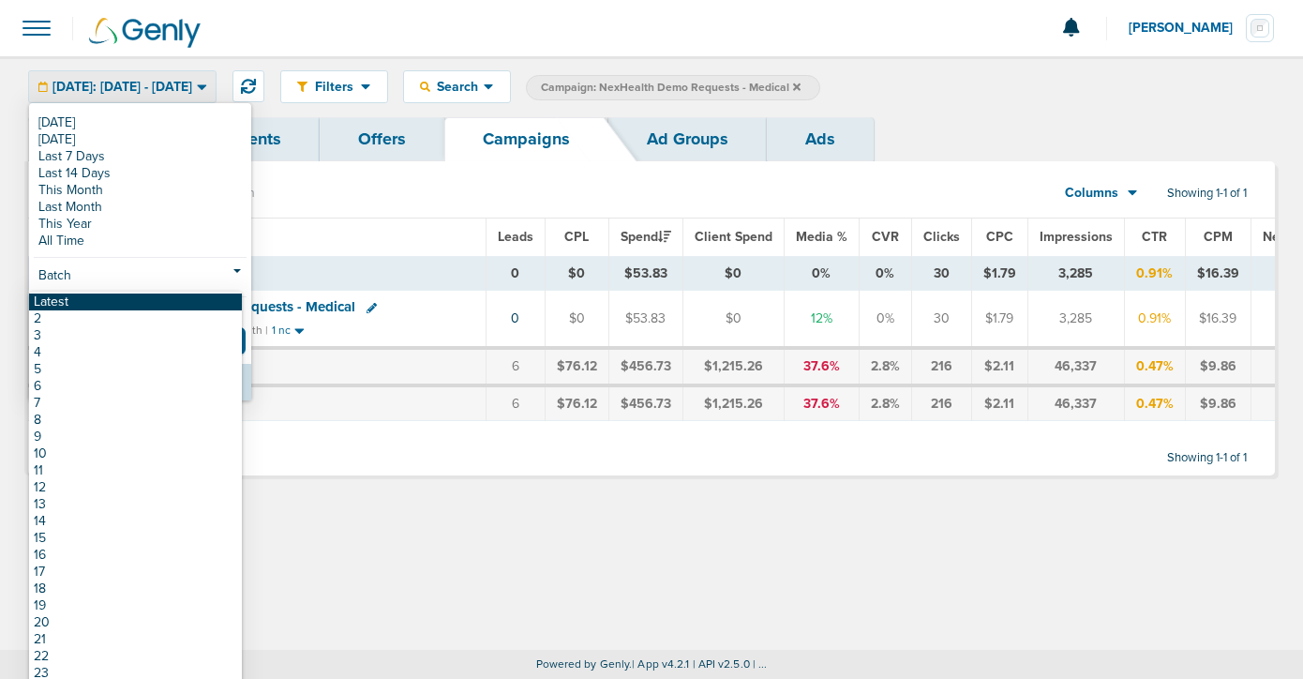
click at [108, 299] on link "Latest" at bounding box center [135, 301] width 213 height 17
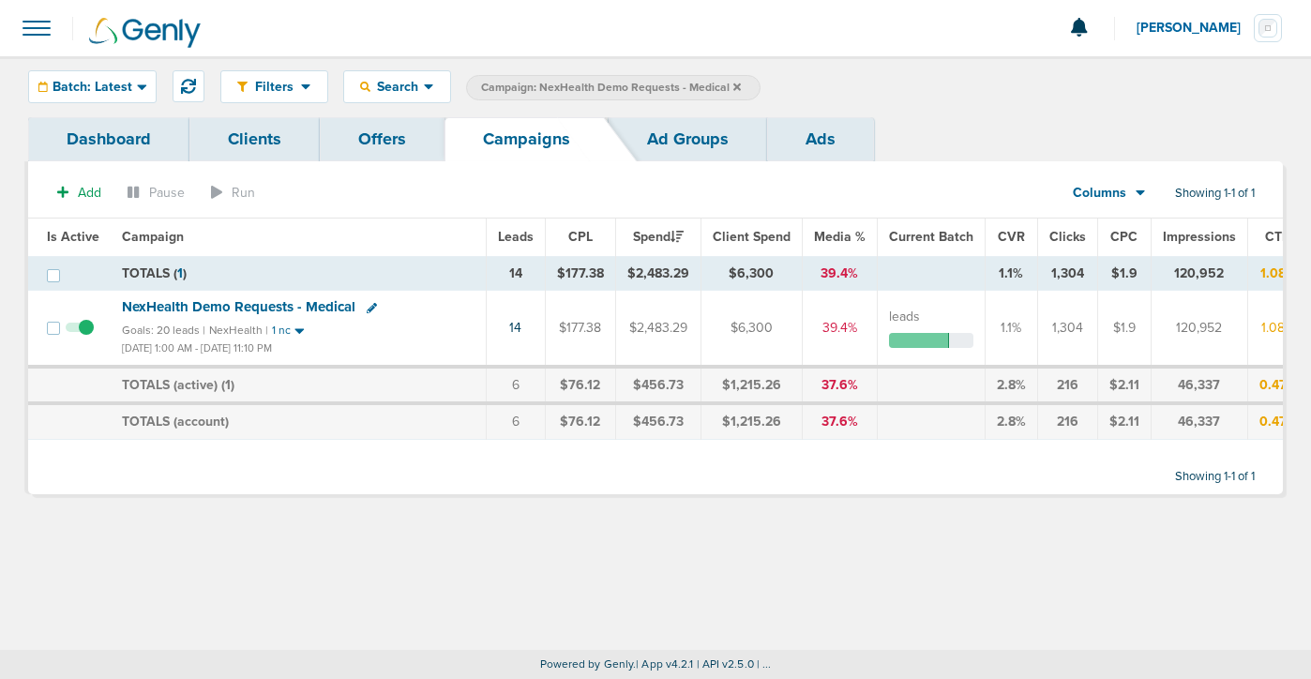
click at [733, 87] on icon at bounding box center [737, 87] width 8 height 11
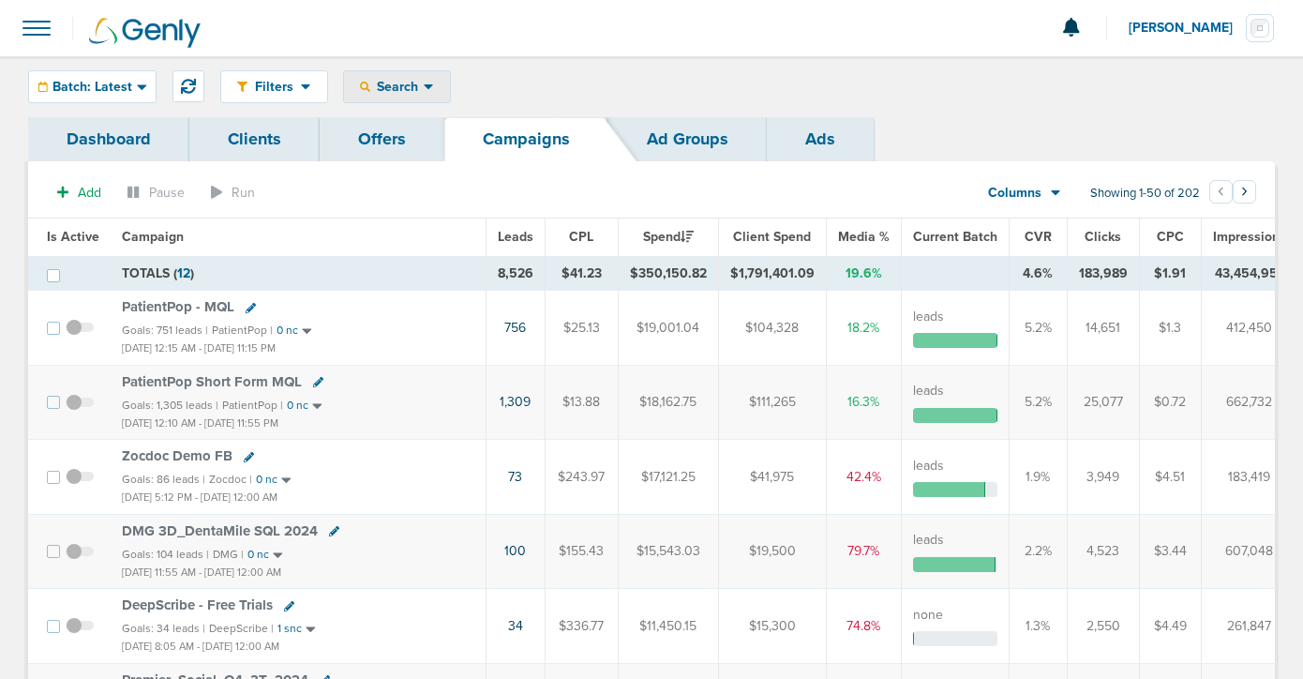
click at [389, 83] on span "Search" at bounding box center [396, 87] width 53 height 16
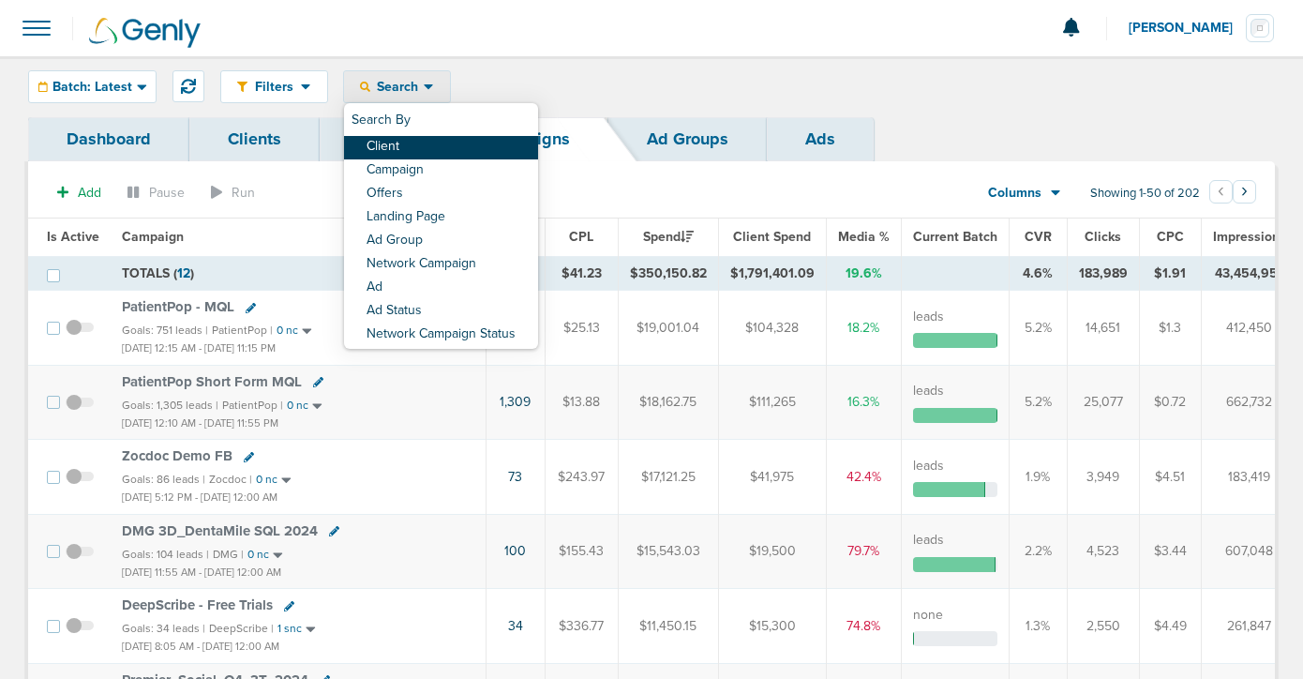
click at [400, 143] on link "Client" at bounding box center [441, 147] width 194 height 23
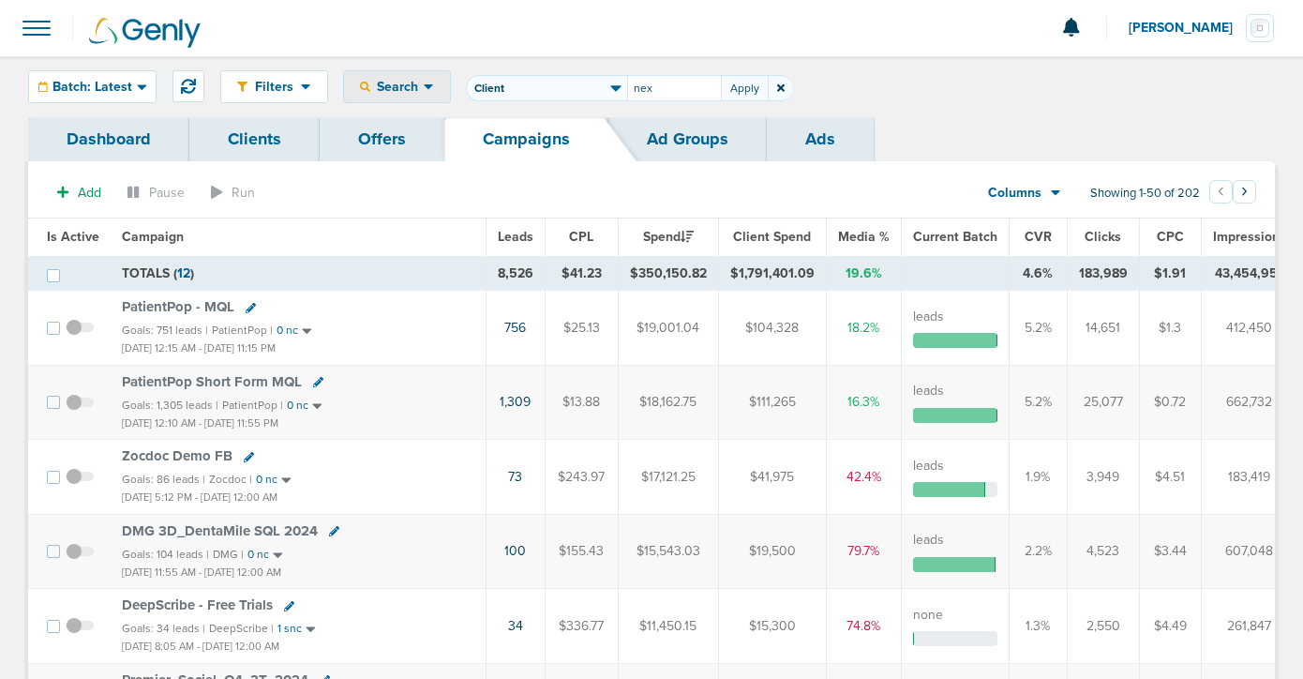
type input "nex"
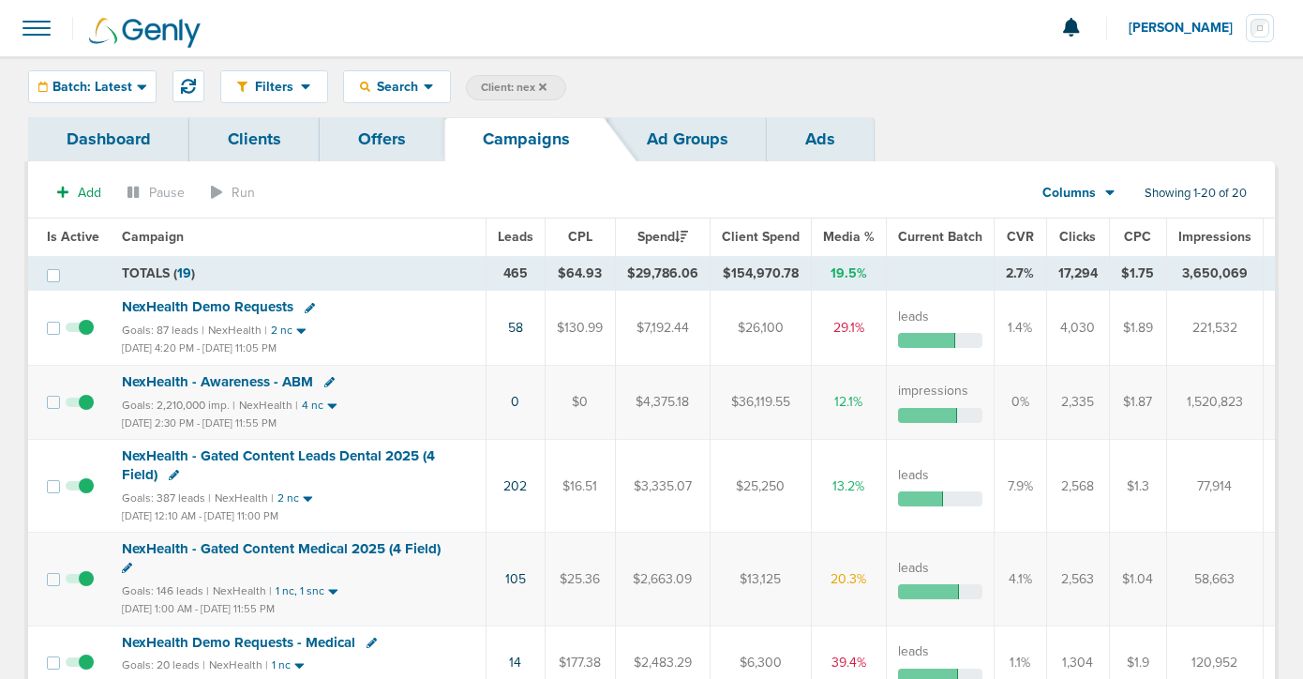
click at [124, 568] on icon at bounding box center [127, 568] width 10 height 10
select select
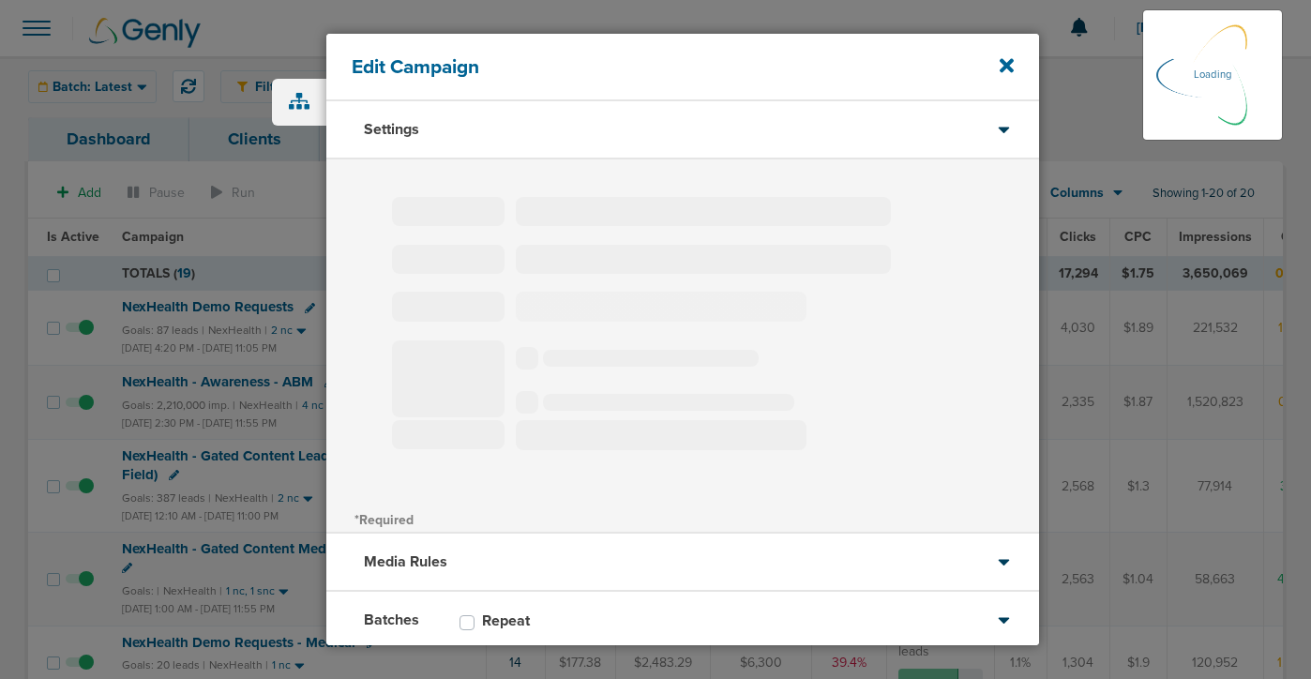
type input "NexHealth - Gated Content Medical 2025 (4 Field)"
select select "Leads"
radio input "true"
select select "readWrite"
checkbox input "true"
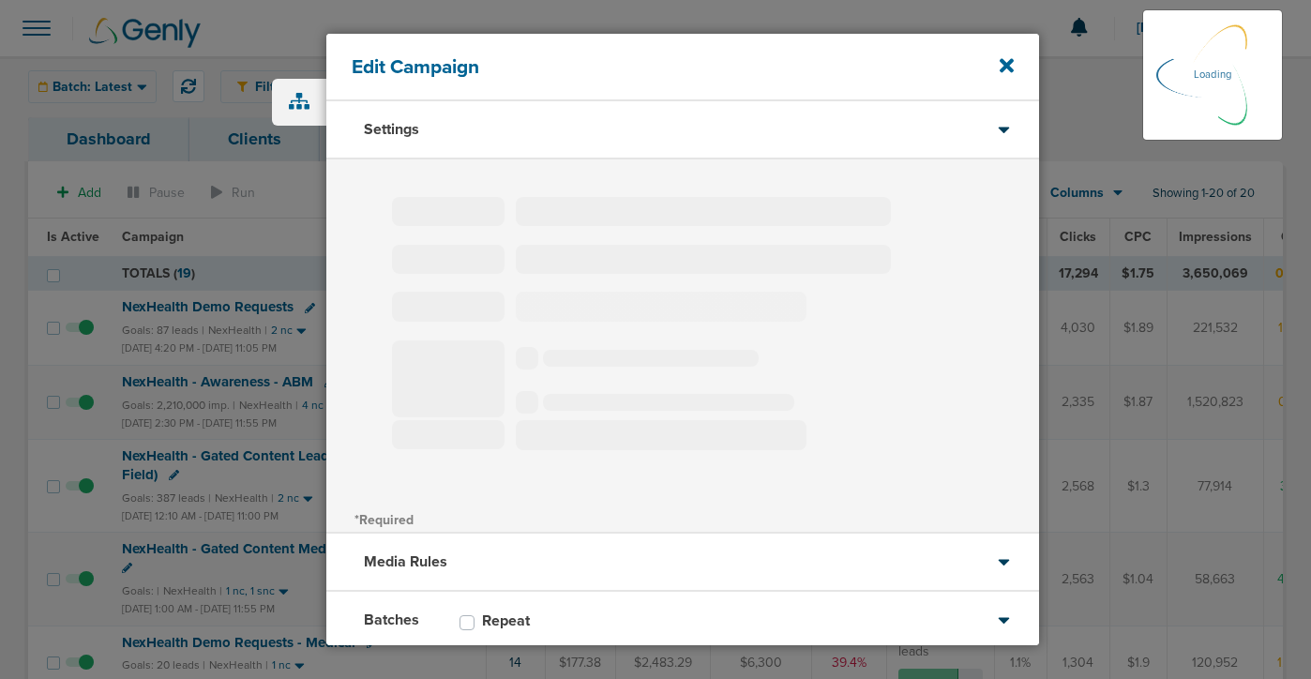
select select "1"
select select "2"
select select "3"
select select "4"
select select "6"
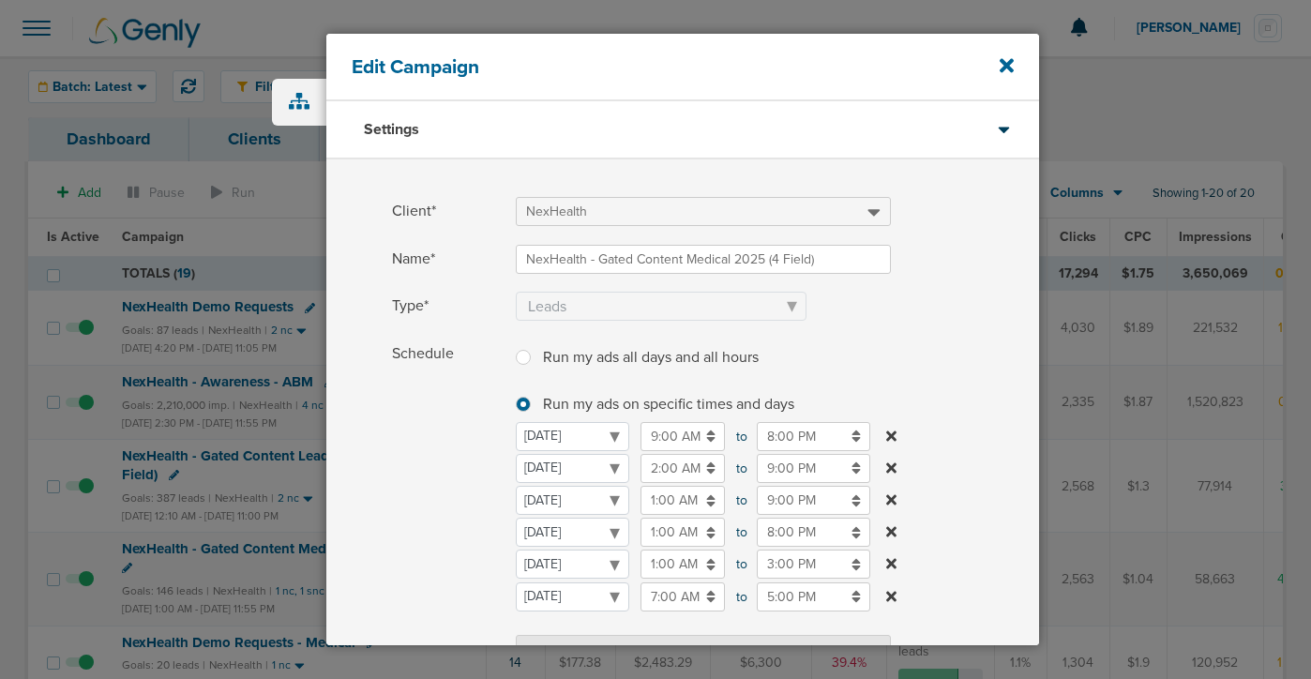
scroll to position [392, 0]
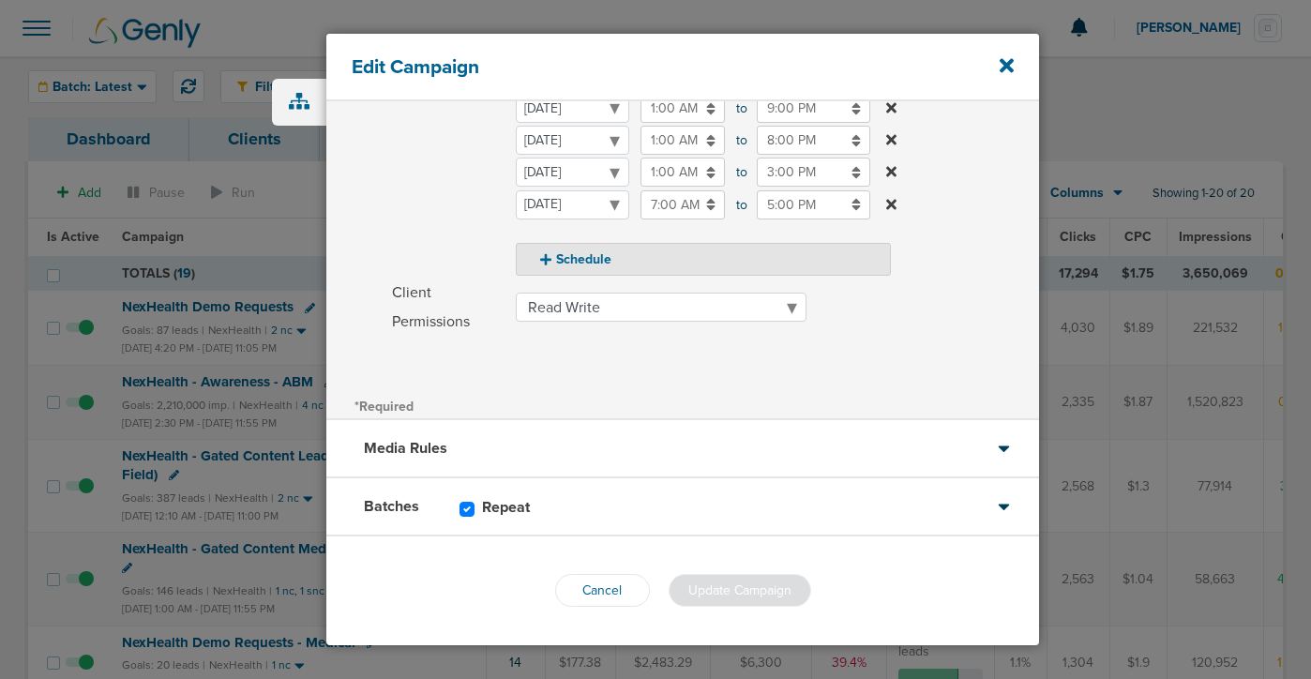
click at [637, 498] on div "Batches Repeat" at bounding box center [682, 507] width 713 height 58
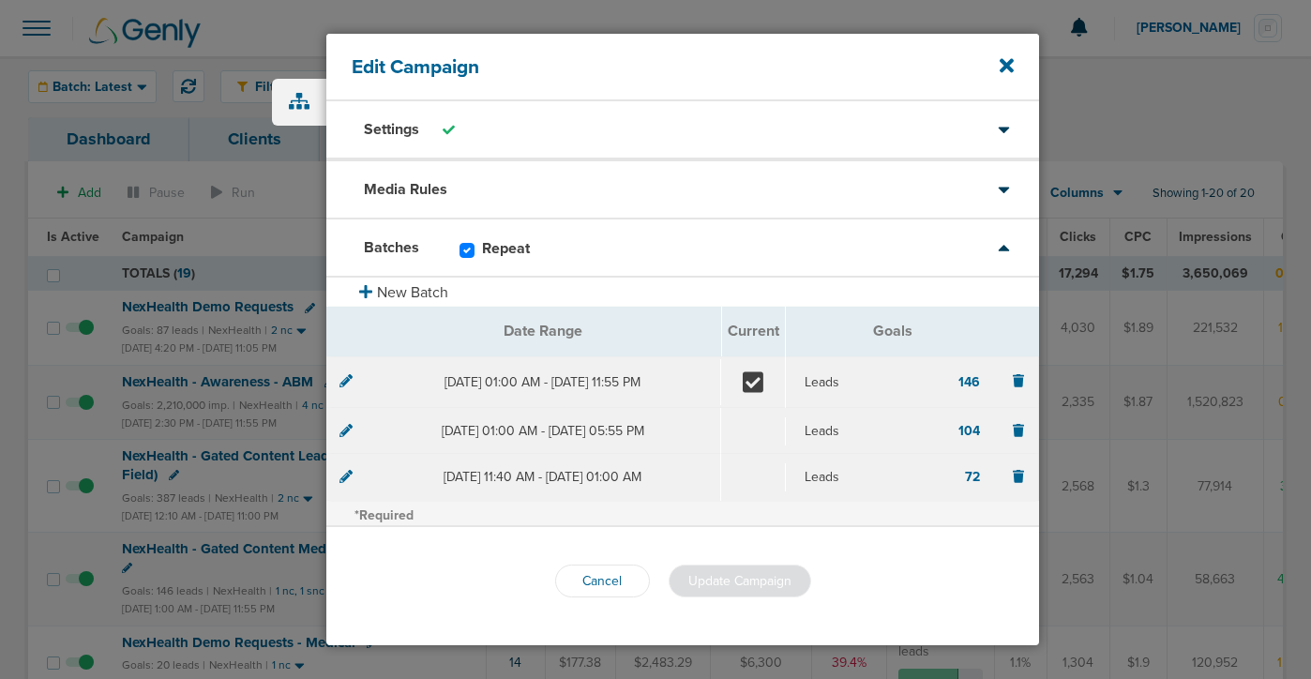
scroll to position [0, 0]
click at [344, 381] on icon at bounding box center [345, 378] width 13 height 13
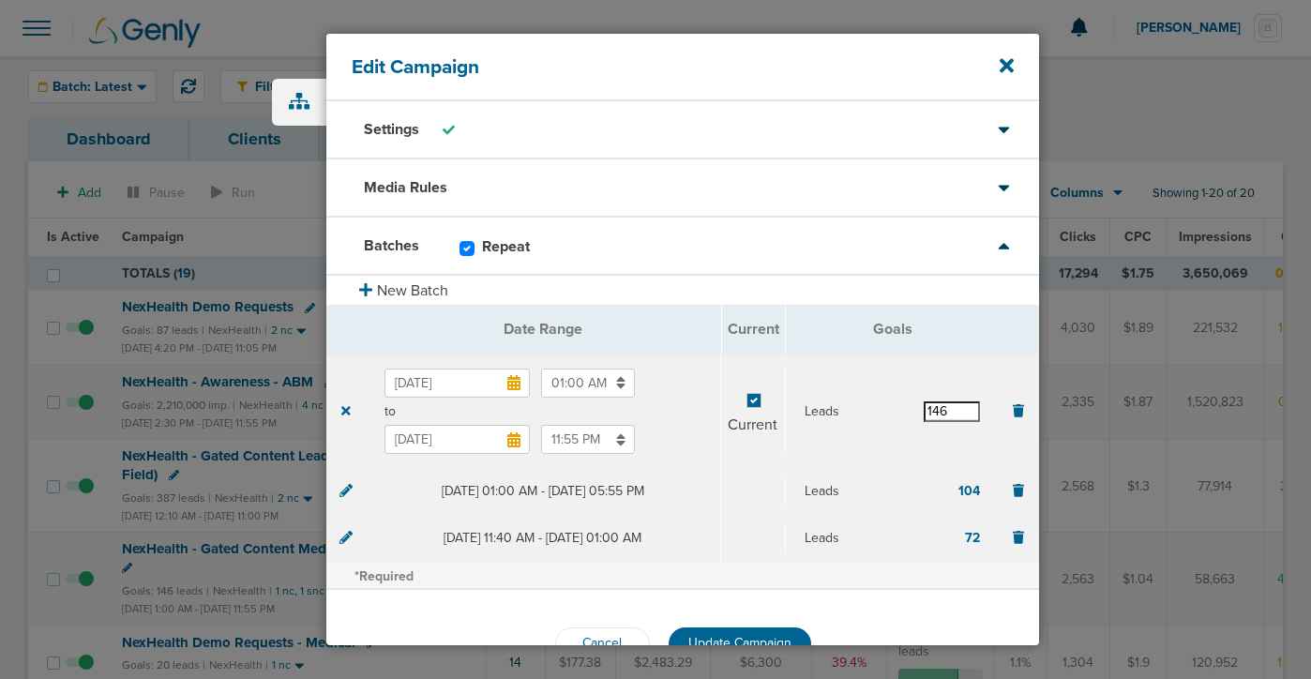
click at [931, 411] on input "146" at bounding box center [951, 411] width 56 height 21
type input "156"
click at [745, 637] on span "Update Campaign" at bounding box center [739, 643] width 103 height 16
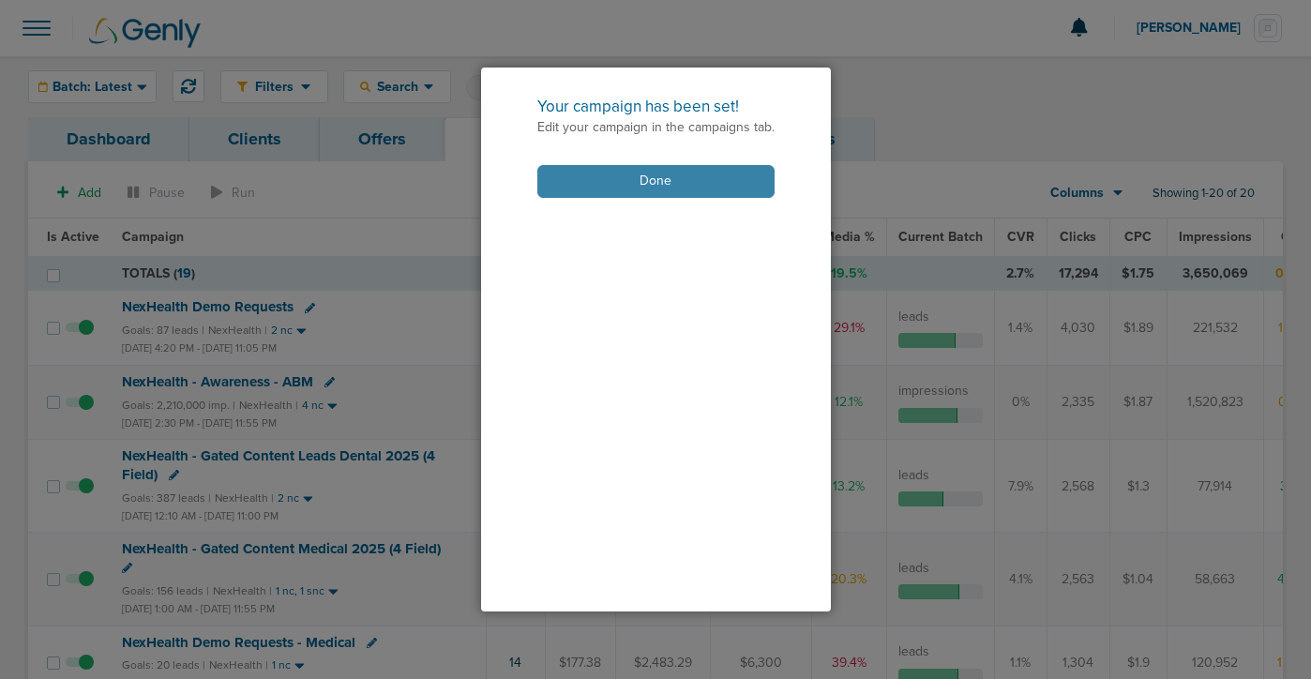
click at [662, 180] on button "Done" at bounding box center [655, 181] width 237 height 33
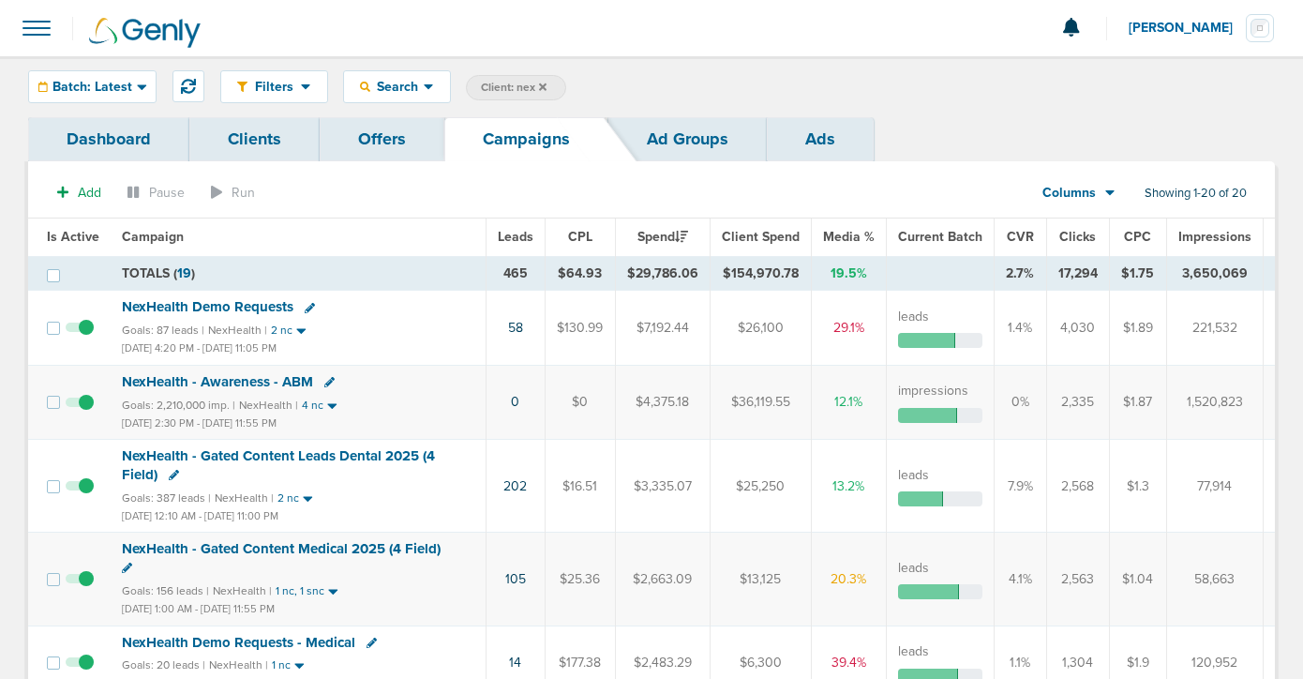
click at [171, 470] on icon at bounding box center [174, 475] width 10 height 10
select select
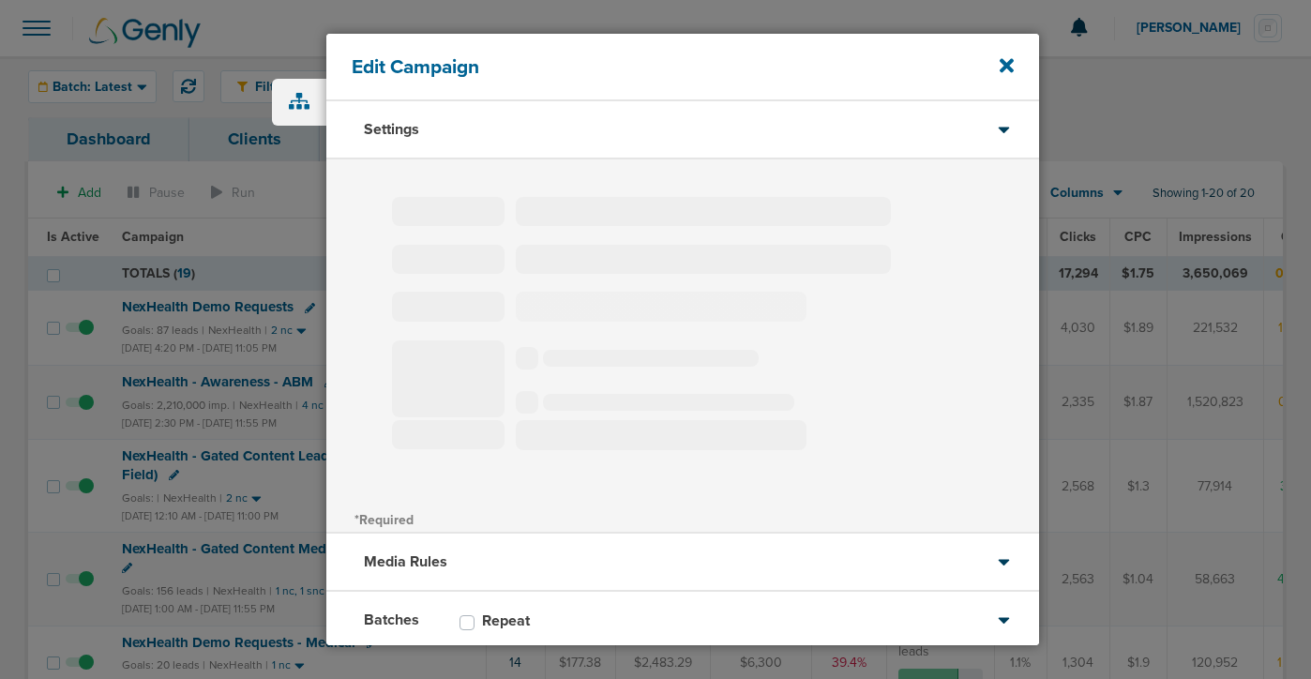
type input "NexHealth - Gated Content Leads Dental 2025 (4 Field)"
select select "Leads"
radio input "true"
select select "readWrite"
select select "1"
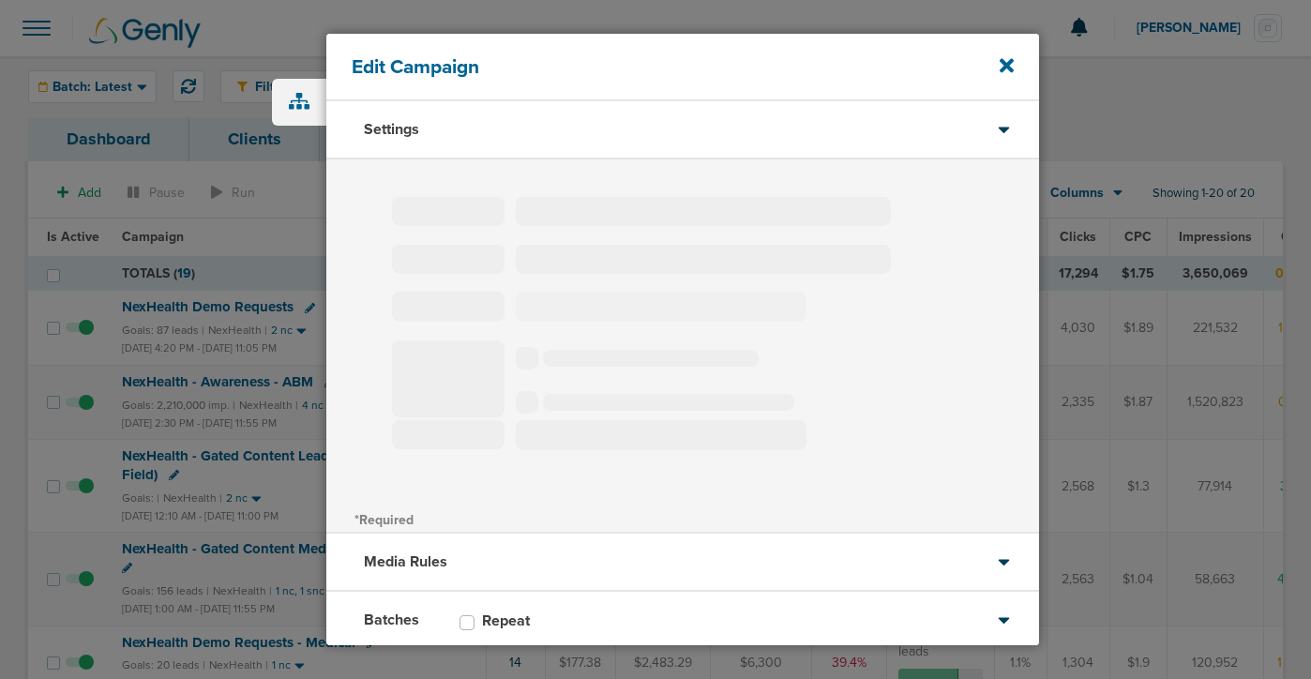
select select "2"
select select "3"
select select "4"
select select "6"
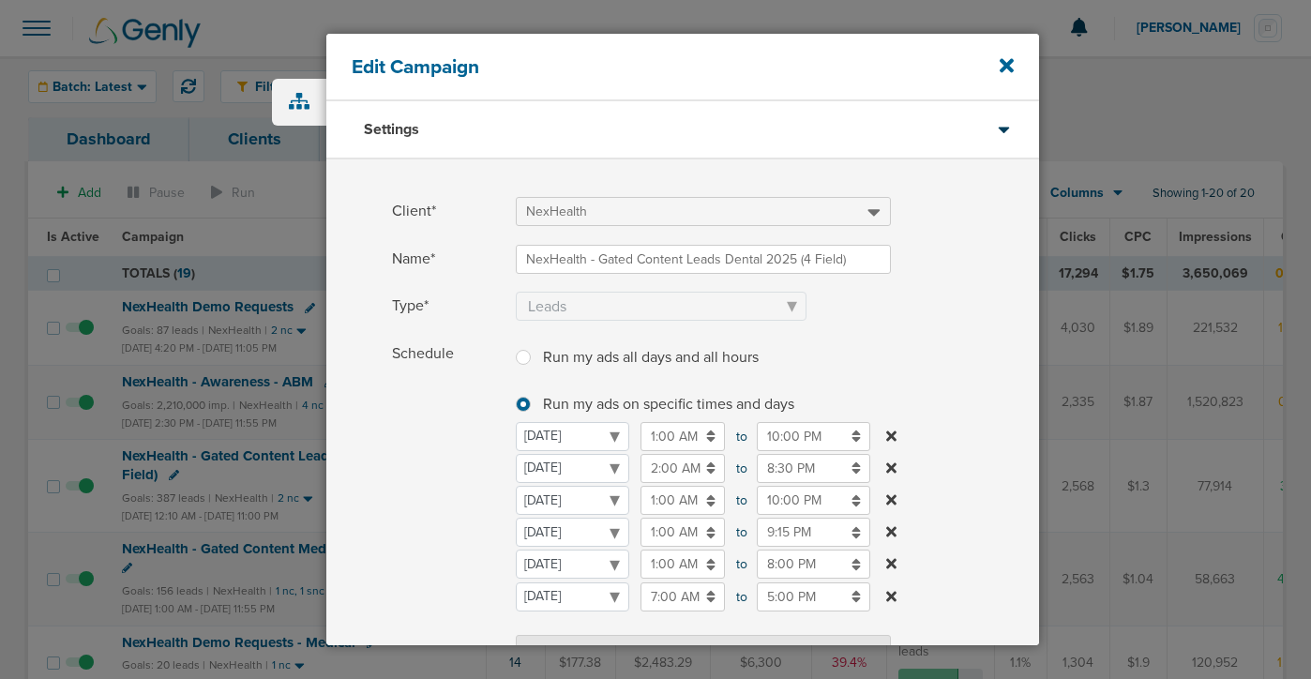
scroll to position [392, 0]
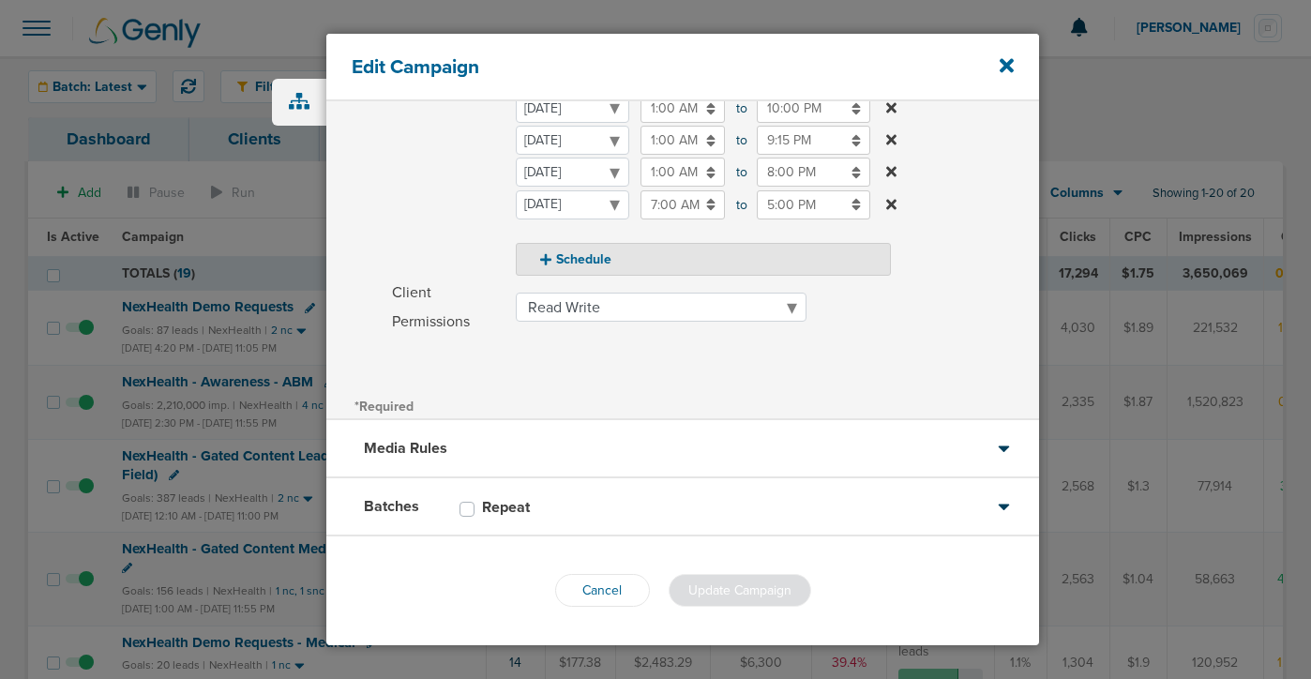
click at [617, 502] on div "Batches Repeat" at bounding box center [682, 507] width 713 height 58
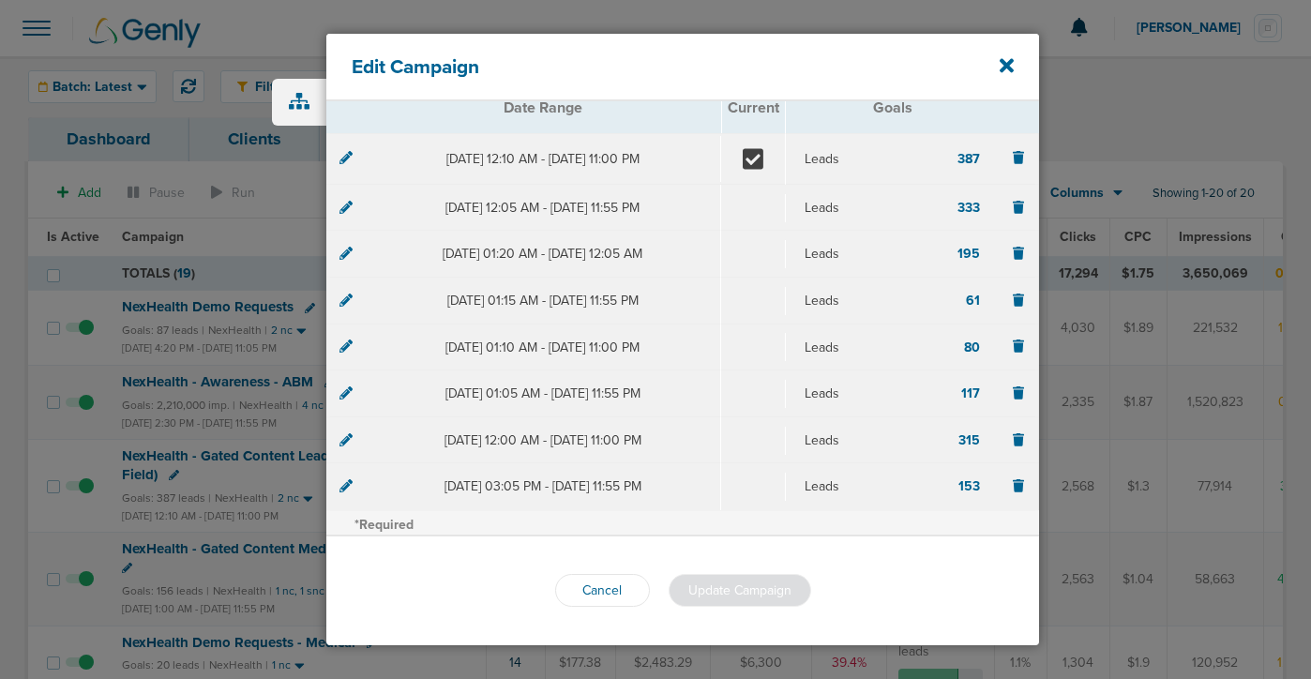
scroll to position [222, 0]
click at [342, 156] on icon at bounding box center [345, 156] width 13 height 13
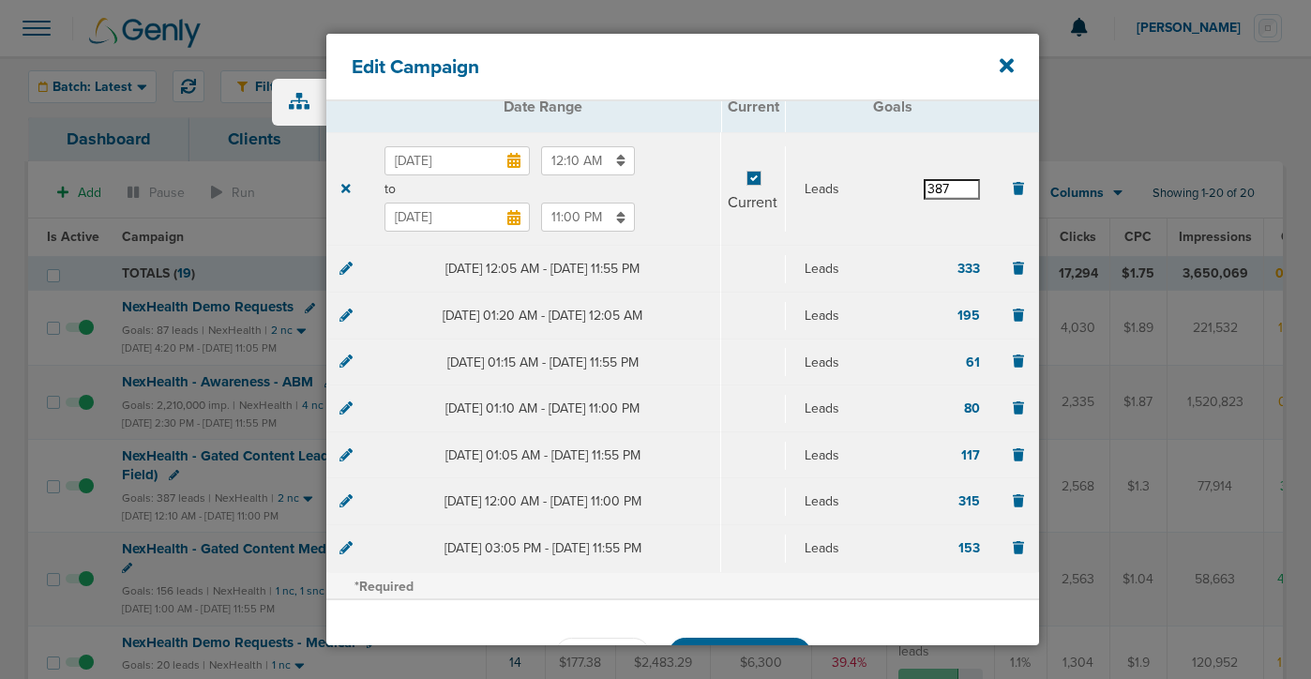
click at [934, 190] on input "387" at bounding box center [951, 189] width 56 height 21
type input "377"
click at [889, 161] on section "Jul 30, 2025 12:10 AM to Aug 31, 2025 11:00 PM Current Leads 377" at bounding box center [682, 189] width 712 height 114
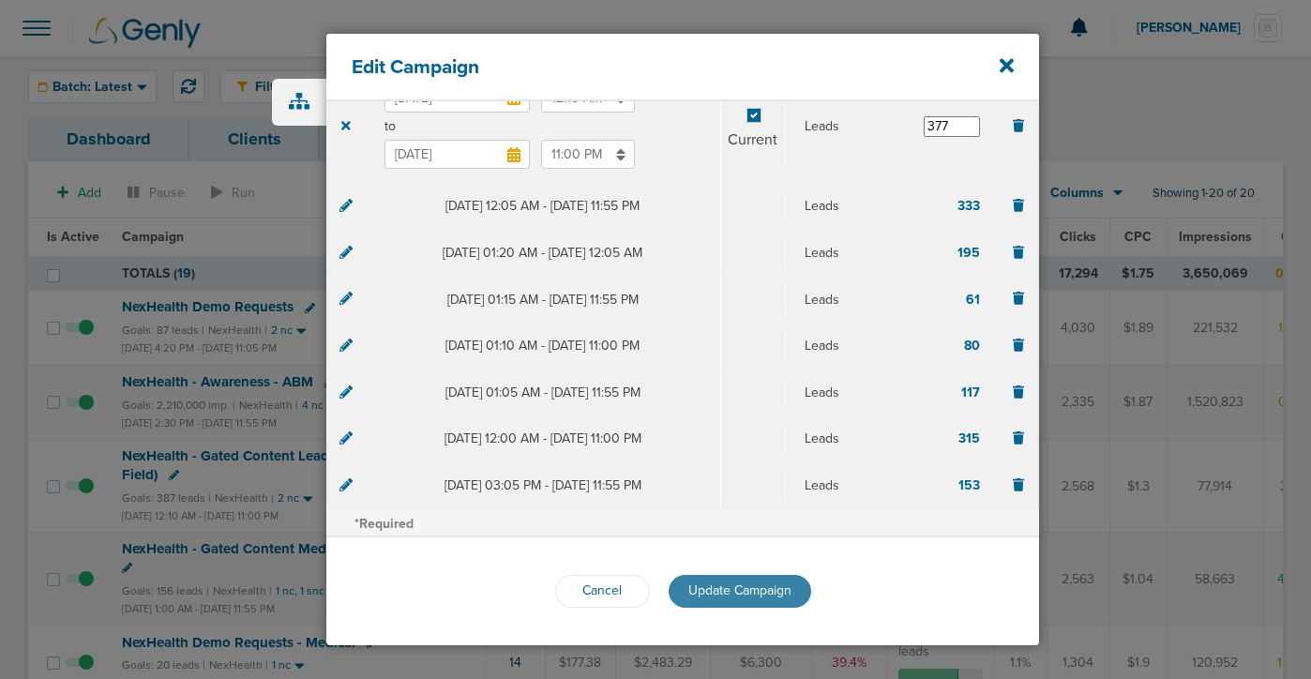
click at [727, 593] on span "Update Campaign" at bounding box center [739, 590] width 103 height 16
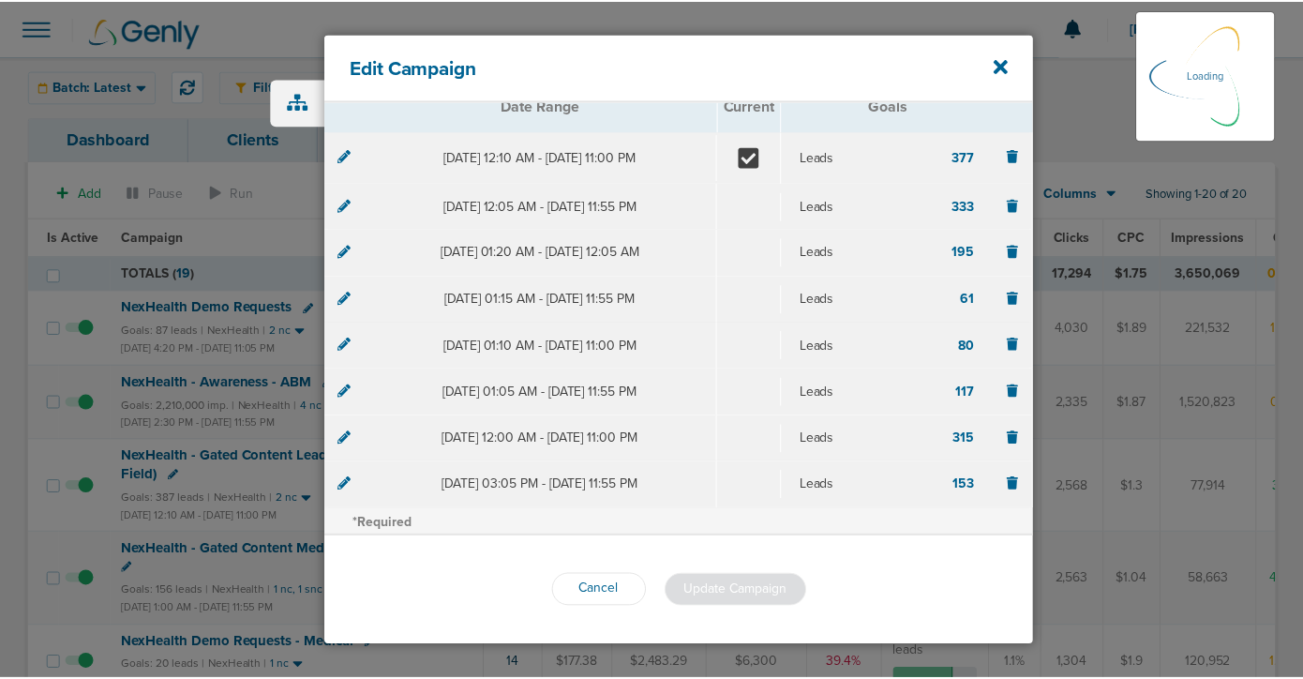
scroll to position [222, 0]
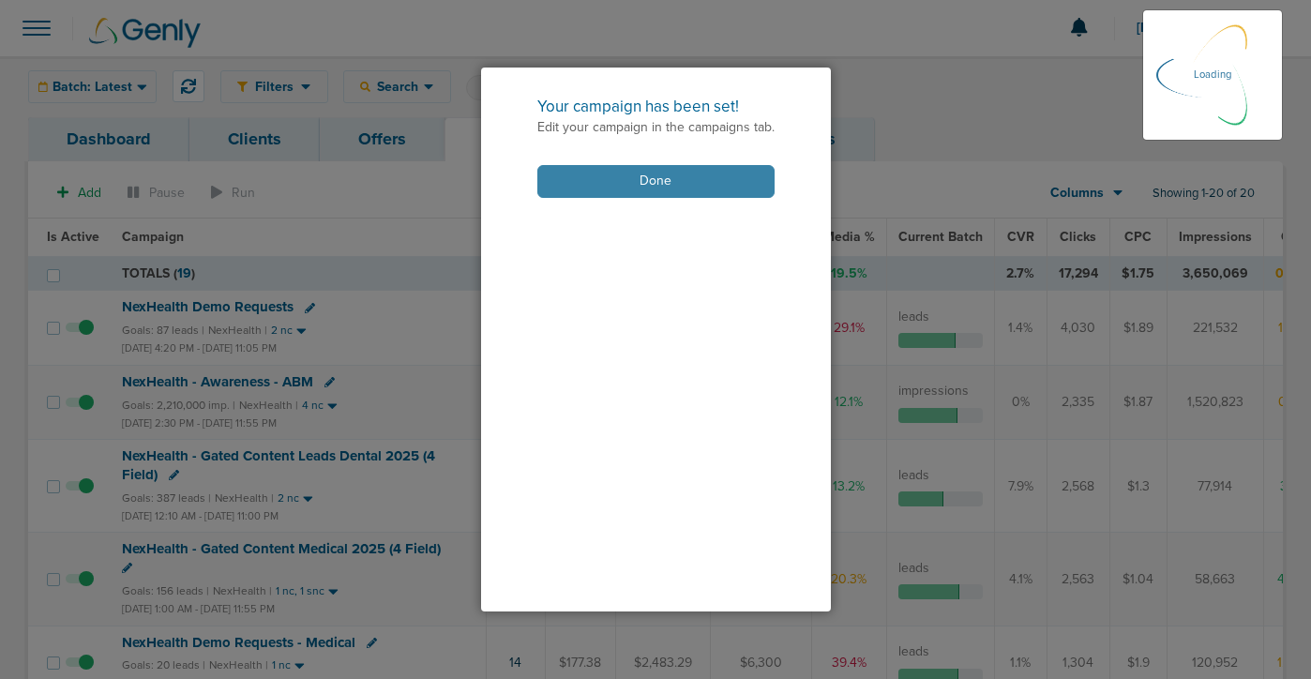
click at [578, 186] on button "Done" at bounding box center [655, 181] width 237 height 33
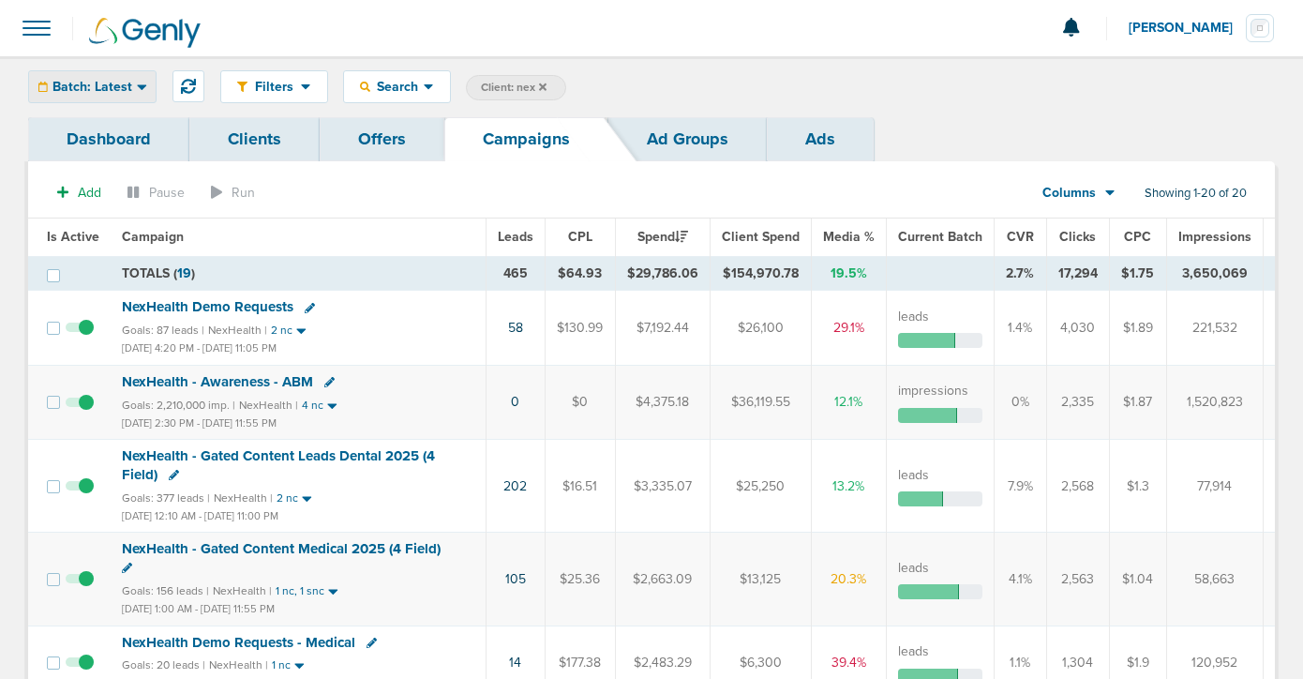
click at [92, 92] on span "Batch: Latest" at bounding box center [93, 87] width 80 height 13
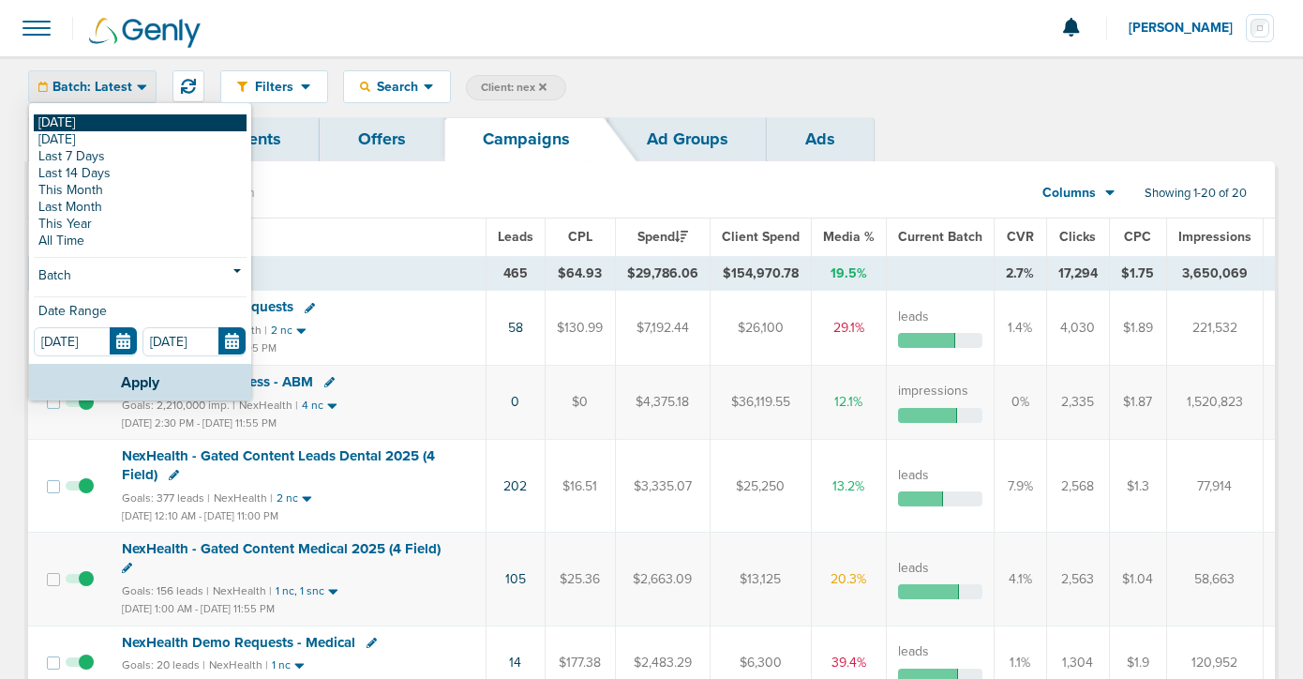
click at [97, 117] on link "[DATE]" at bounding box center [140, 122] width 213 height 17
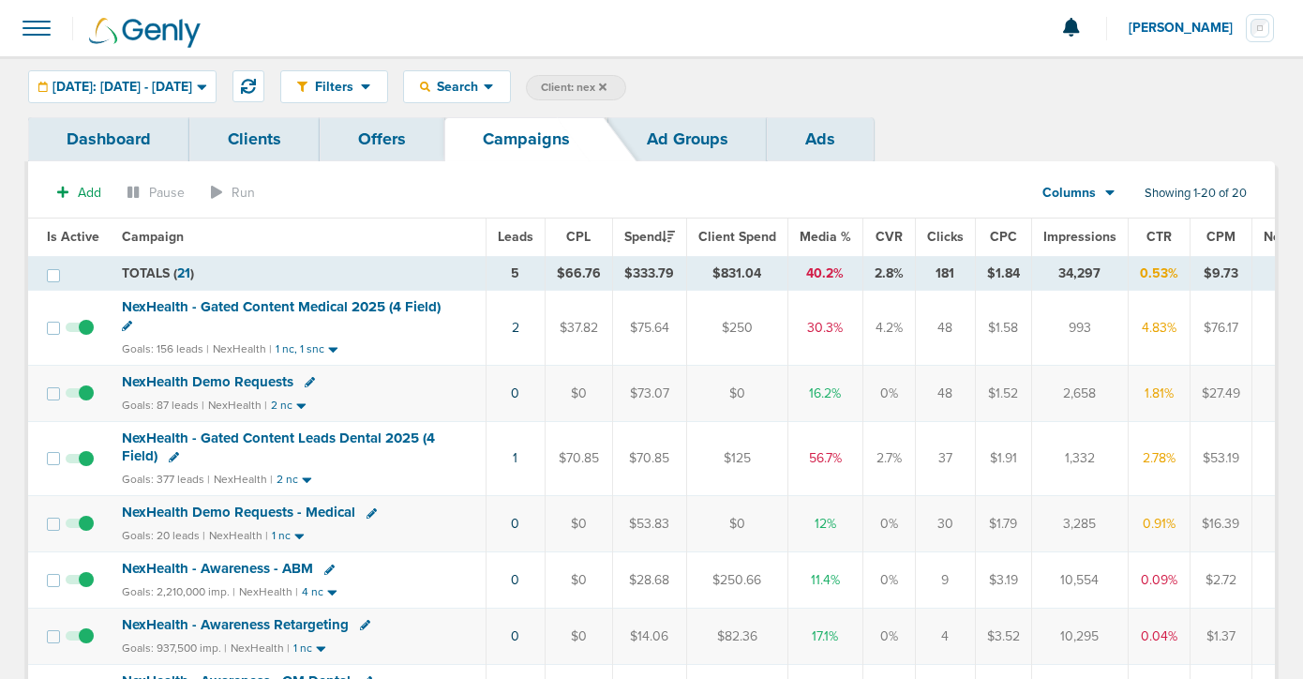
click at [304, 308] on span "NexHealth - Gated Content Medical 2025 (4 Field)" at bounding box center [281, 306] width 319 height 17
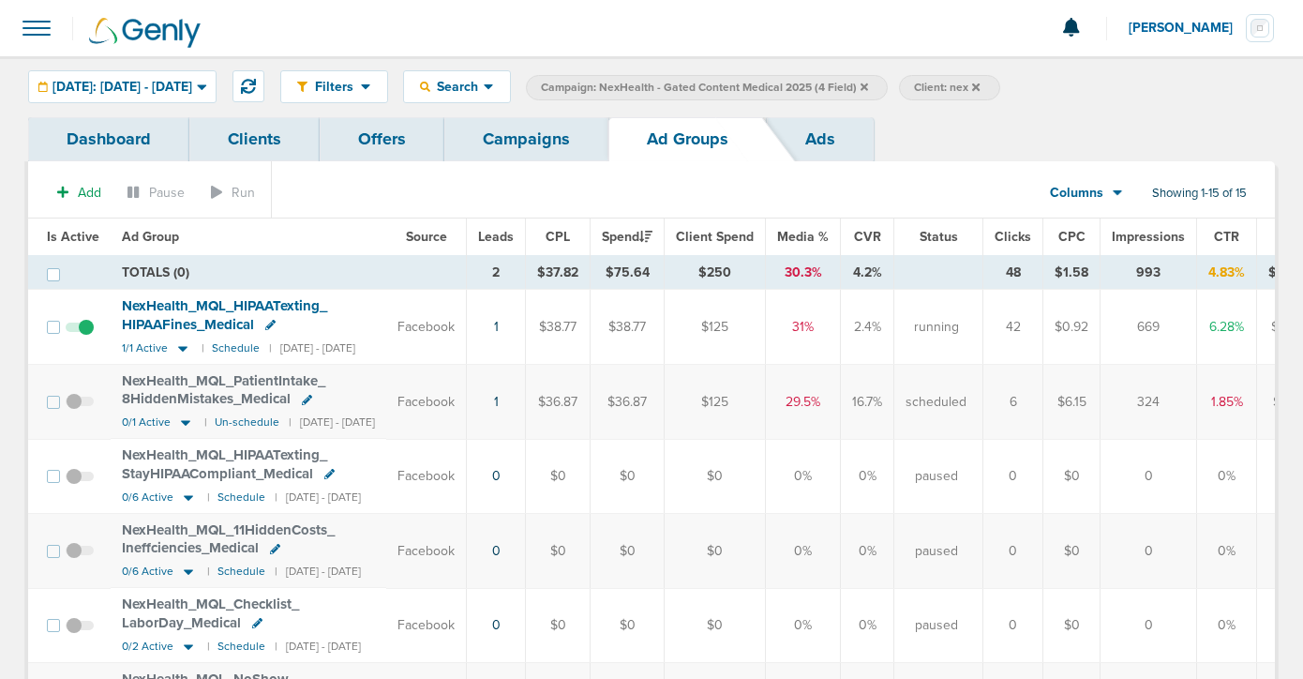
click at [63, 236] on span "Is Active" at bounding box center [73, 237] width 53 height 16
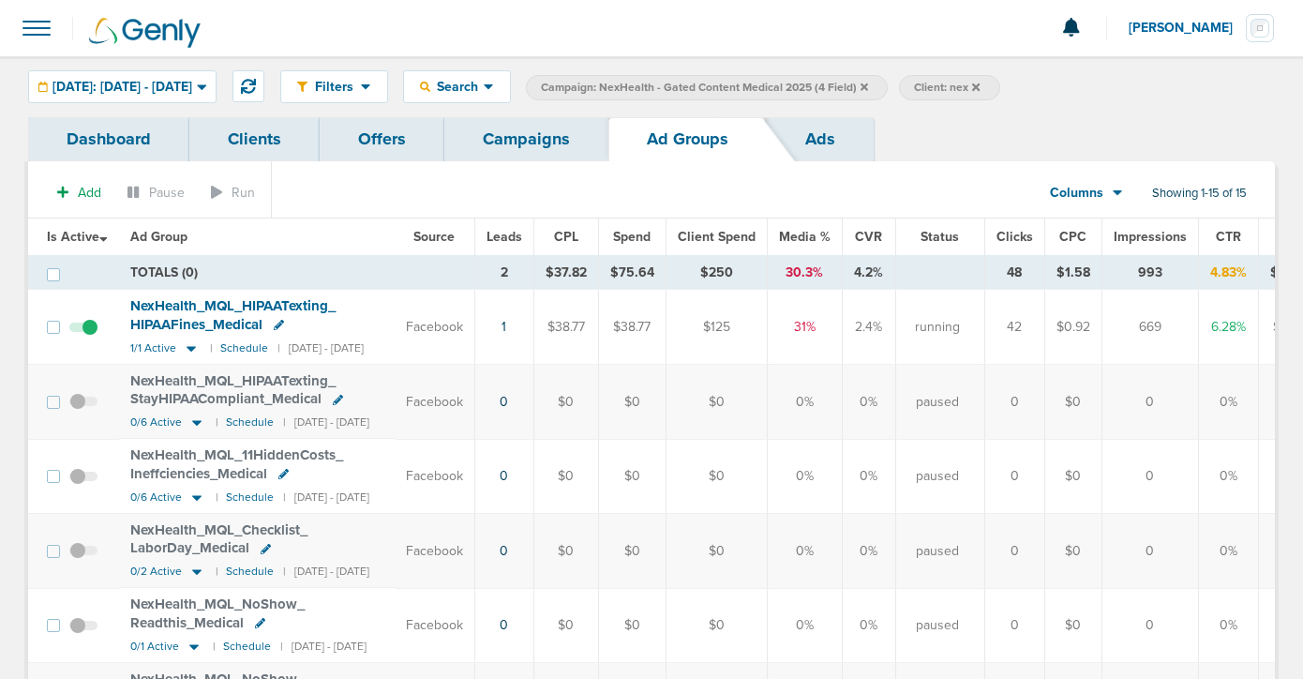
click at [63, 236] on span "Is Active" at bounding box center [77, 237] width 61 height 16
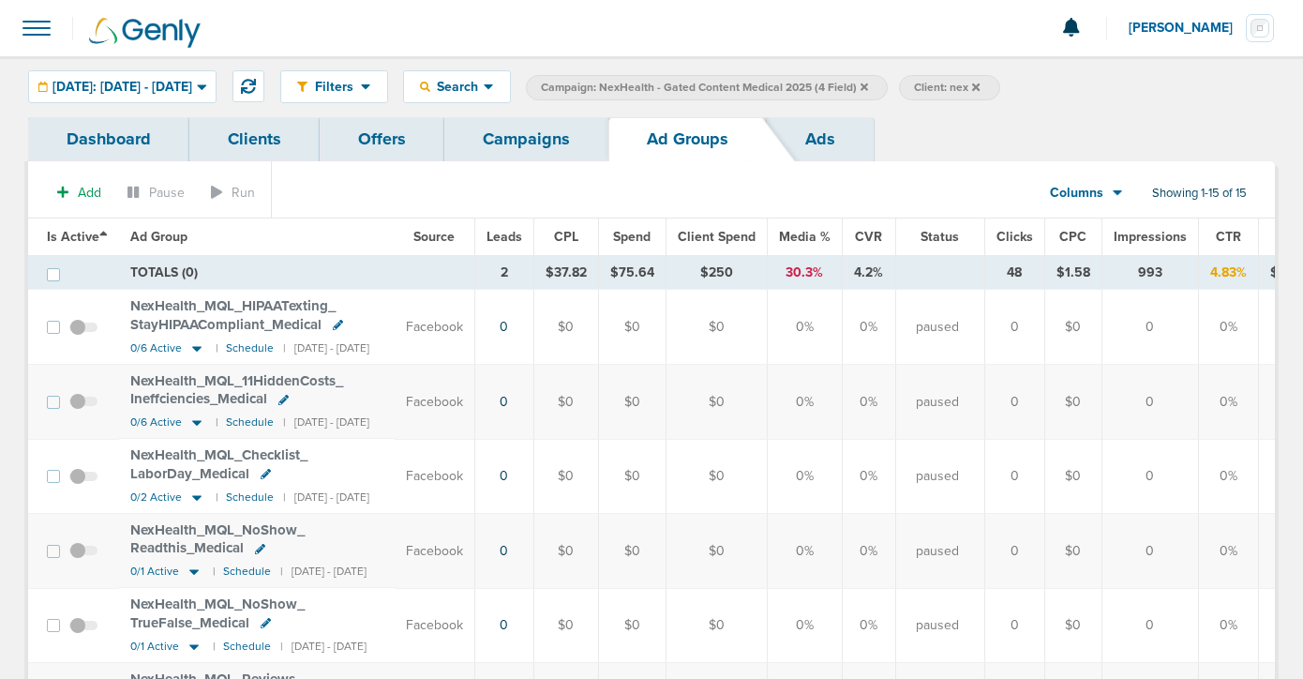
click at [63, 236] on span "Is Active" at bounding box center [77, 237] width 61 height 16
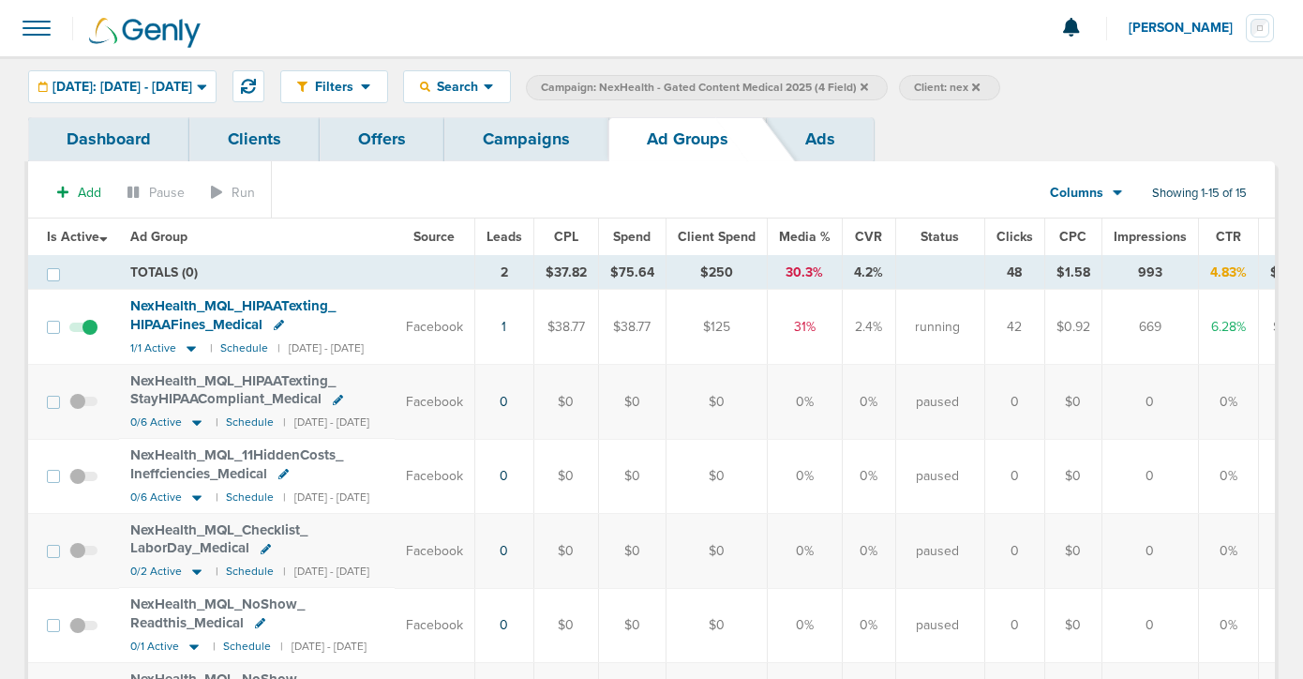
click at [522, 236] on span "Leads" at bounding box center [505, 237] width 36 height 16
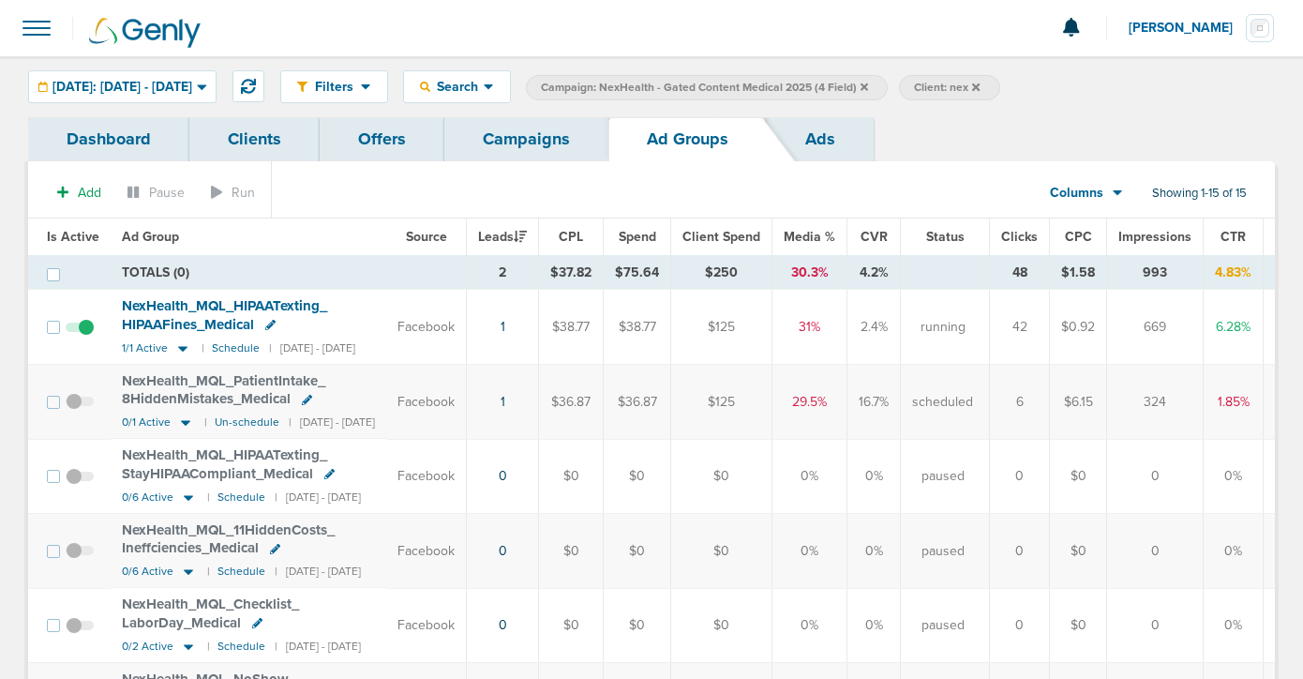
click at [524, 142] on link "Campaigns" at bounding box center [526, 139] width 164 height 44
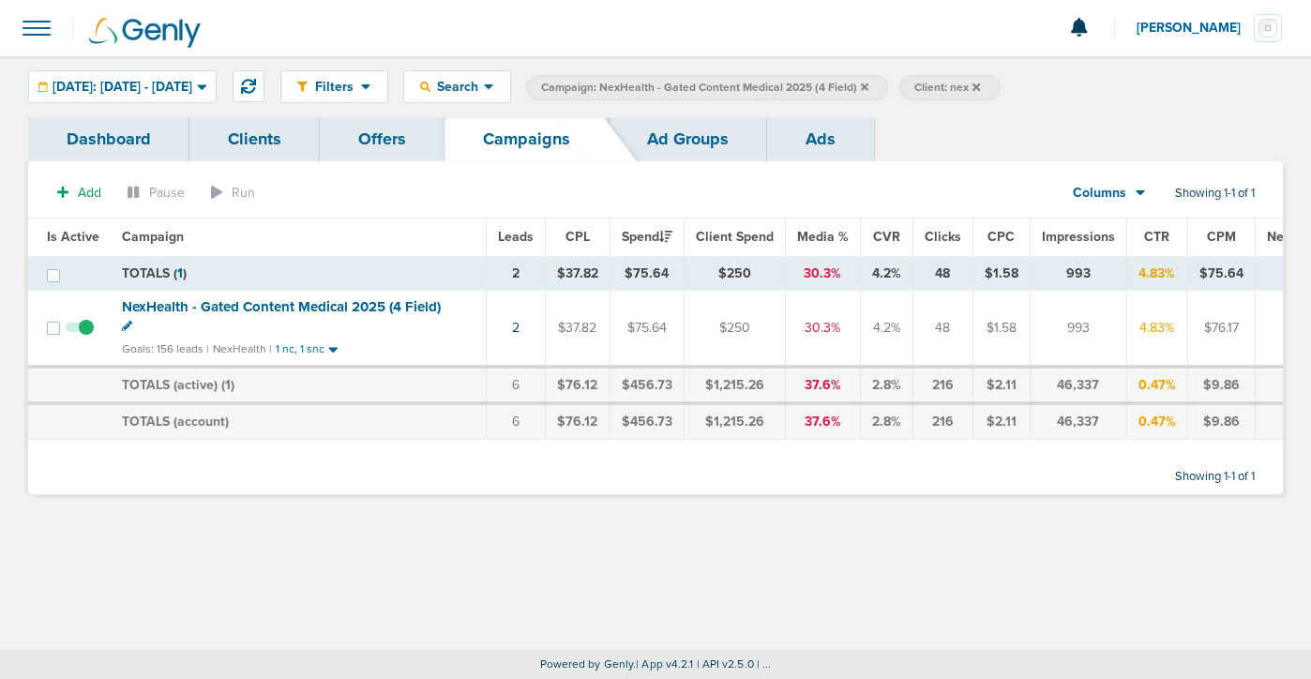
click at [868, 86] on icon at bounding box center [865, 87] width 8 height 11
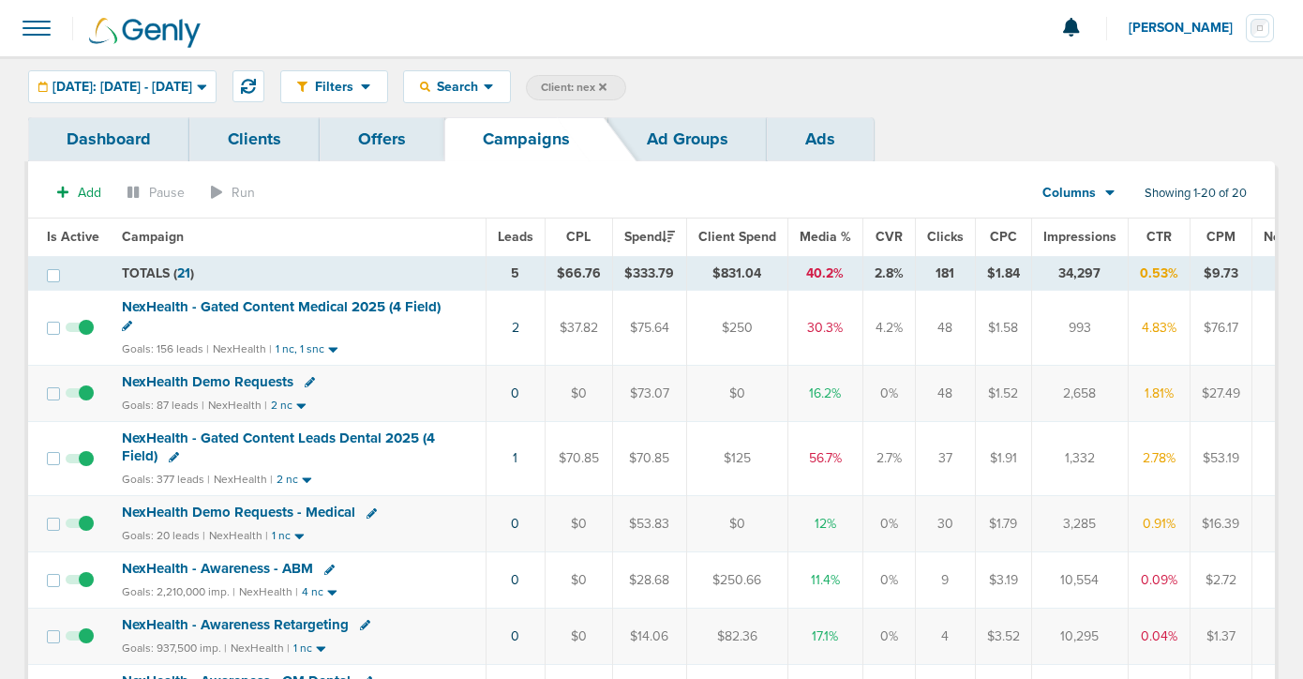
click at [263, 441] on span "NexHealth - Gated Content Leads Dental 2025 (4 Field)" at bounding box center [278, 447] width 313 height 36
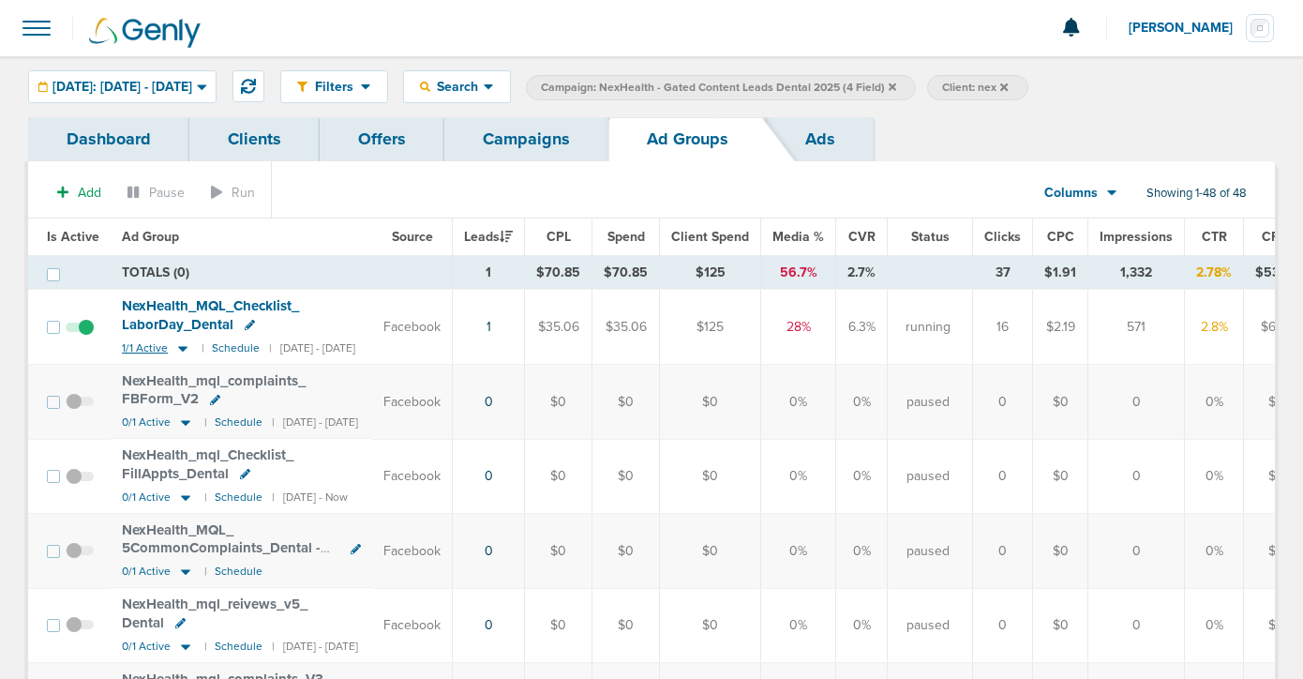
click at [180, 344] on icon at bounding box center [182, 348] width 19 height 16
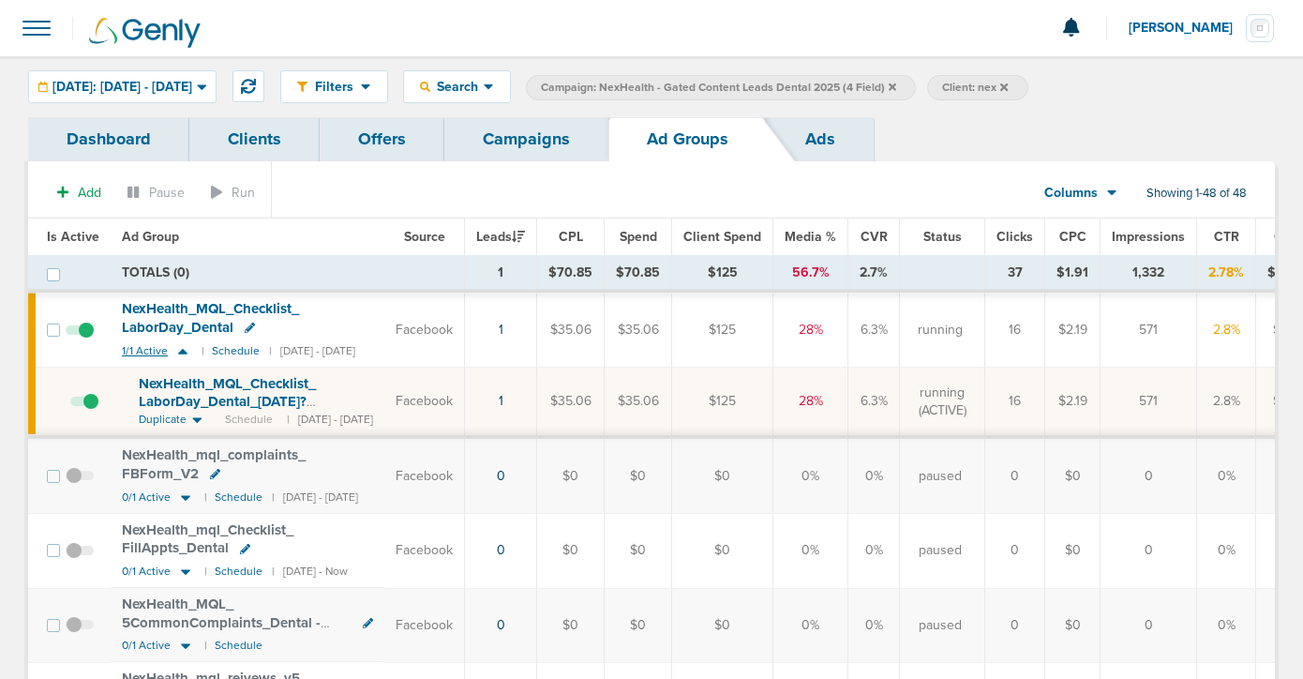
click at [180, 344] on icon at bounding box center [182, 351] width 19 height 16
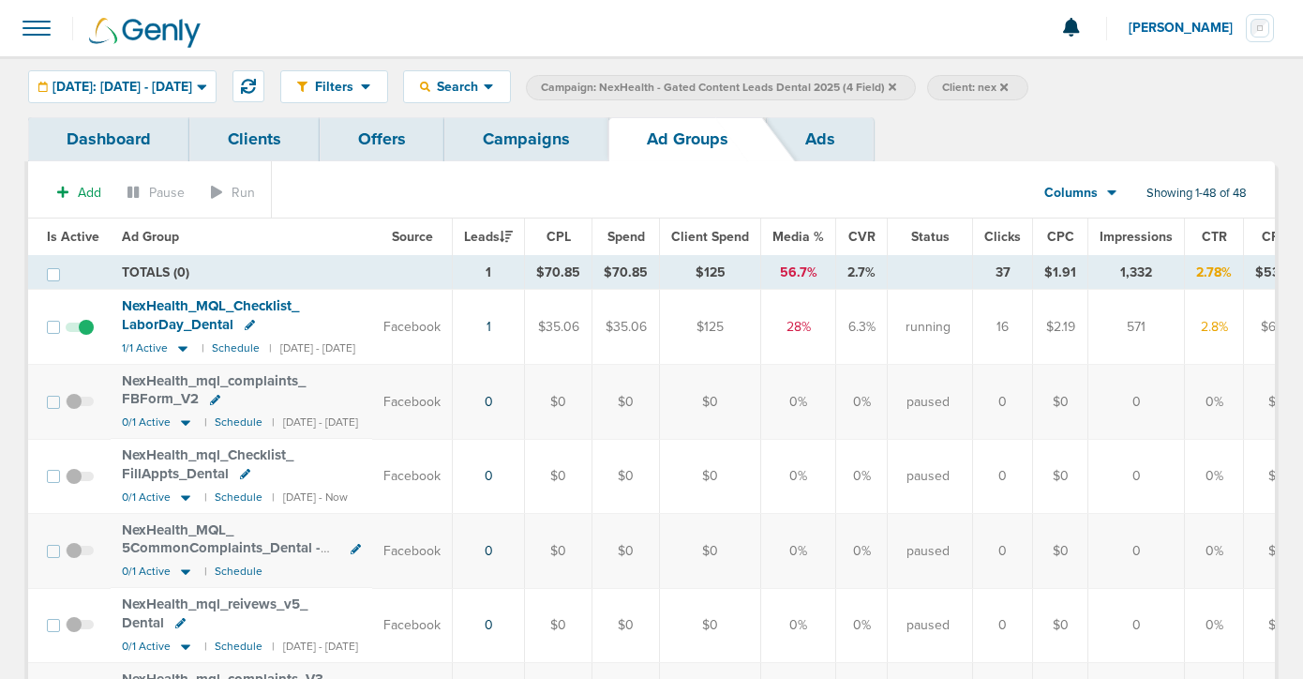
click at [502, 127] on link "Campaigns" at bounding box center [526, 139] width 164 height 44
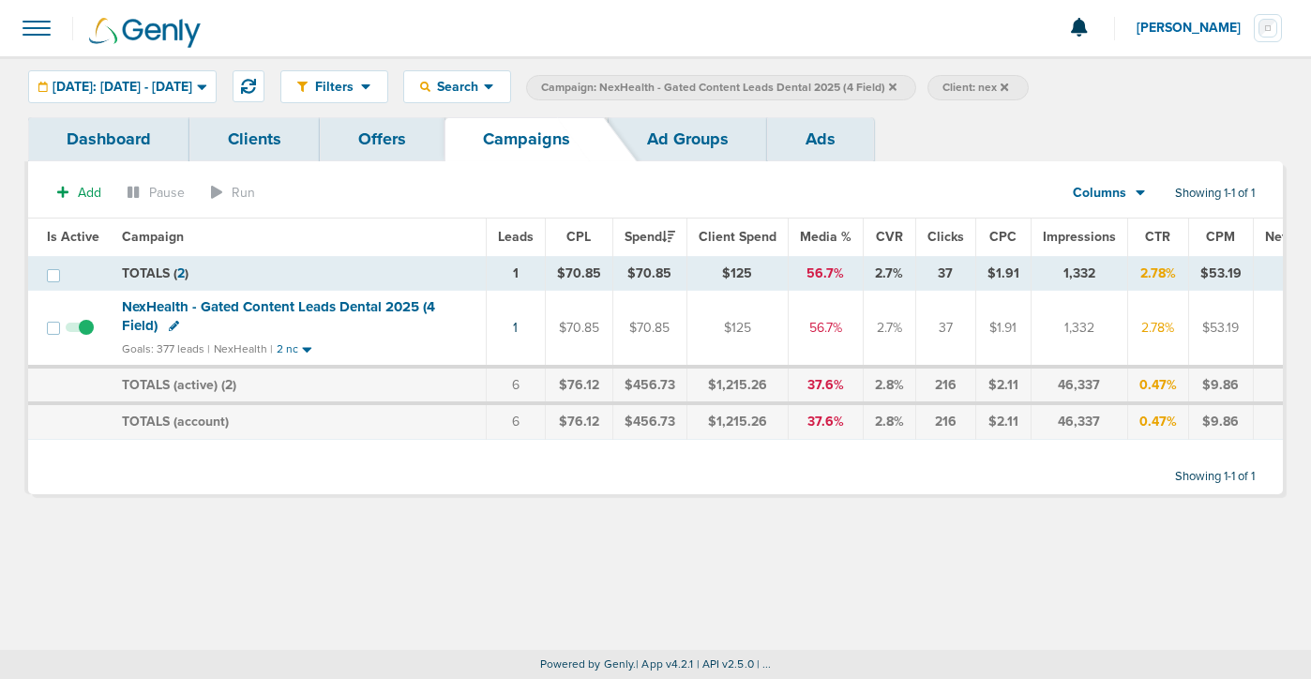
click at [217, 306] on span "NexHealth - Gated Content Leads Dental 2025 (4 Field)" at bounding box center [278, 316] width 313 height 36
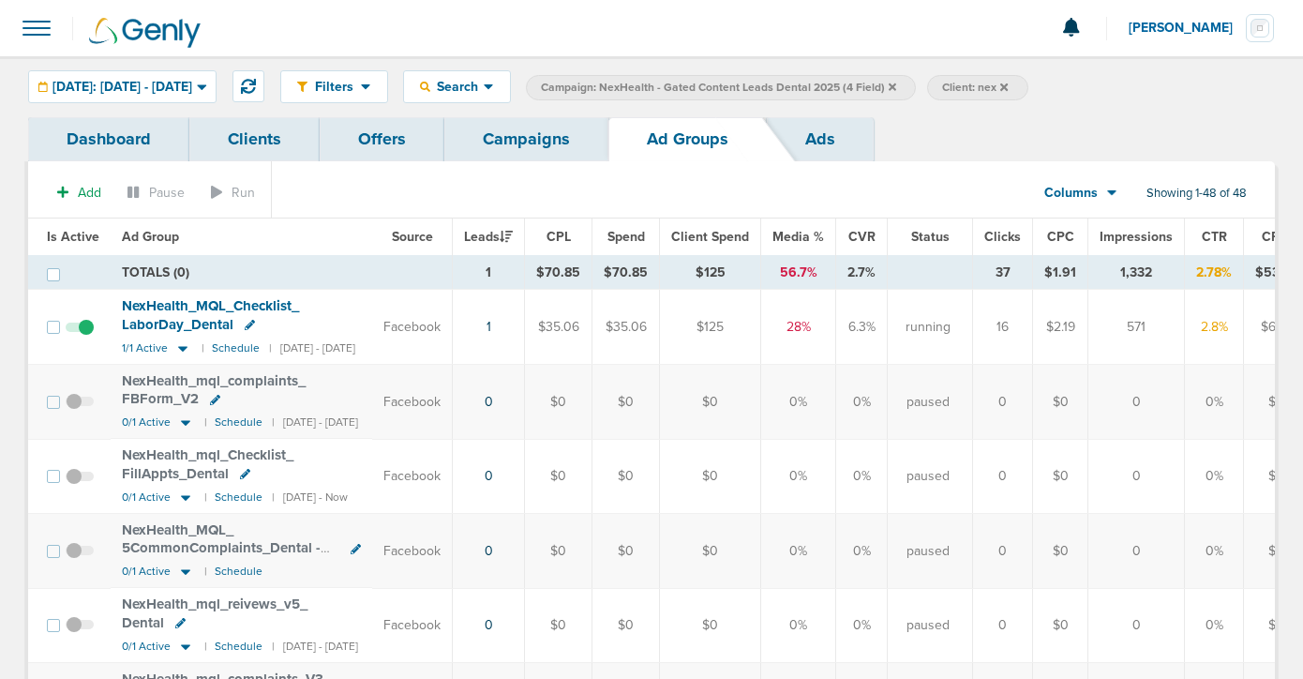
click at [525, 246] on th "Leads" at bounding box center [489, 237] width 72 height 38
click at [1166, 236] on span "Impressions" at bounding box center [1136, 237] width 73 height 16
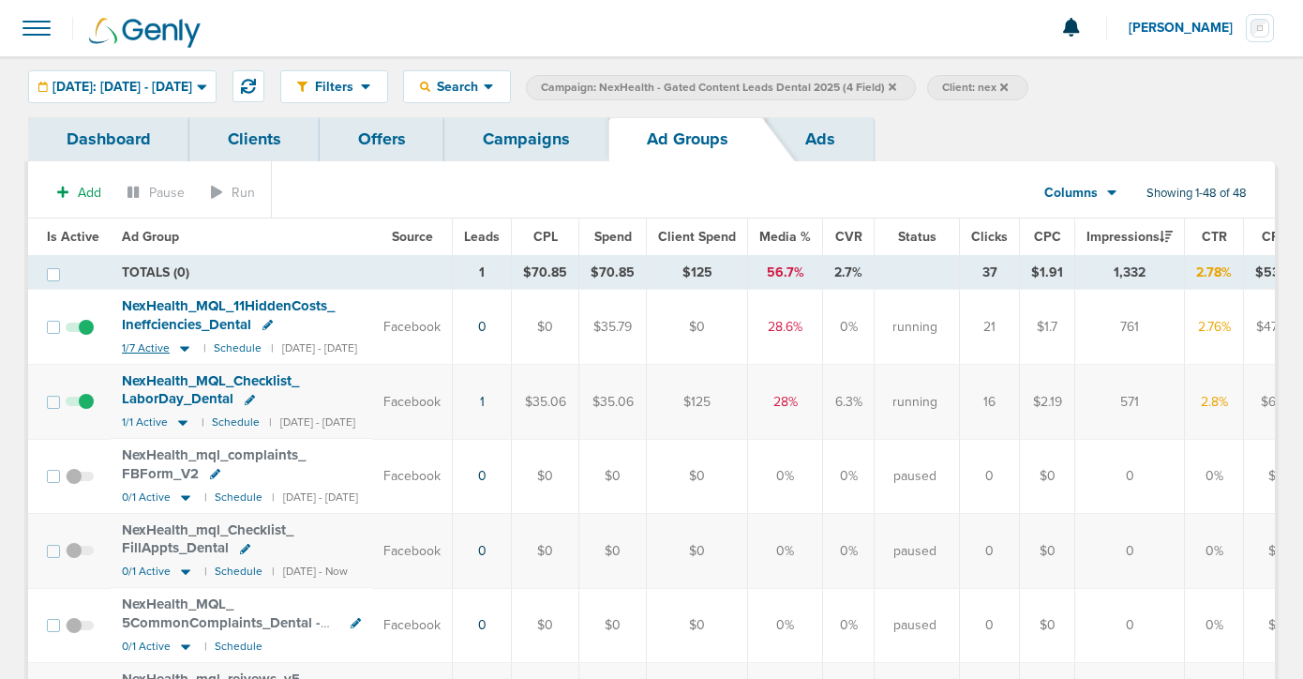
click at [184, 345] on icon at bounding box center [184, 348] width 19 height 16
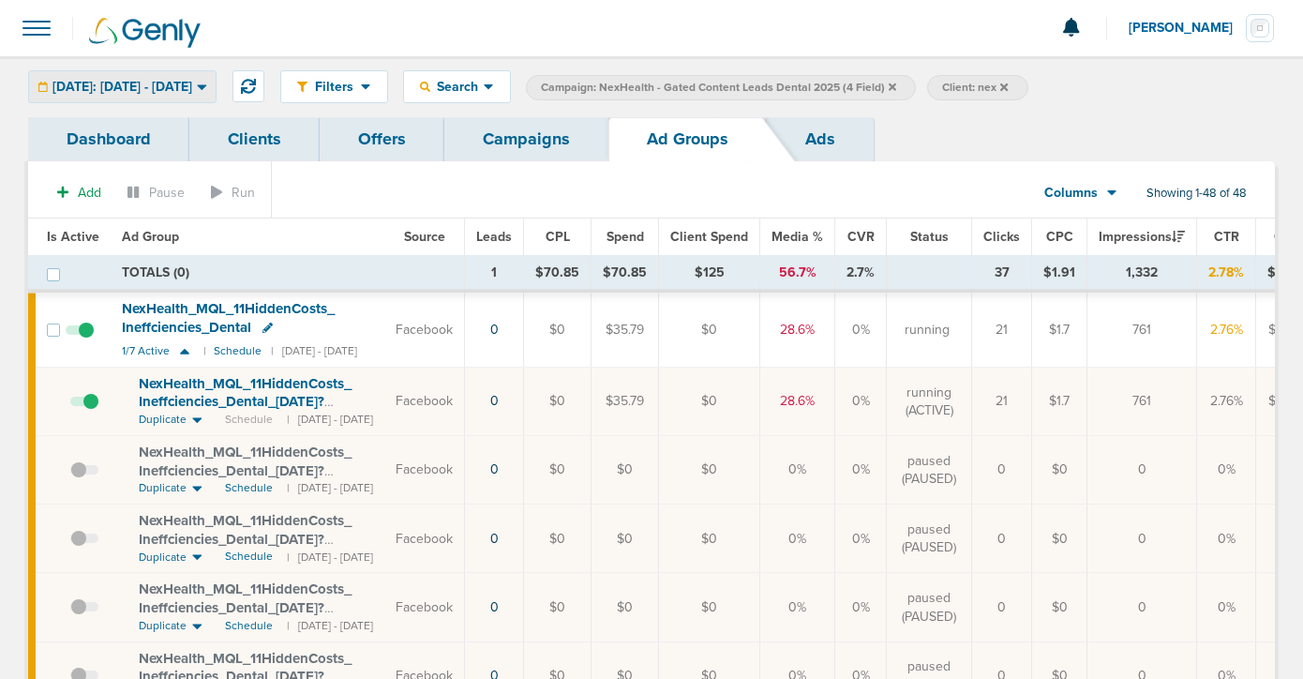
click at [192, 85] on span "[DATE]: [DATE] - [DATE]" at bounding box center [123, 87] width 140 height 13
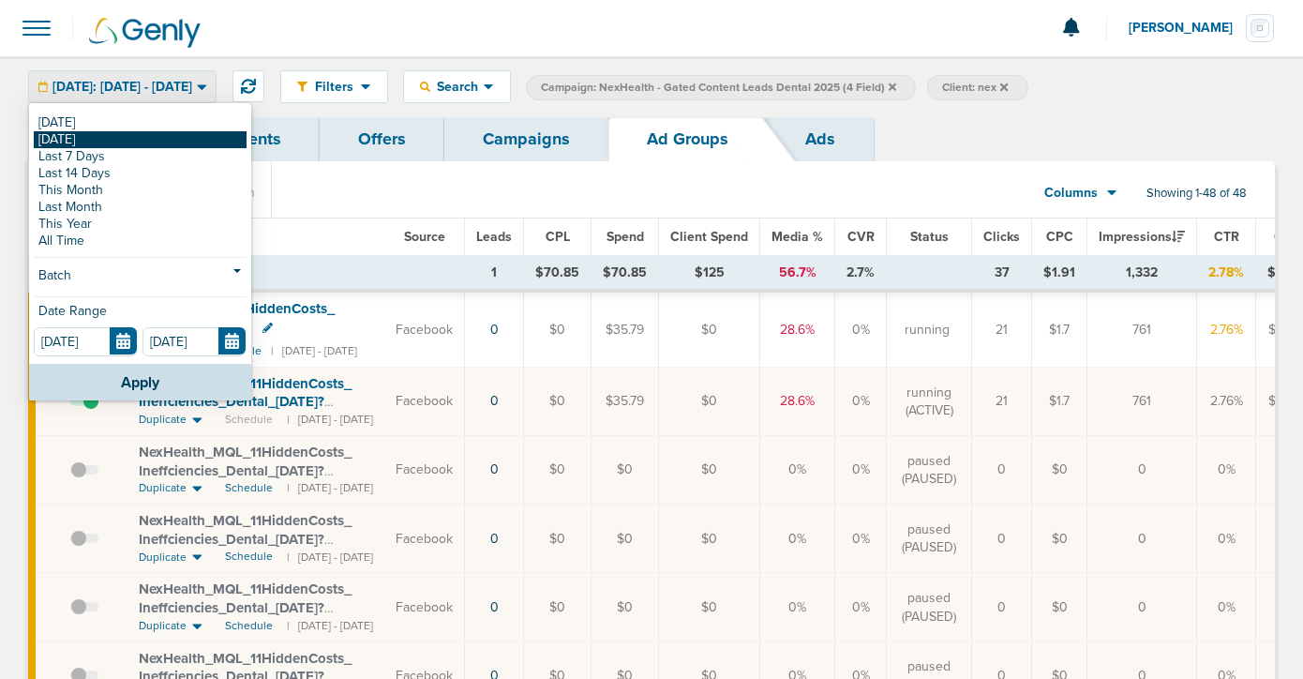
click at [206, 136] on link "[DATE]" at bounding box center [140, 139] width 213 height 17
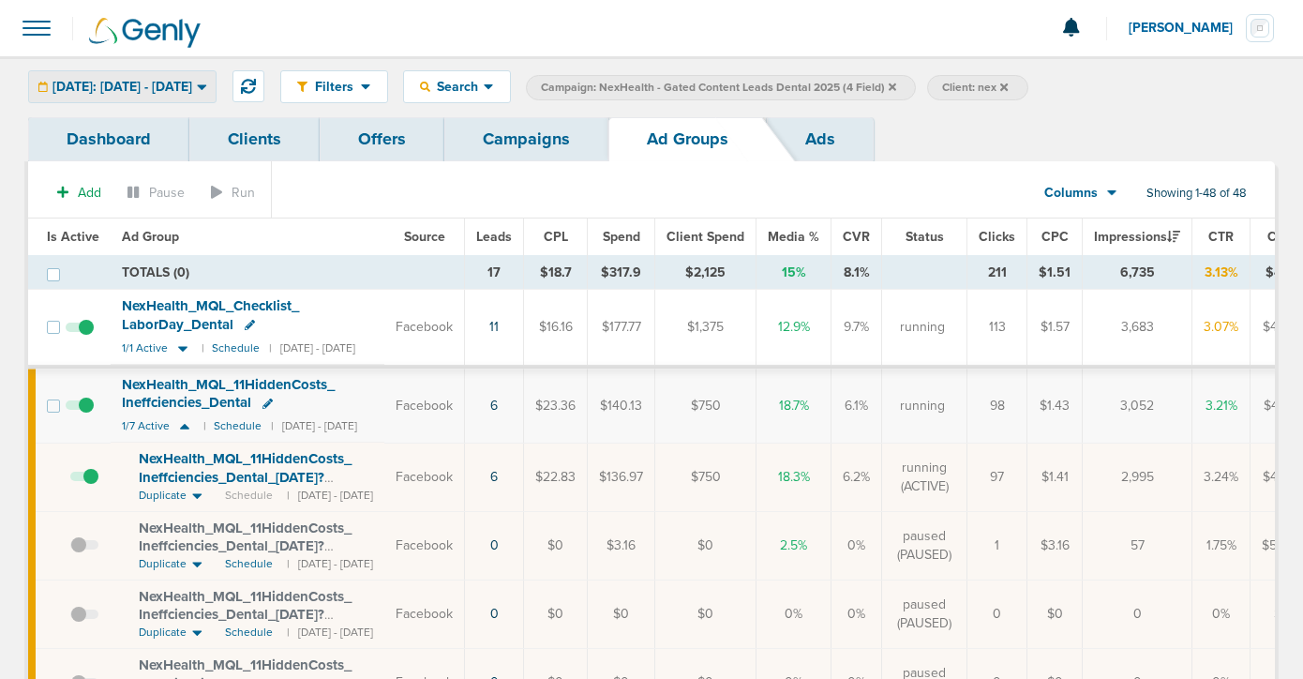
click at [192, 81] on span "Yesterday: 08.20.2025 - 08.20.2025" at bounding box center [123, 87] width 140 height 13
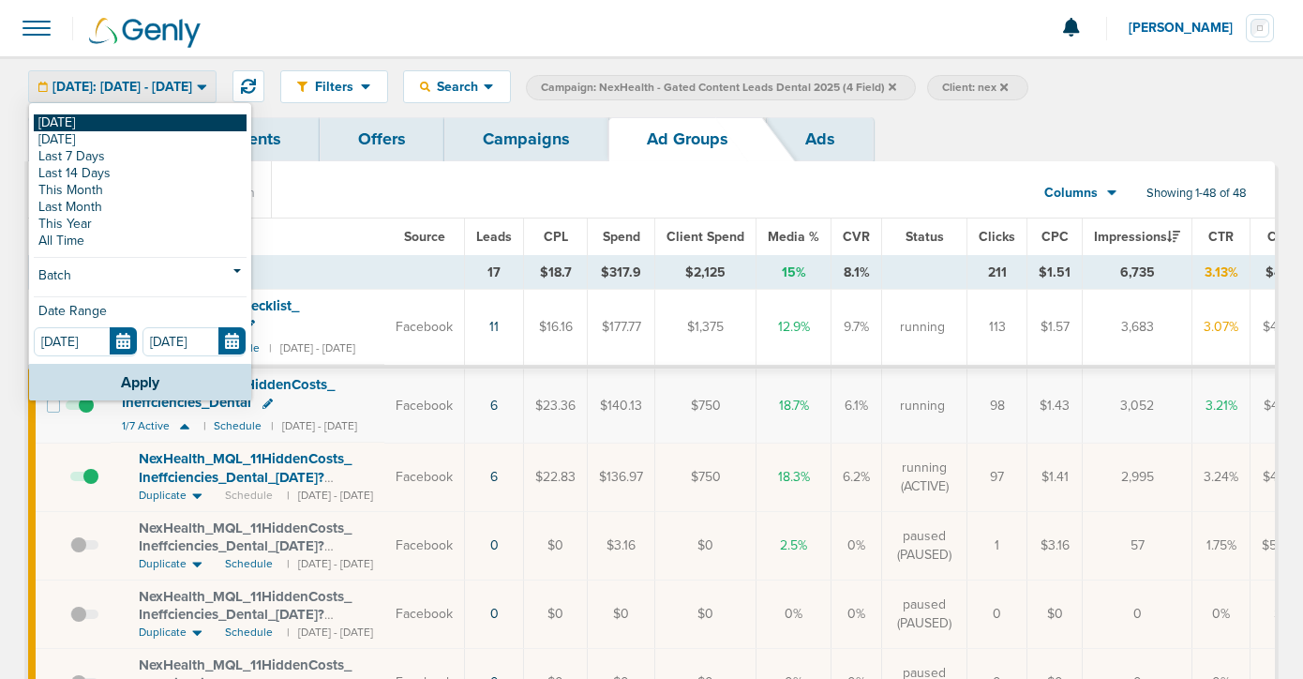
click at [209, 117] on link "[DATE]" at bounding box center [140, 122] width 213 height 17
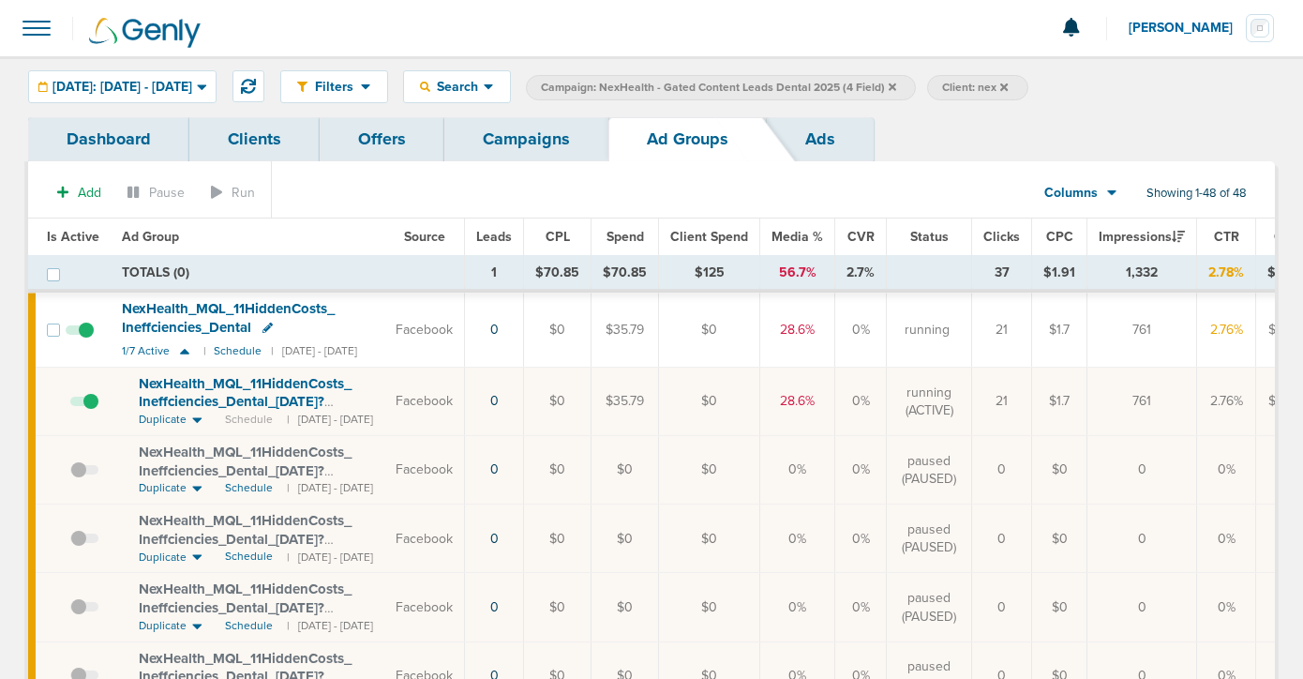
click at [91, 411] on span at bounding box center [84, 411] width 28 height 0
click at [70, 405] on input "checkbox" at bounding box center [70, 405] width 0 height 0
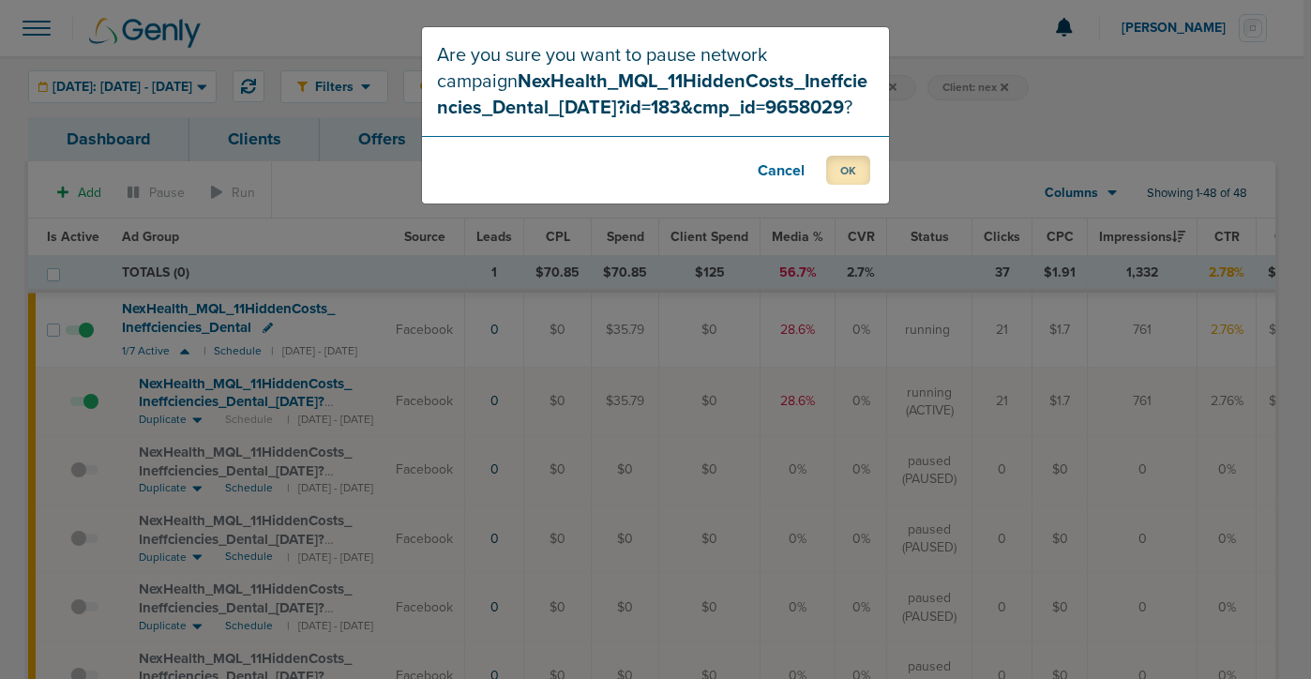
click at [856, 167] on button "OK" at bounding box center [848, 170] width 44 height 29
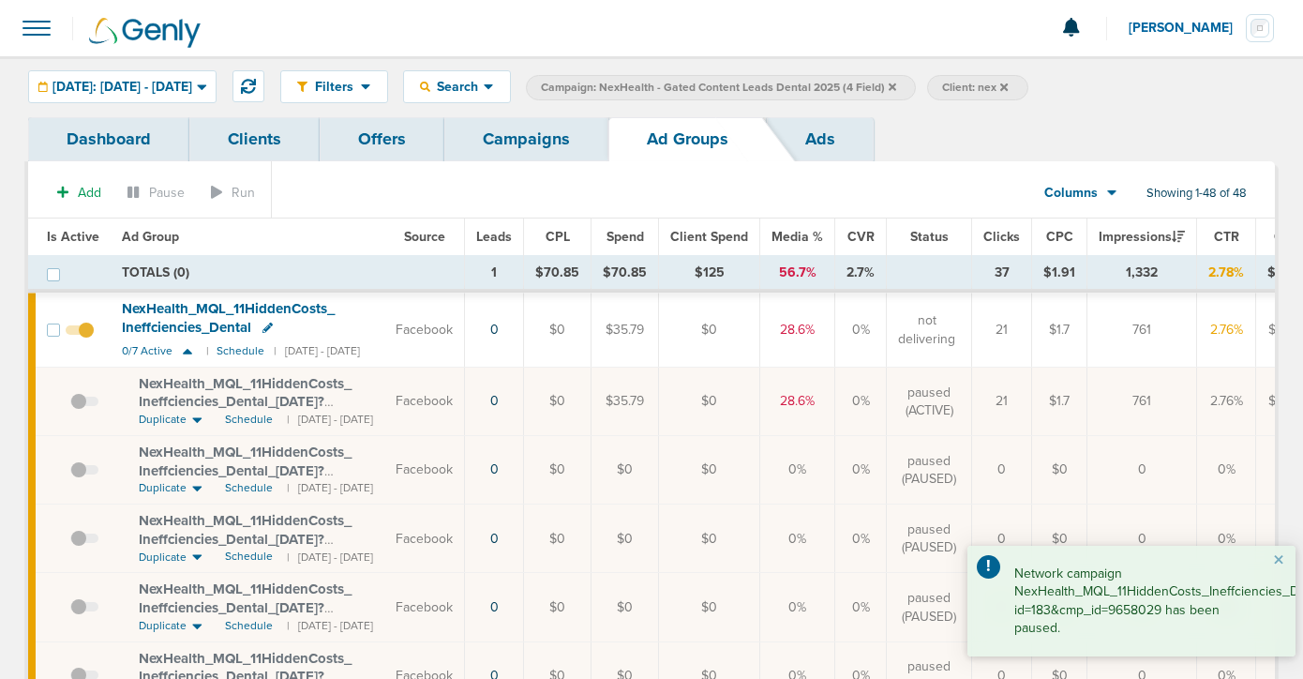
click at [535, 135] on link "Campaigns" at bounding box center [526, 139] width 164 height 44
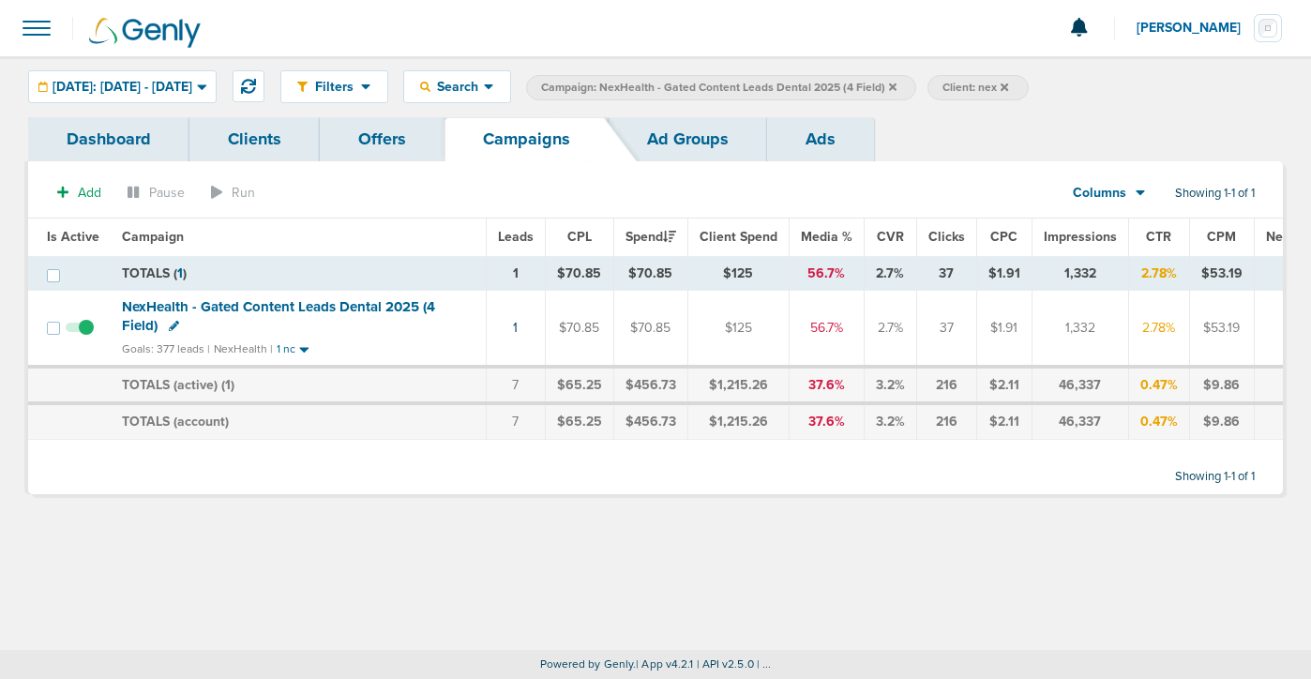
click at [655, 147] on link "Ad Groups" at bounding box center [687, 139] width 158 height 44
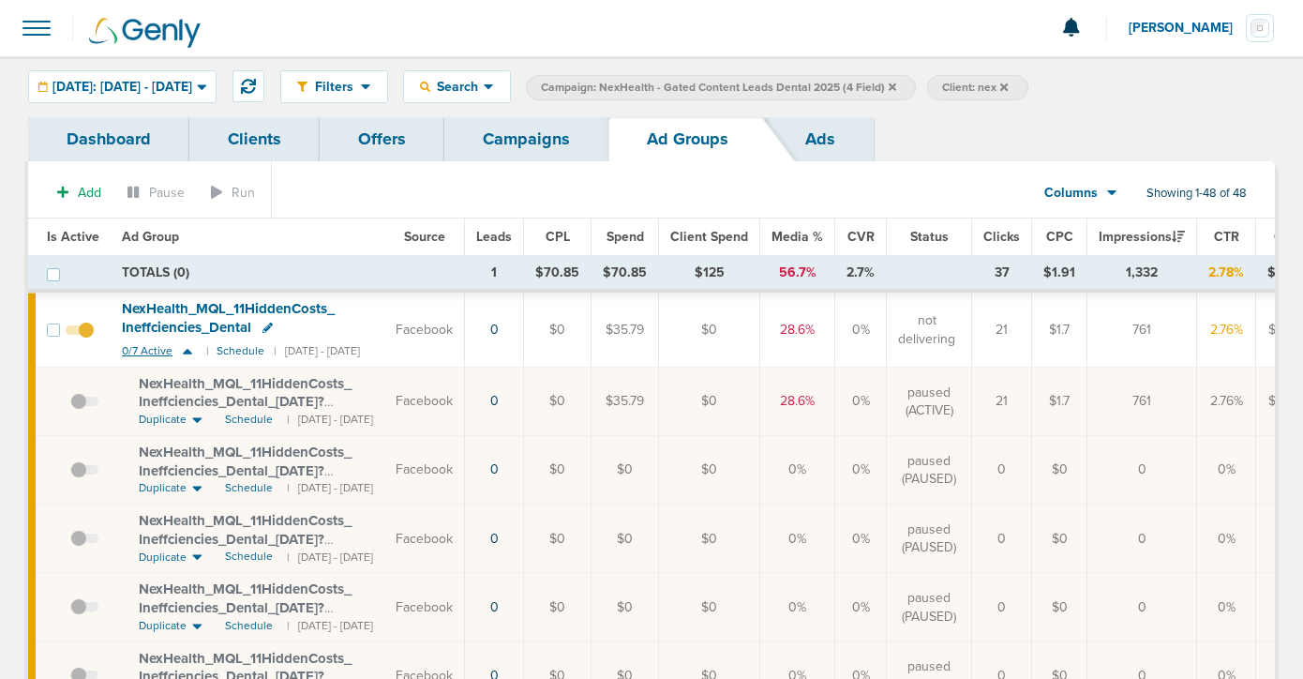
click at [181, 343] on icon at bounding box center [187, 351] width 19 height 16
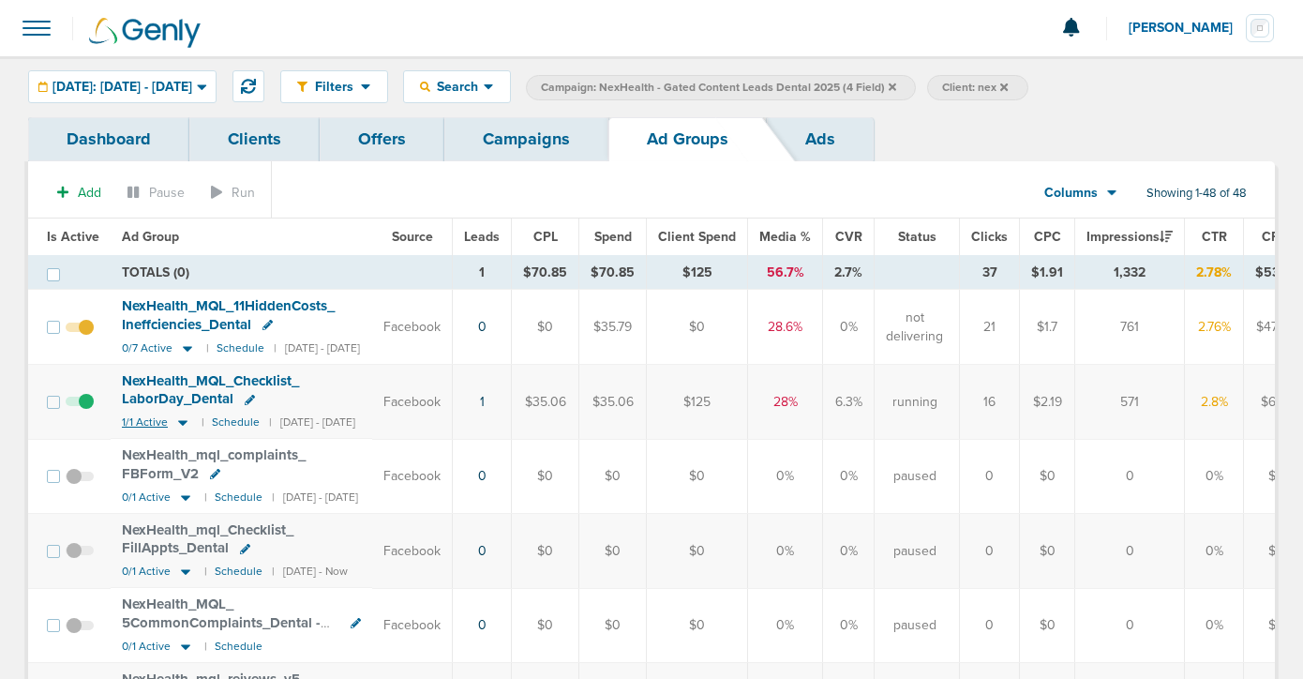
click at [179, 423] on icon at bounding box center [182, 424] width 9 height 6
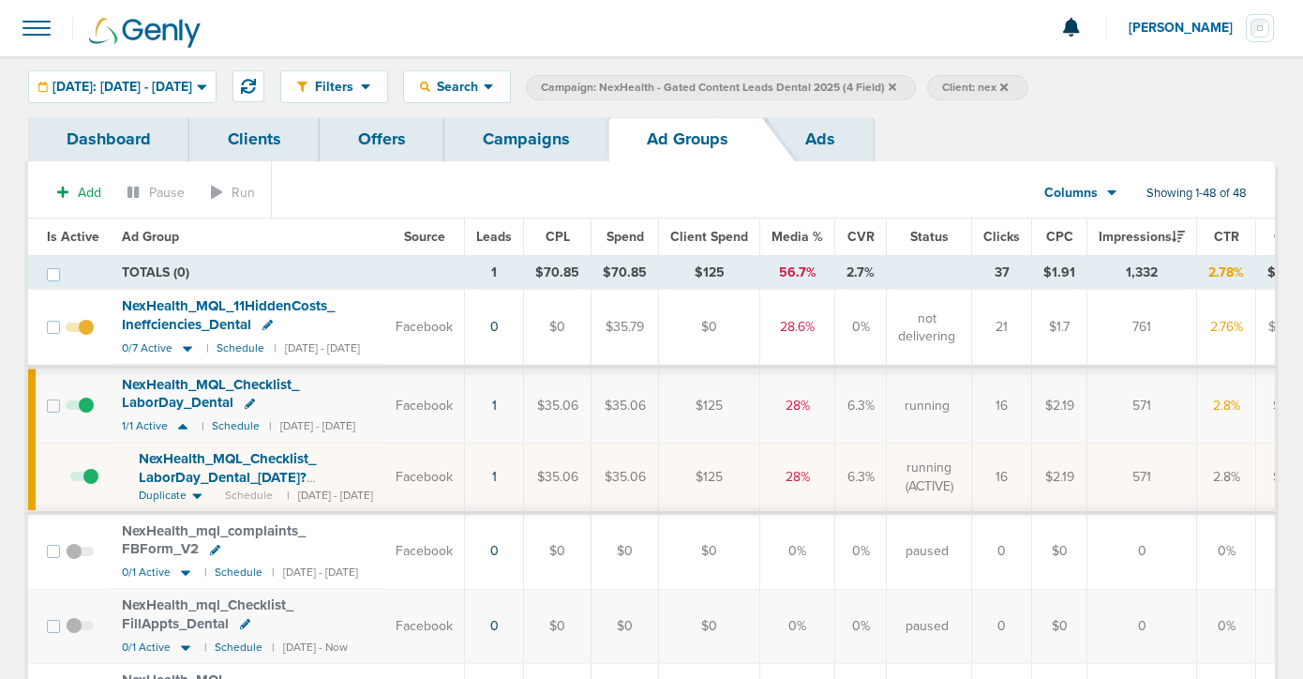
click at [193, 493] on icon at bounding box center [196, 496] width 9 height 6
click at [196, 492] on icon at bounding box center [197, 496] width 10 height 16
click at [530, 138] on link "Campaigns" at bounding box center [526, 139] width 164 height 44
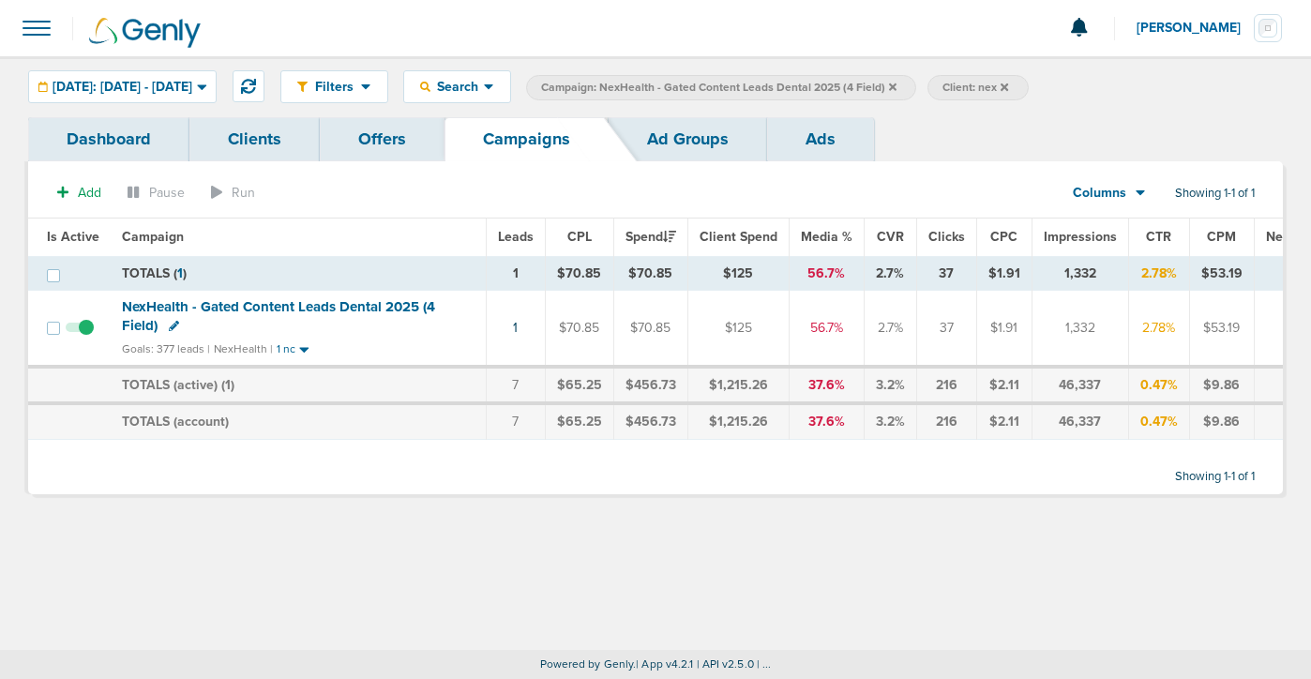
click at [896, 83] on icon at bounding box center [893, 87] width 8 height 11
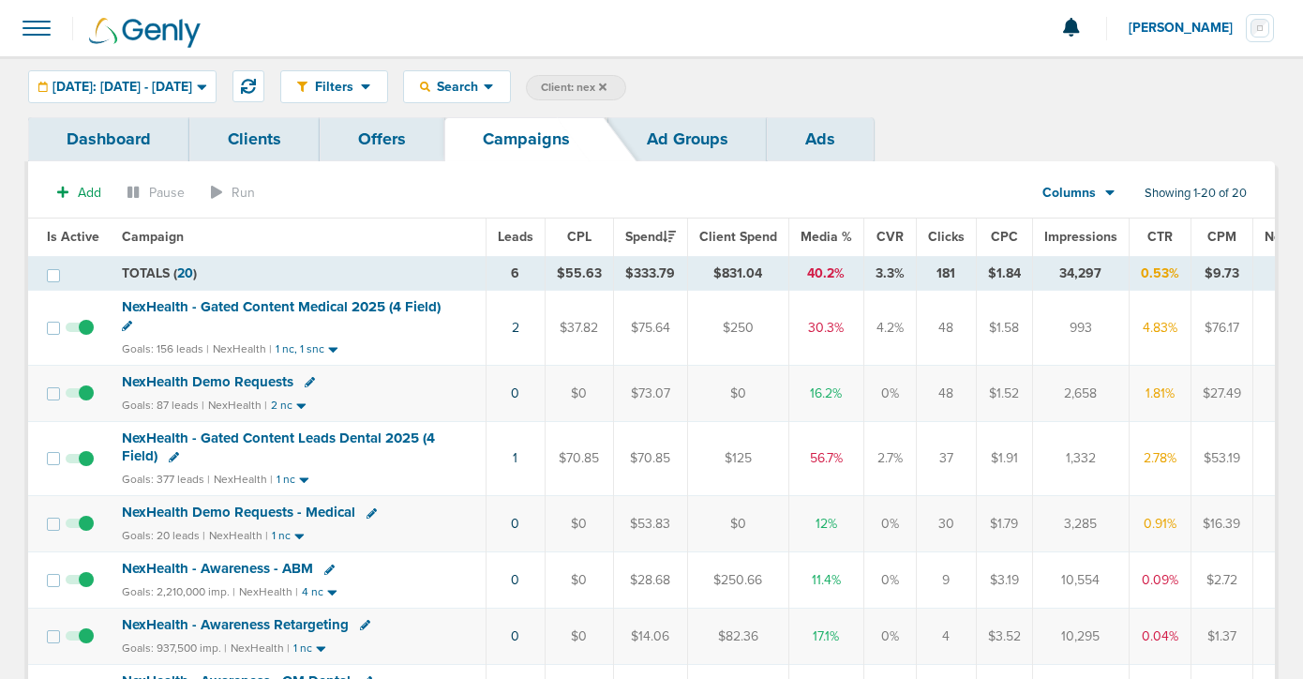
click at [216, 378] on span "NexHealth Demo Requests" at bounding box center [208, 381] width 172 height 17
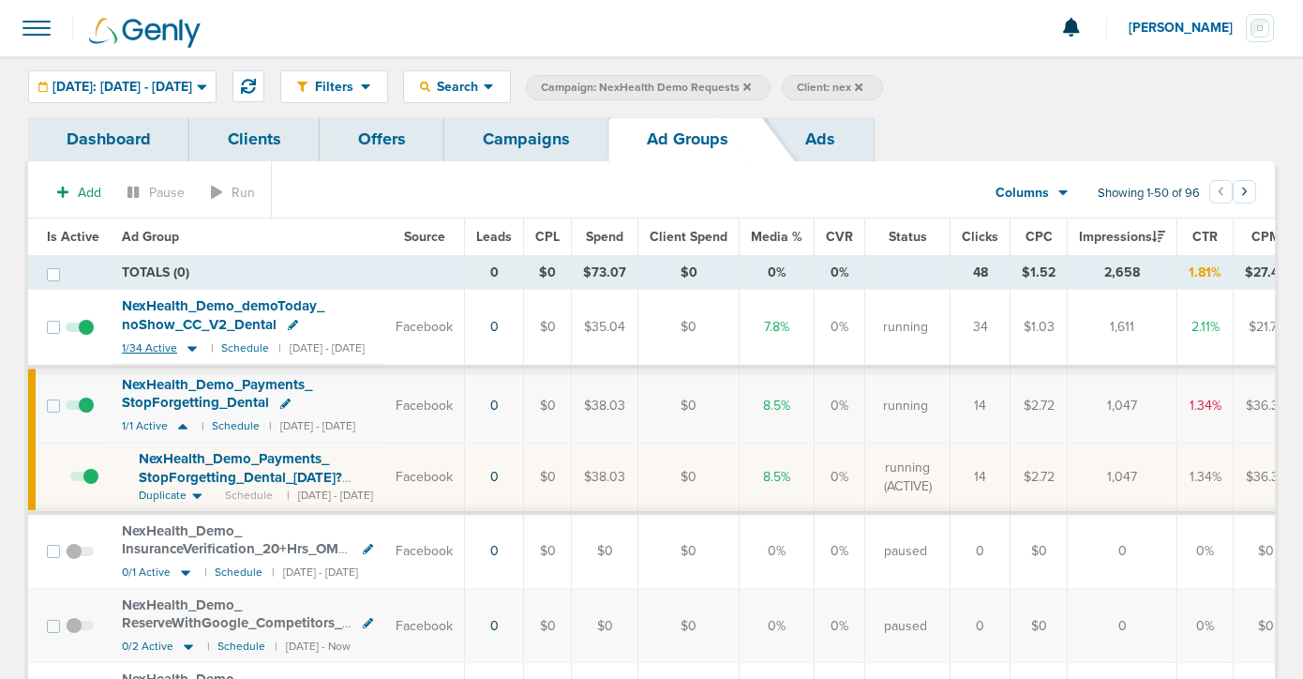
click at [191, 346] on icon at bounding box center [192, 349] width 9 height 6
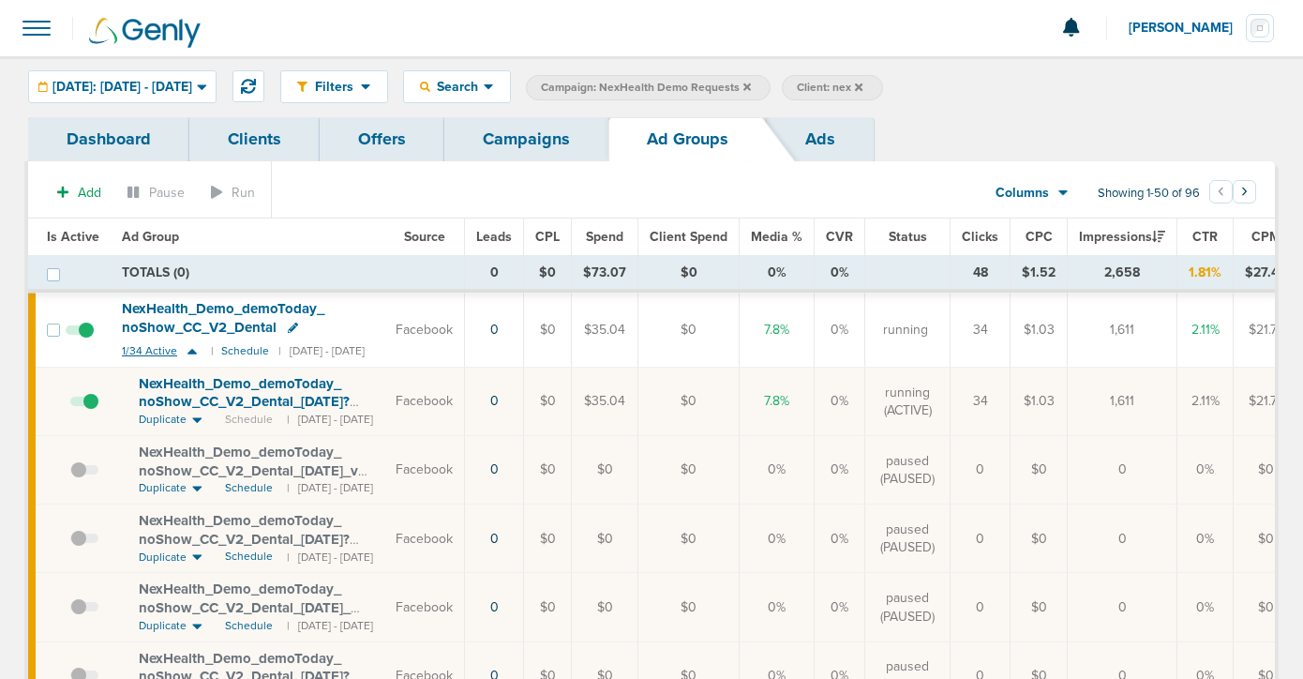
click at [191, 346] on icon at bounding box center [192, 351] width 19 height 16
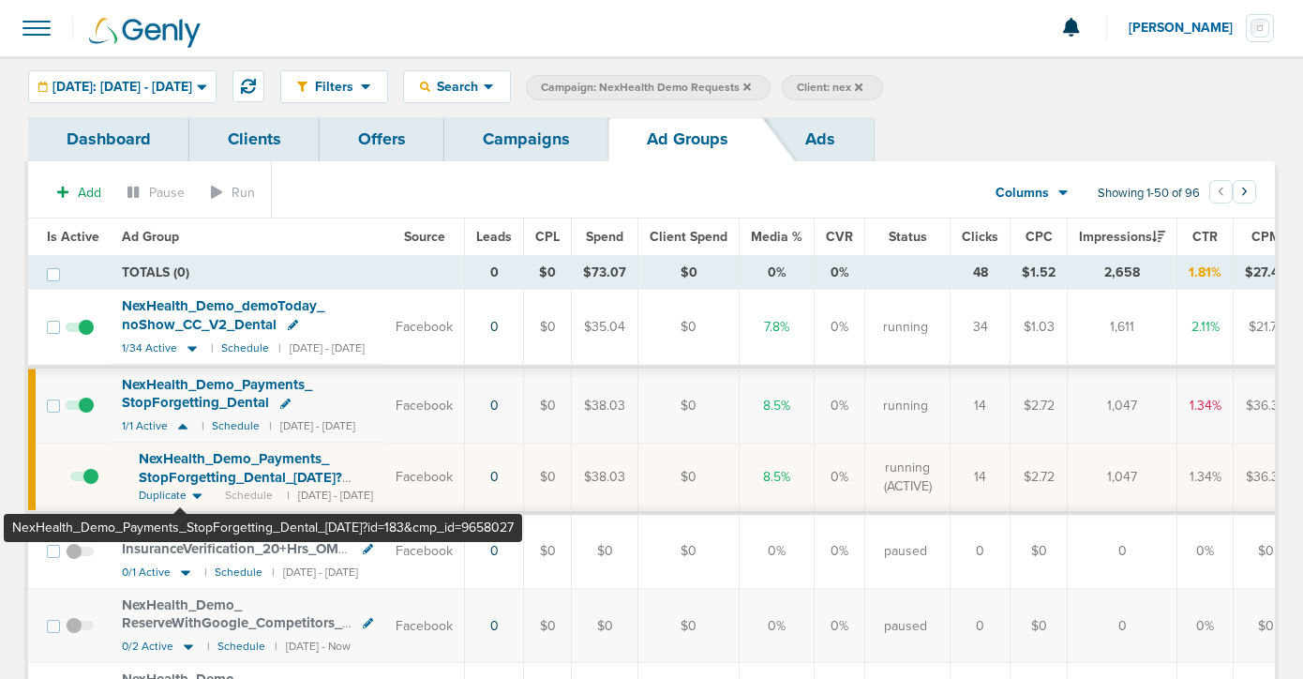
click at [180, 463] on span "NexHealth_ Demo_ Payments_ StopForgetting_ Dental_ 08.20.25?id=183&cmp_ id=9658…" at bounding box center [240, 476] width 203 height 53
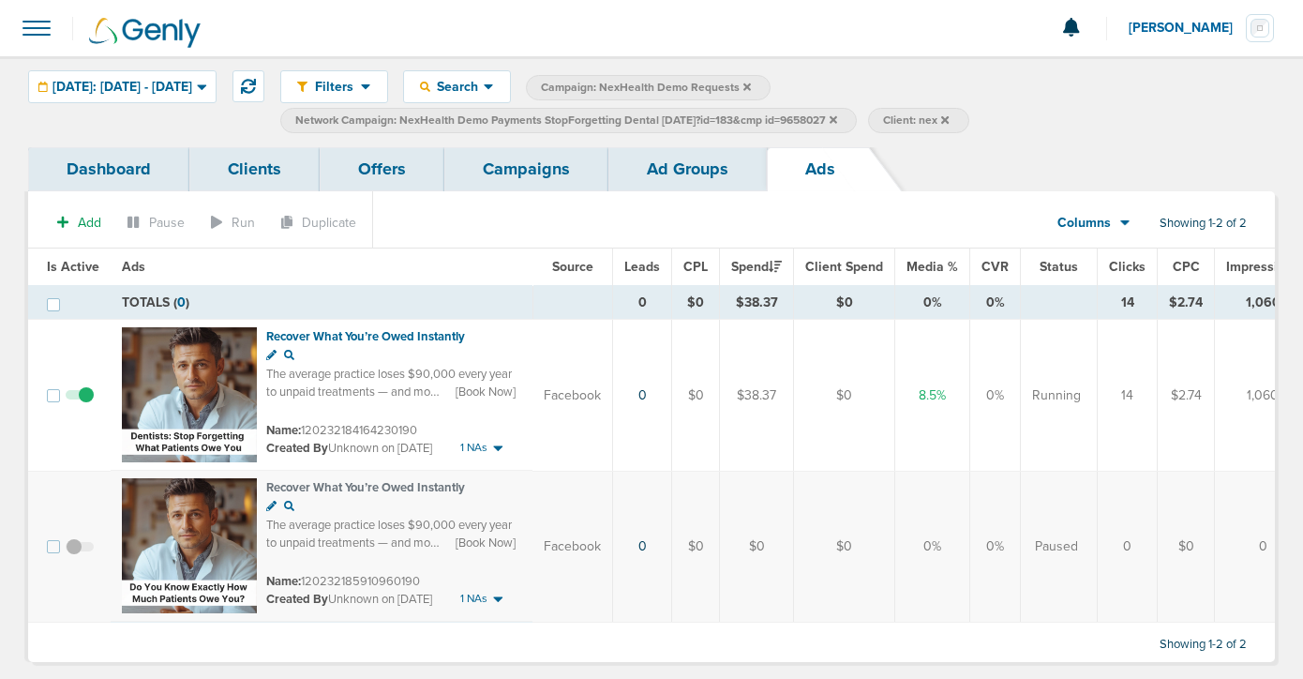
click at [73, 556] on span at bounding box center [80, 556] width 28 height 0
click at [80, 550] on input "checkbox" at bounding box center [80, 550] width 0 height 0
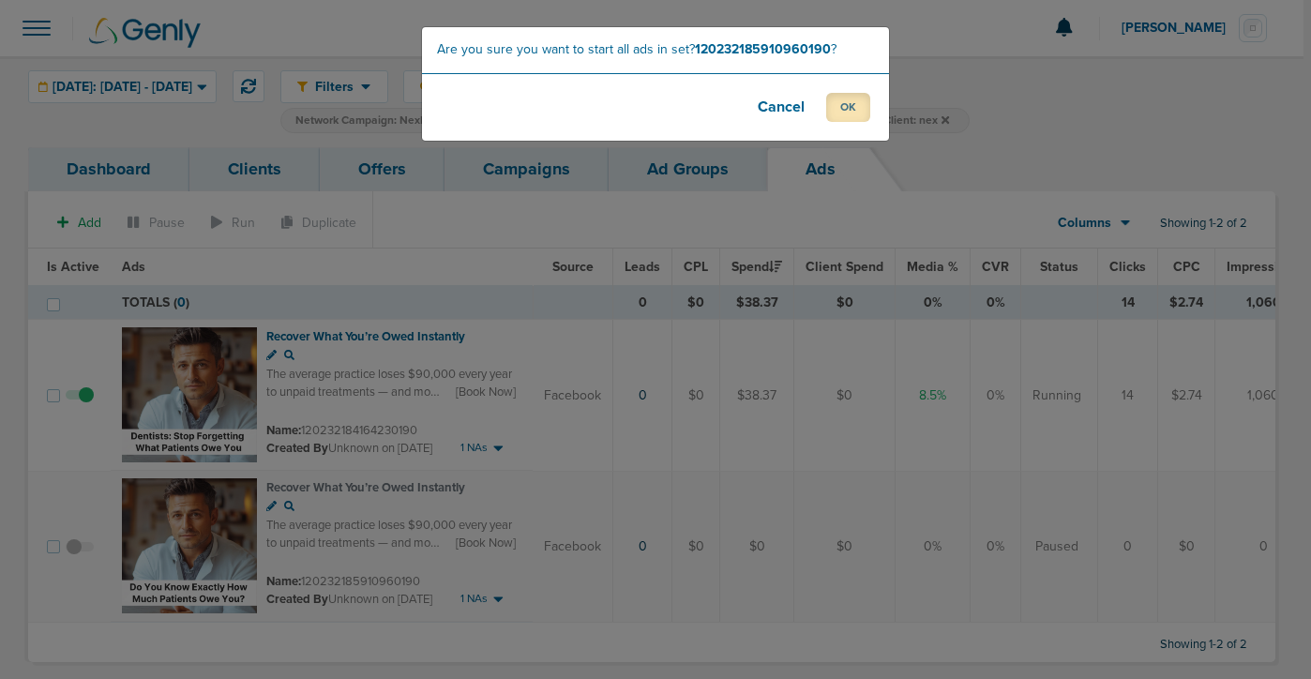
click at [840, 108] on button "OK" at bounding box center [848, 107] width 44 height 29
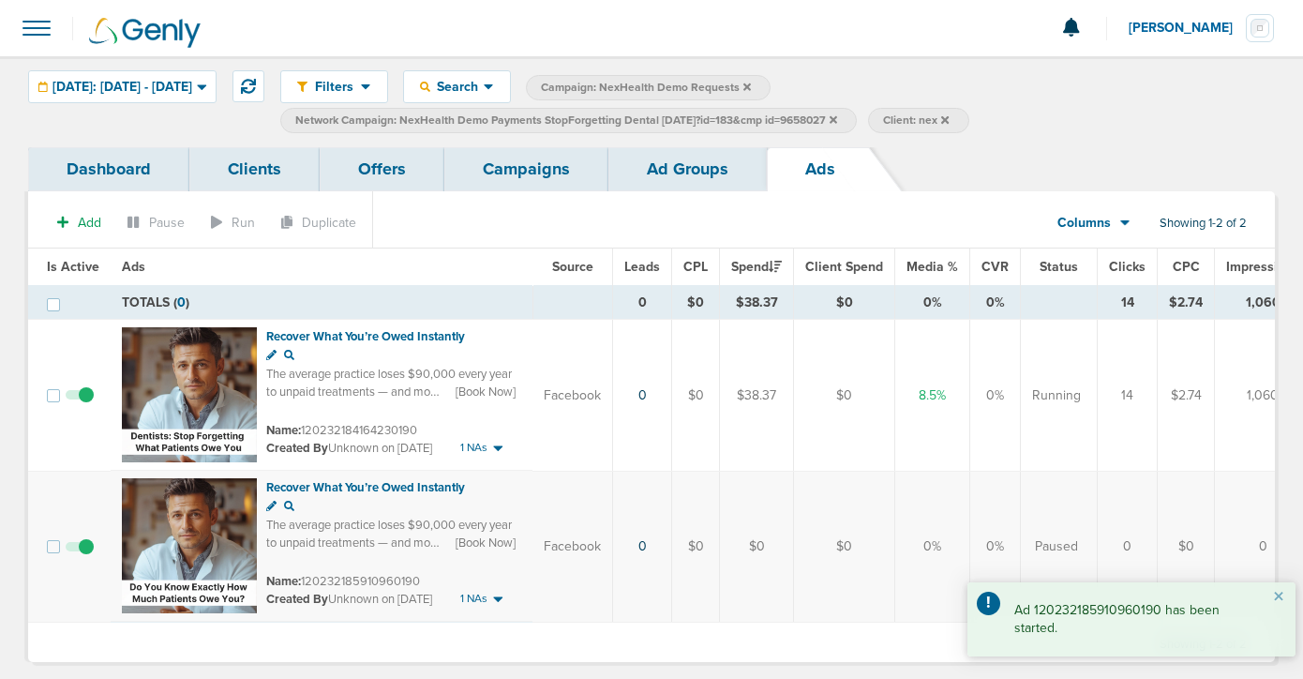
click at [484, 170] on link "Campaigns" at bounding box center [526, 169] width 164 height 44
